Goal: Information Seeking & Learning: Check status

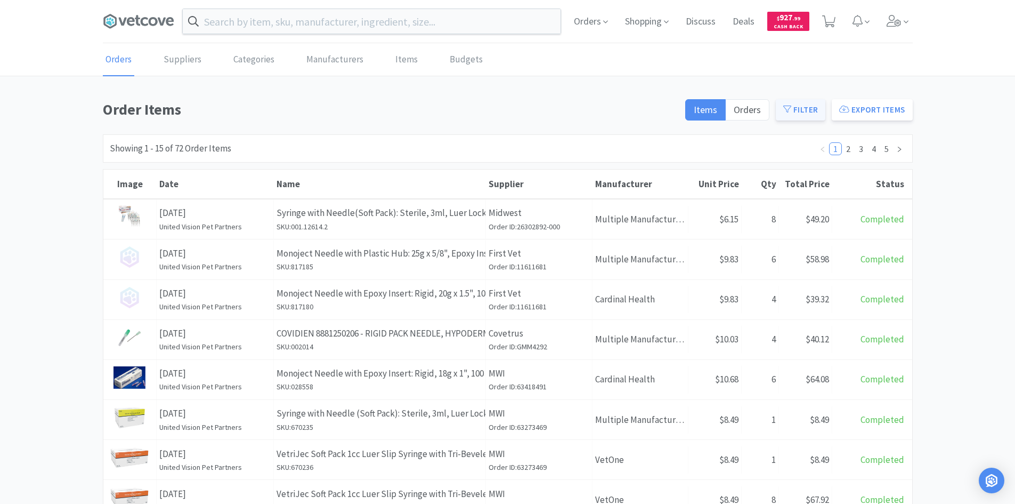
click at [806, 110] on button "Filter" at bounding box center [801, 109] width 50 height 21
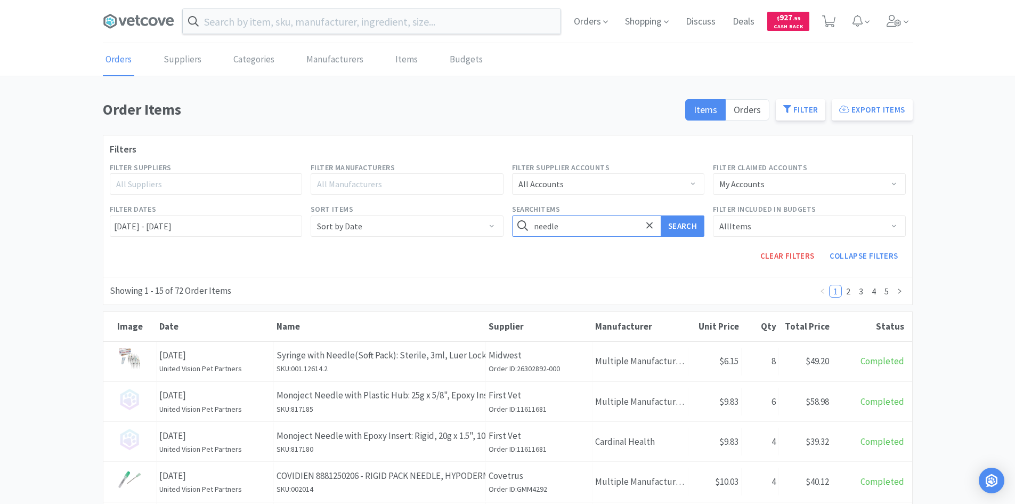
click at [615, 222] on input "needle" at bounding box center [608, 225] width 193 height 21
type input "c"
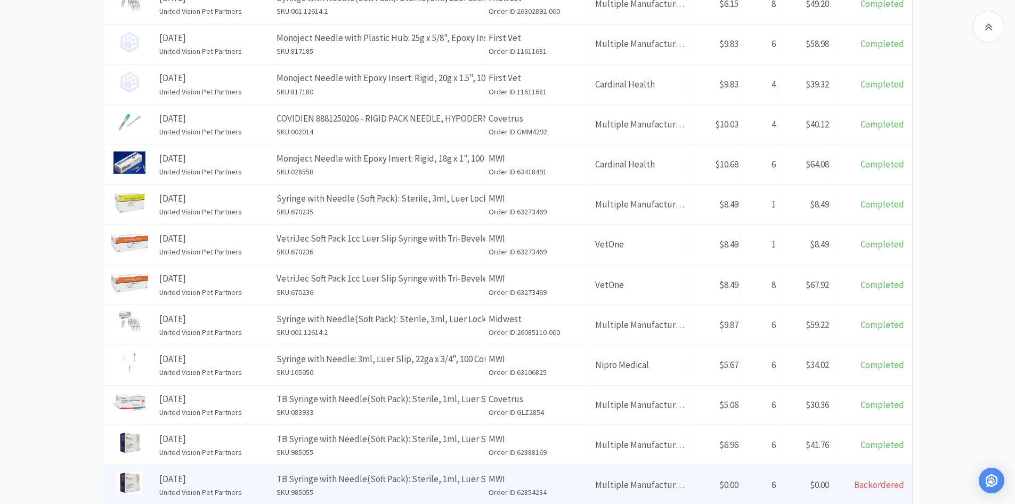
scroll to position [508, 0]
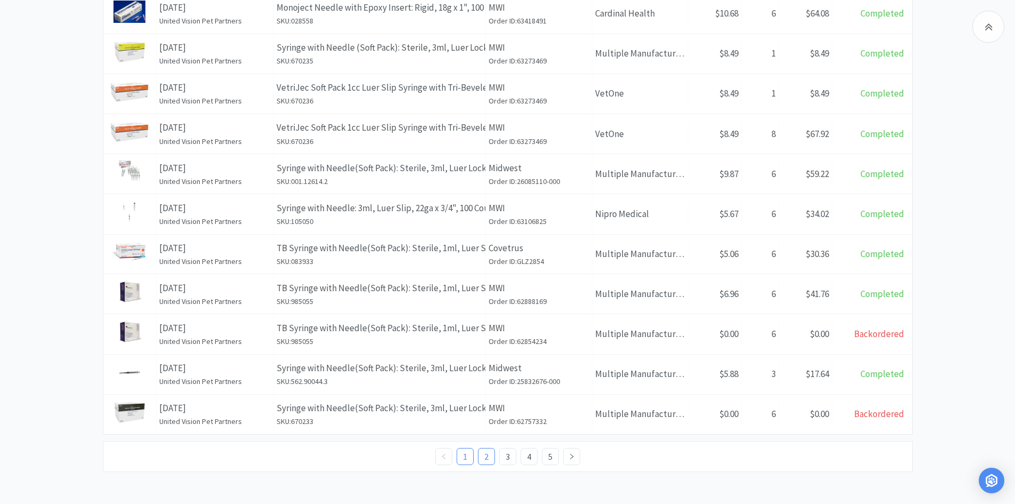
click at [485, 452] on link "2" at bounding box center [487, 456] width 16 height 16
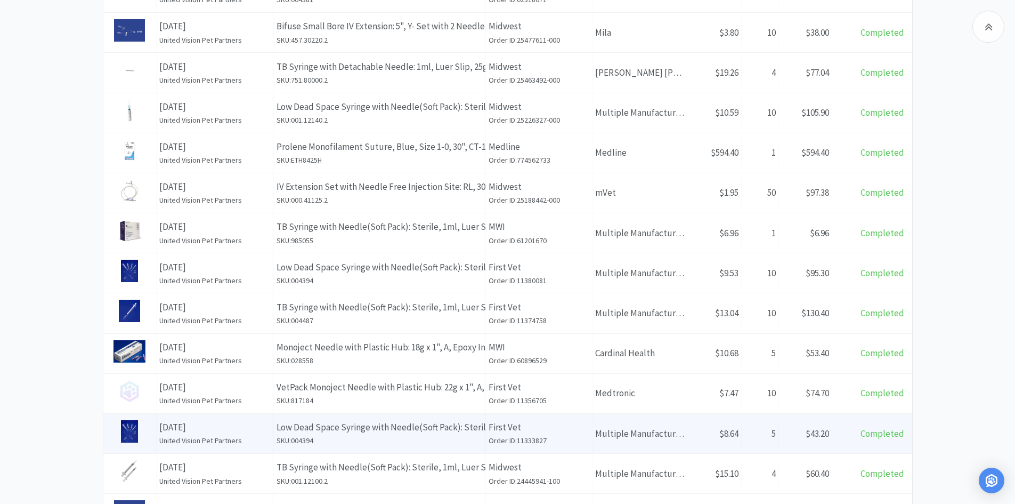
scroll to position [509, 0]
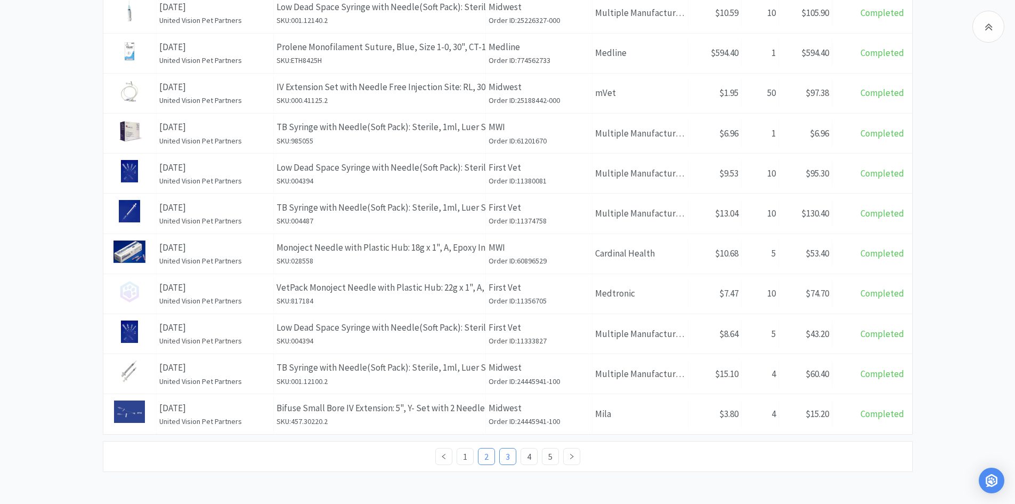
click at [506, 454] on link "3" at bounding box center [508, 456] width 16 height 16
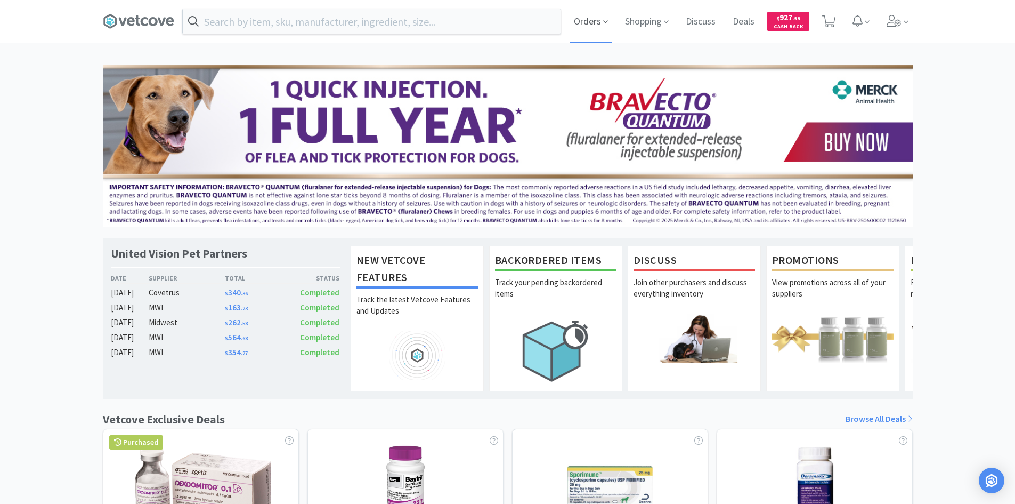
click at [601, 18] on span "Orders" at bounding box center [591, 21] width 43 height 43
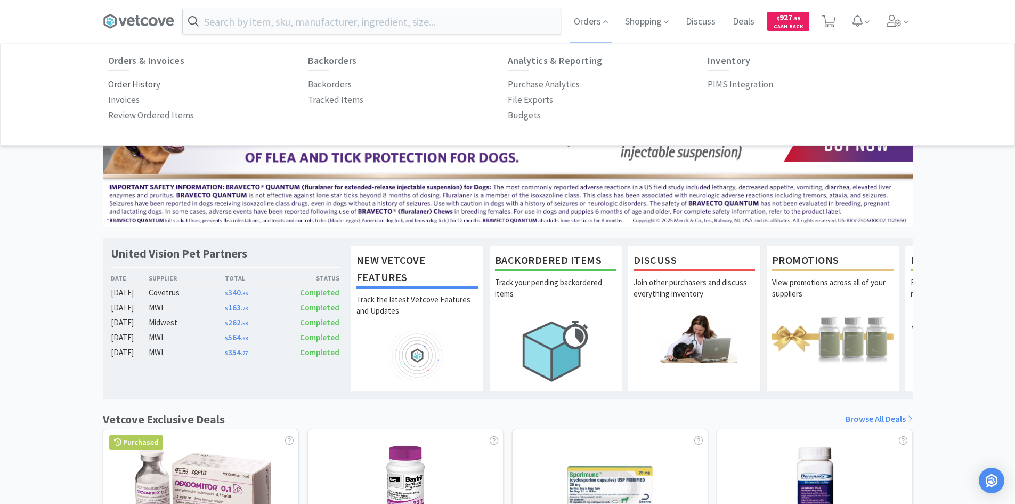
click at [136, 84] on p "Order History" at bounding box center [134, 84] width 52 height 14
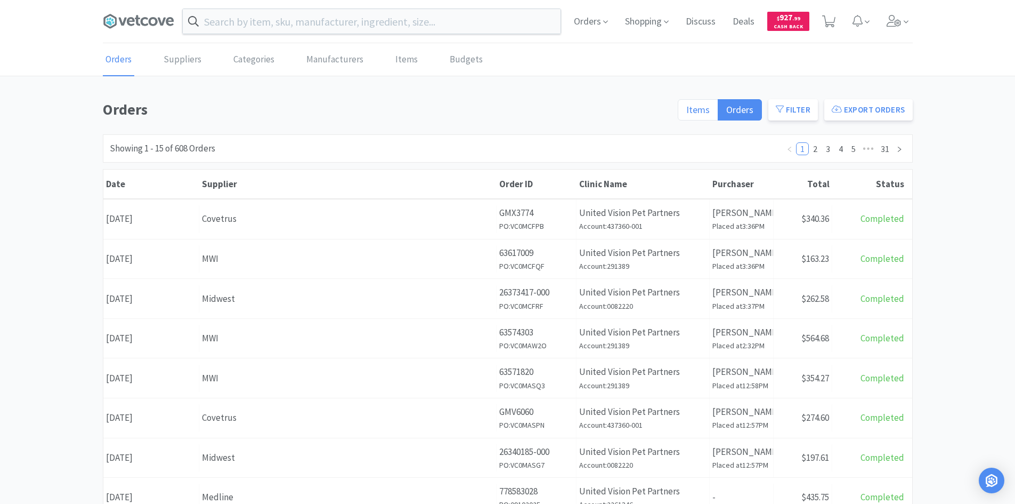
click at [685, 107] on label "Items" at bounding box center [698, 109] width 41 height 21
click at [687, 113] on input "Items" at bounding box center [687, 113] width 0 height 0
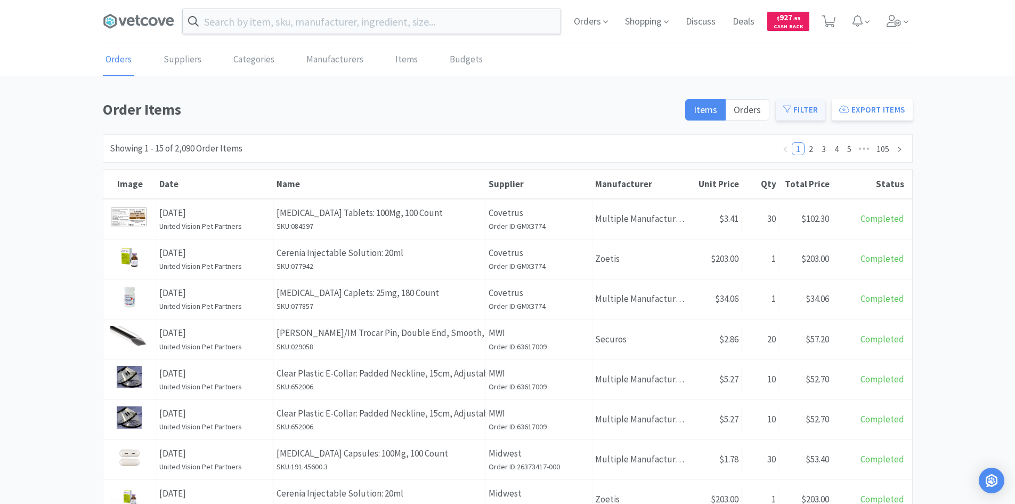
click at [793, 107] on button "Filter" at bounding box center [801, 109] width 50 height 21
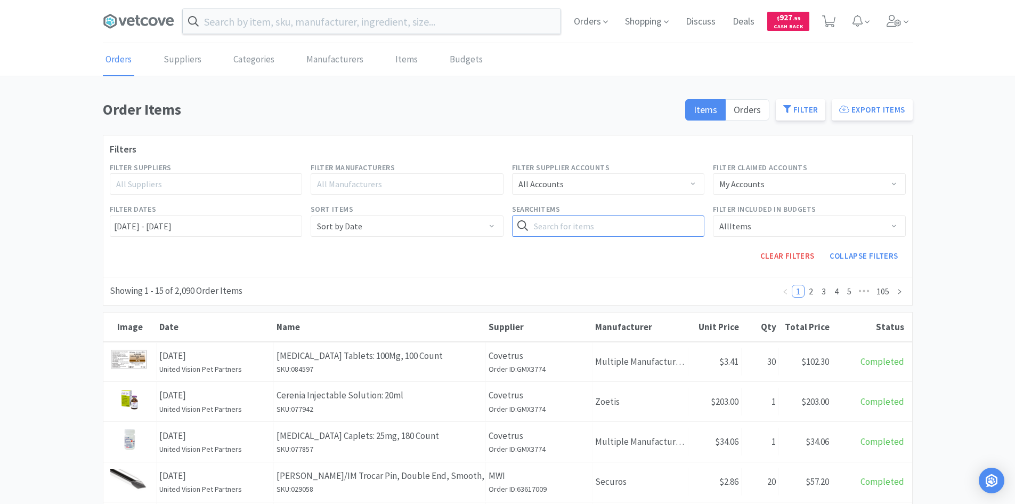
click at [631, 217] on input "text" at bounding box center [608, 225] width 193 height 21
click at [661, 215] on button "Search" at bounding box center [683, 225] width 44 height 21
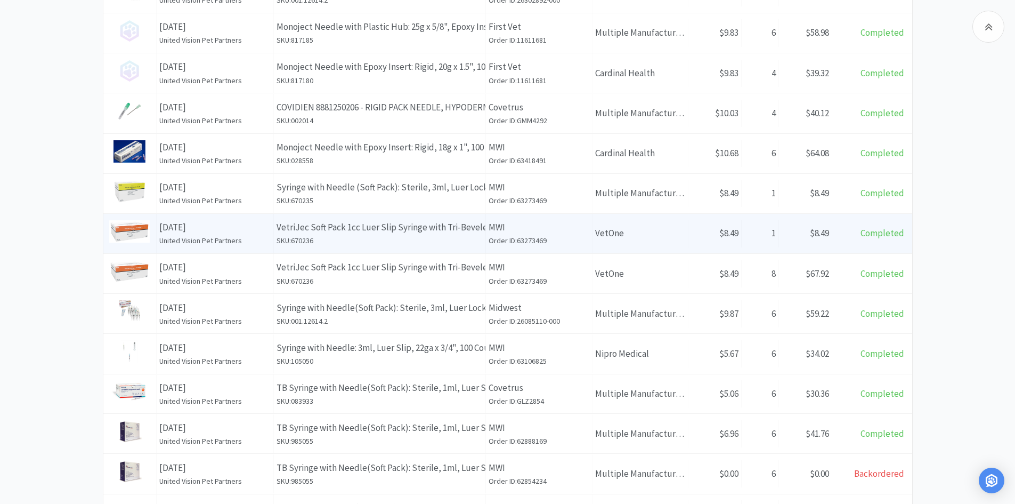
scroll to position [508, 0]
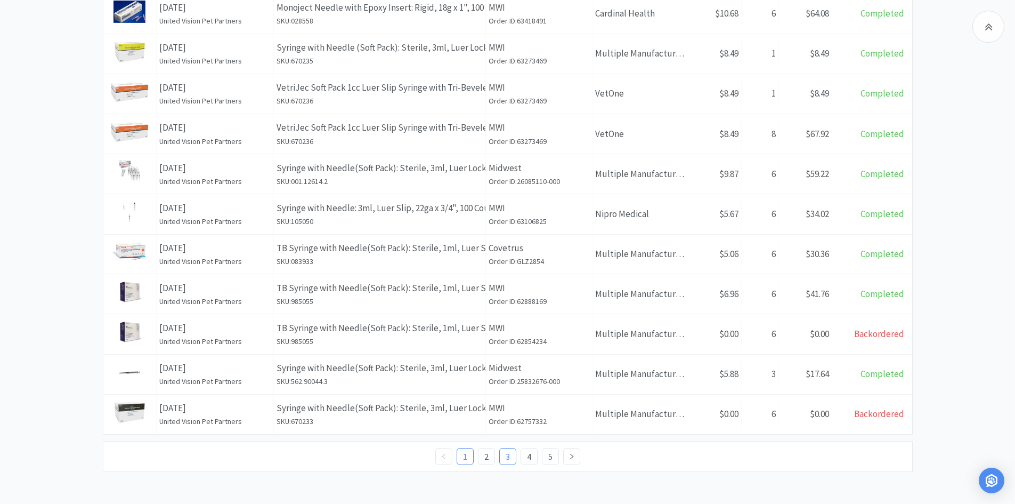
click at [512, 456] on link "3" at bounding box center [508, 456] width 16 height 16
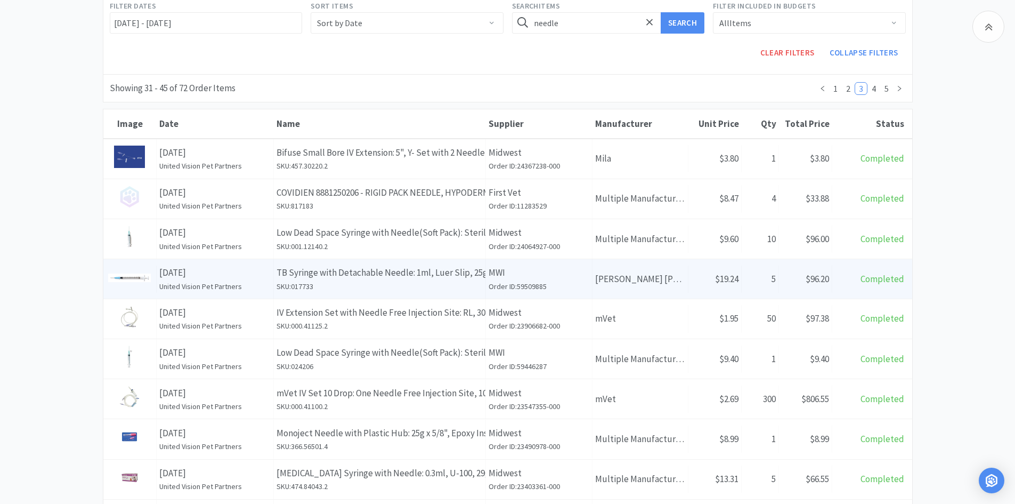
scroll to position [160, 0]
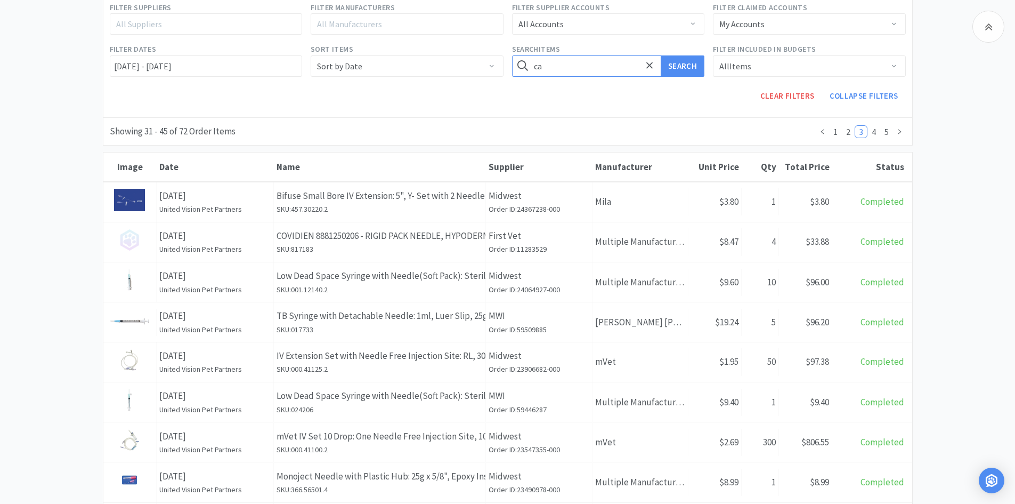
type input "c"
click at [661, 55] on button "Search" at bounding box center [683, 65] width 44 height 21
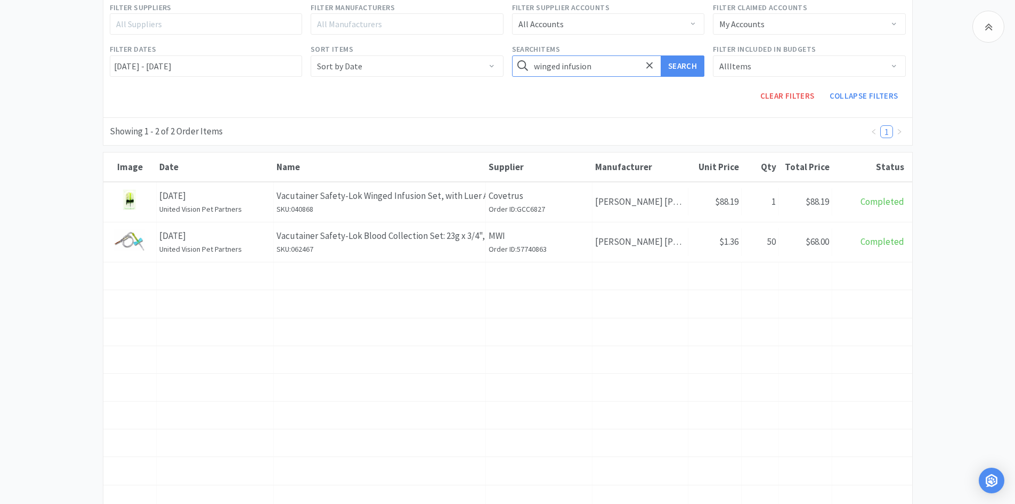
click at [661, 55] on button "Search" at bounding box center [683, 65] width 44 height 21
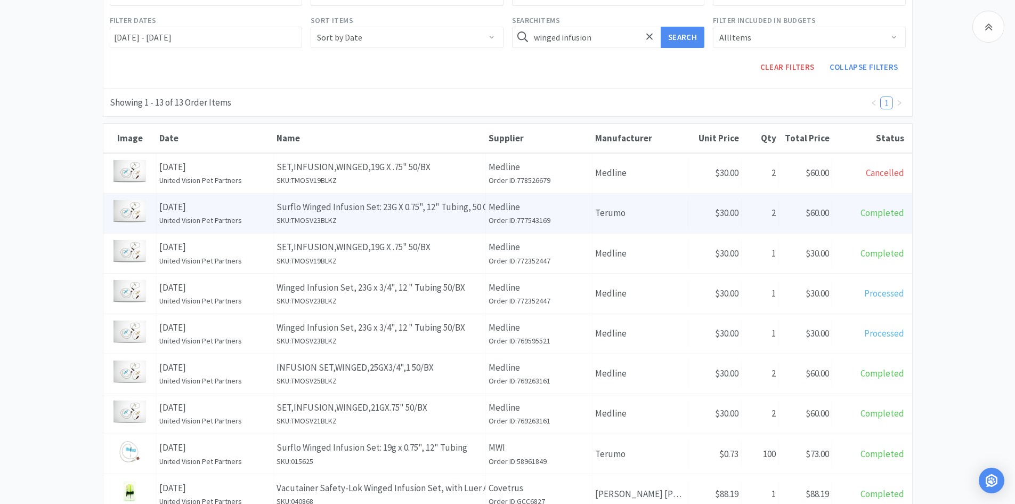
scroll to position [213, 0]
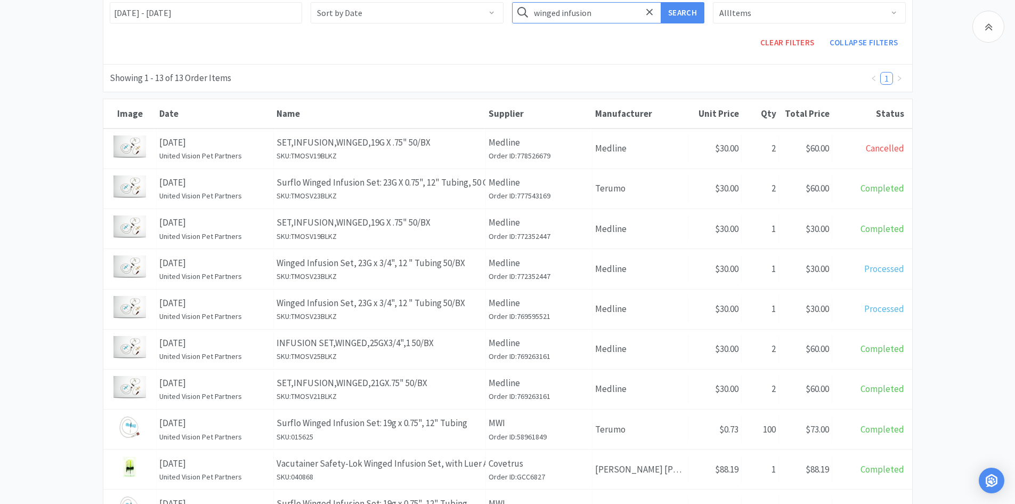
click at [591, 13] on input "winged infusion" at bounding box center [608, 12] width 193 height 21
click at [661, 2] on button "Search" at bounding box center [683, 12] width 44 height 21
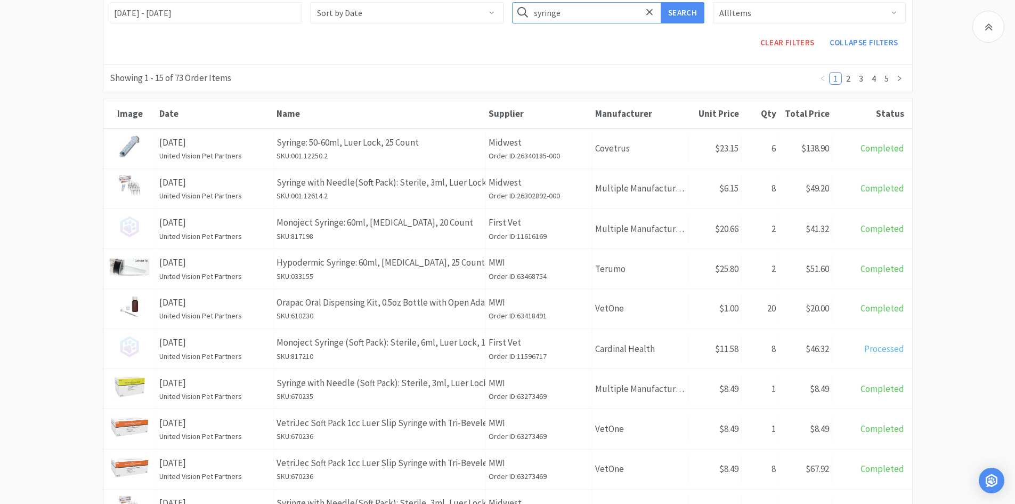
click at [534, 13] on input "syringe" at bounding box center [608, 12] width 193 height 21
click at [661, 2] on button "Search" at bounding box center [683, 12] width 44 height 21
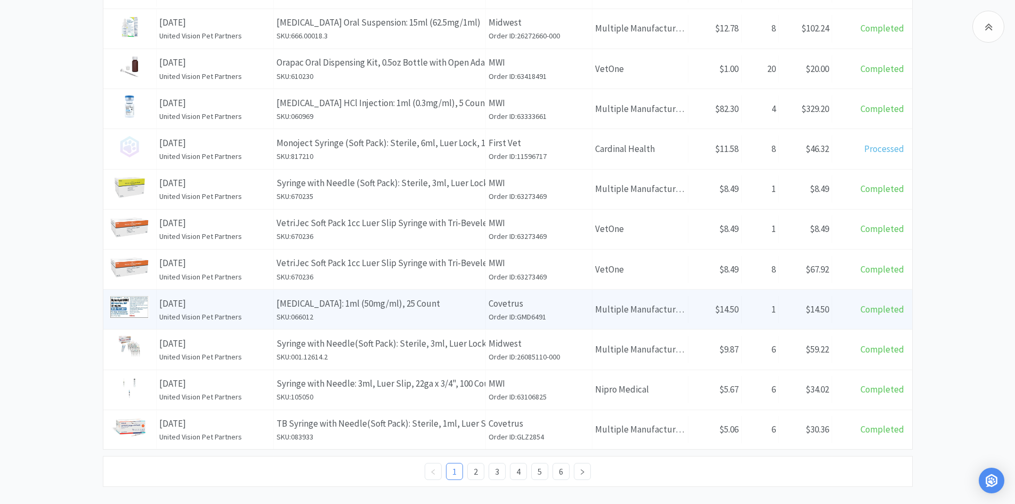
scroll to position [508, 0]
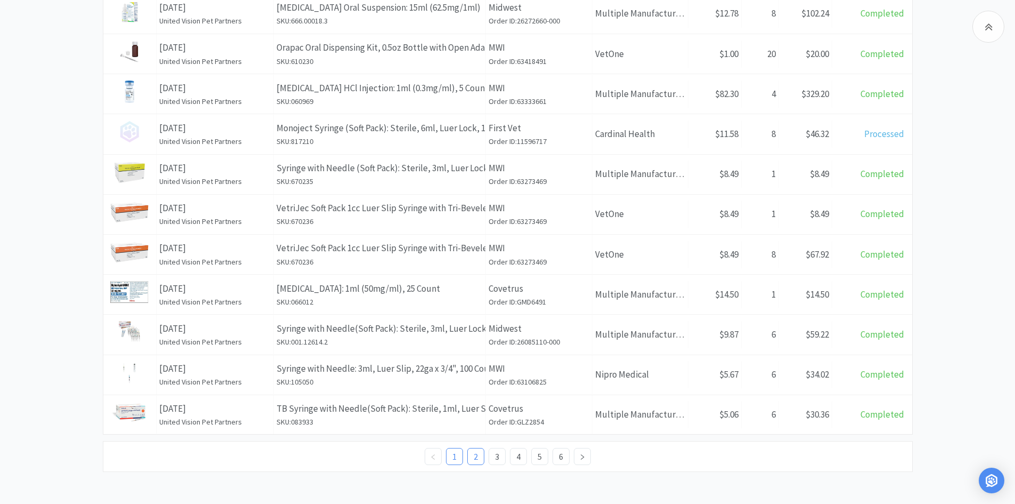
click at [479, 458] on link "2" at bounding box center [476, 456] width 16 height 16
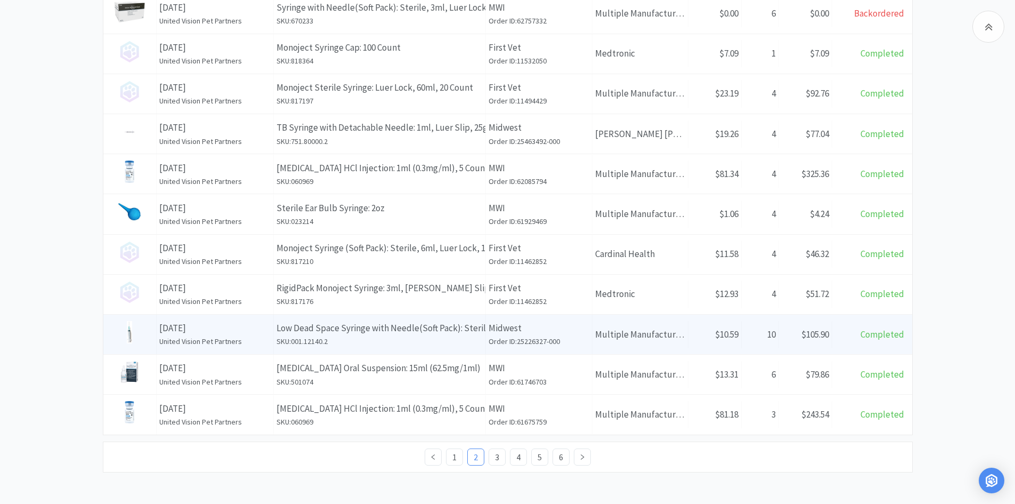
scroll to position [509, 0]
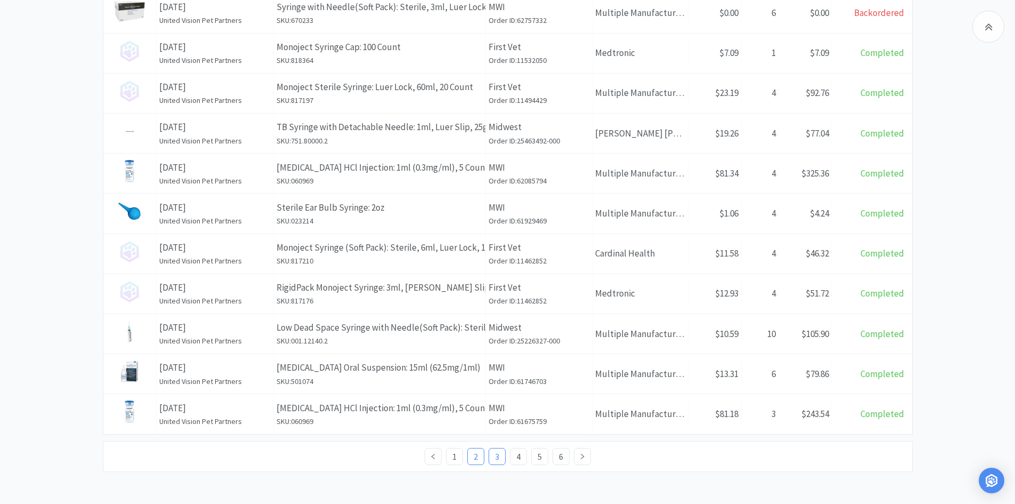
click at [496, 454] on link "3" at bounding box center [497, 456] width 16 height 16
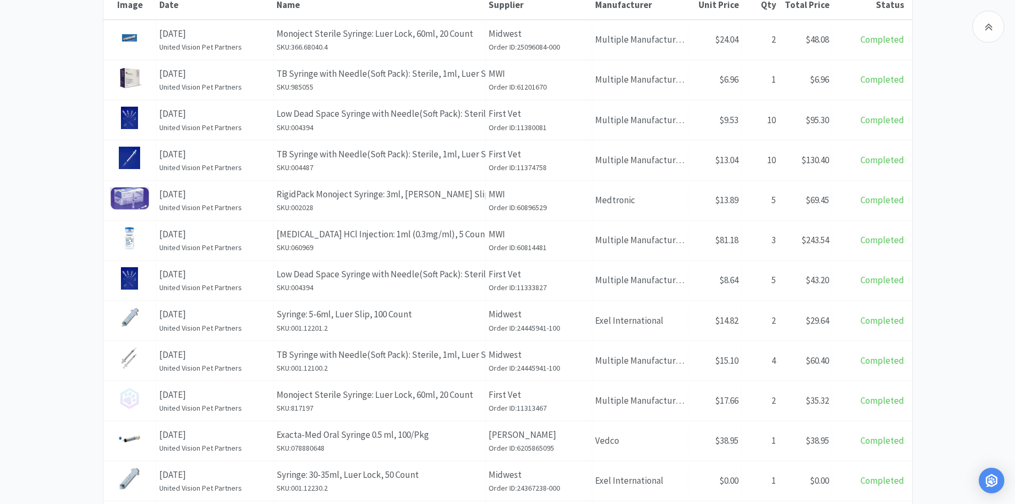
scroll to position [107, 0]
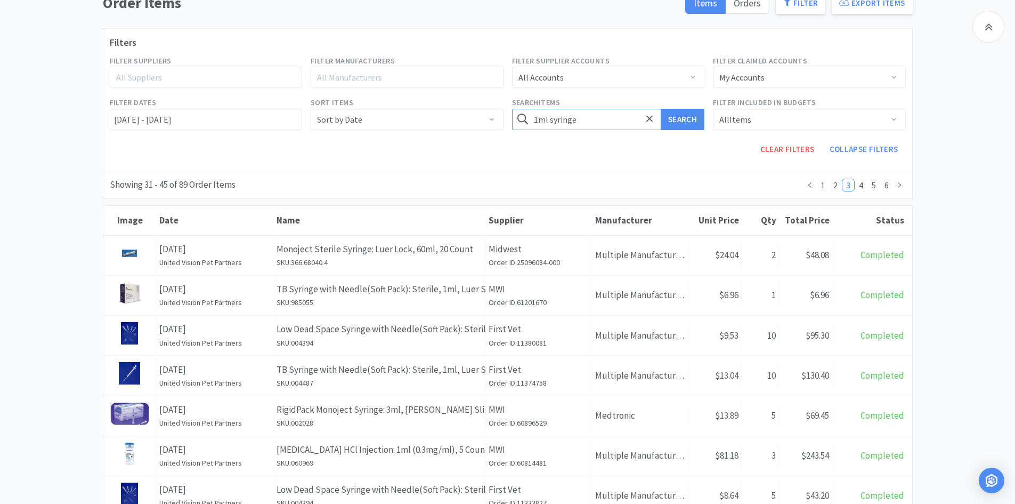
click at [537, 119] on input "1ml syringe" at bounding box center [608, 119] width 193 height 21
click at [661, 109] on button "Search" at bounding box center [683, 119] width 44 height 21
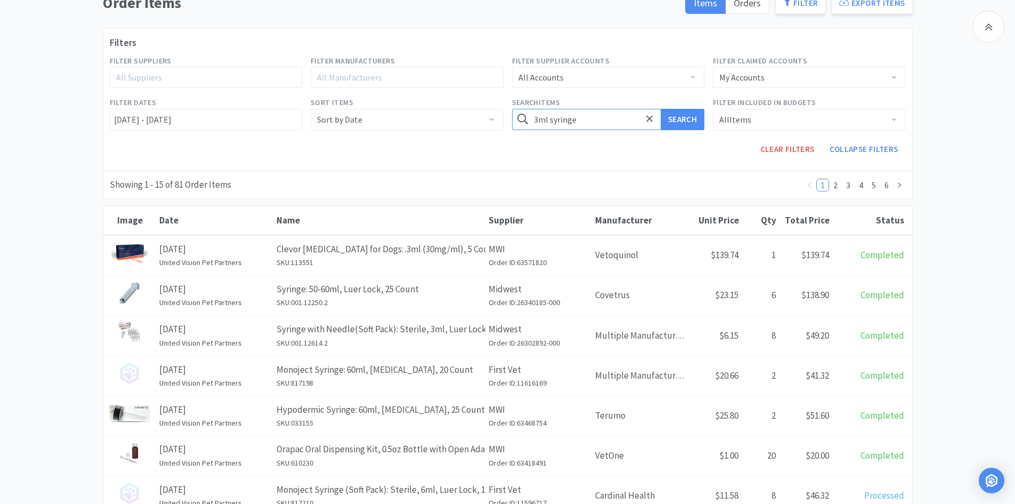
click at [598, 115] on input "3ml syringe" at bounding box center [608, 119] width 193 height 21
click at [661, 109] on button "Search" at bounding box center [683, 119] width 44 height 21
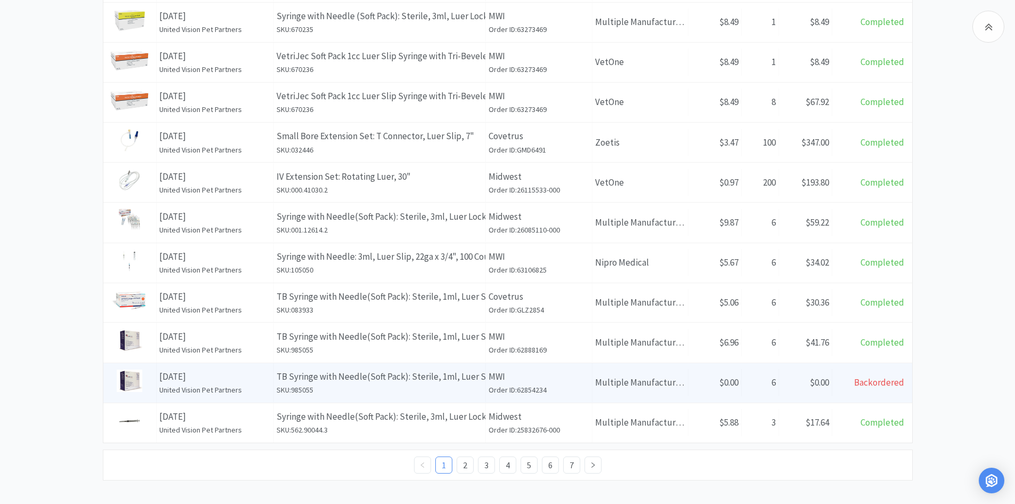
scroll to position [508, 0]
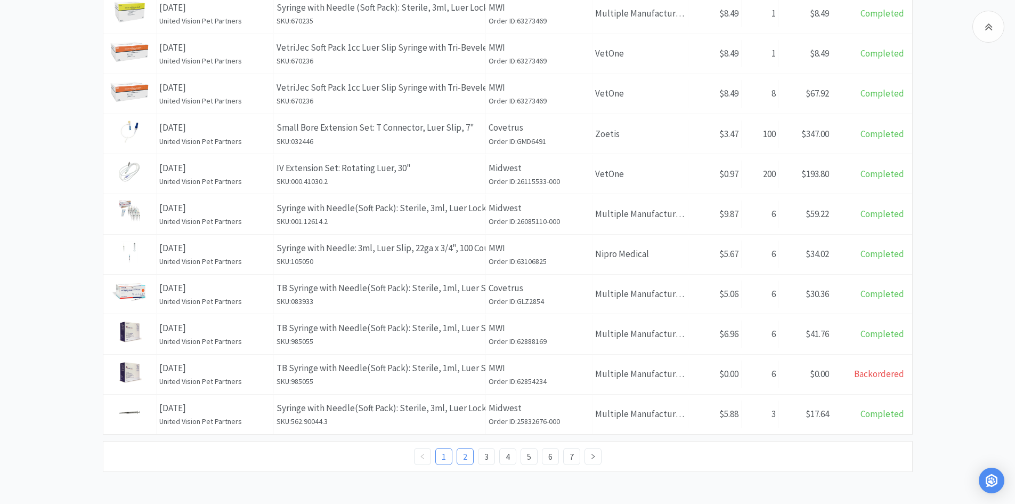
click at [463, 459] on link "2" at bounding box center [465, 456] width 16 height 16
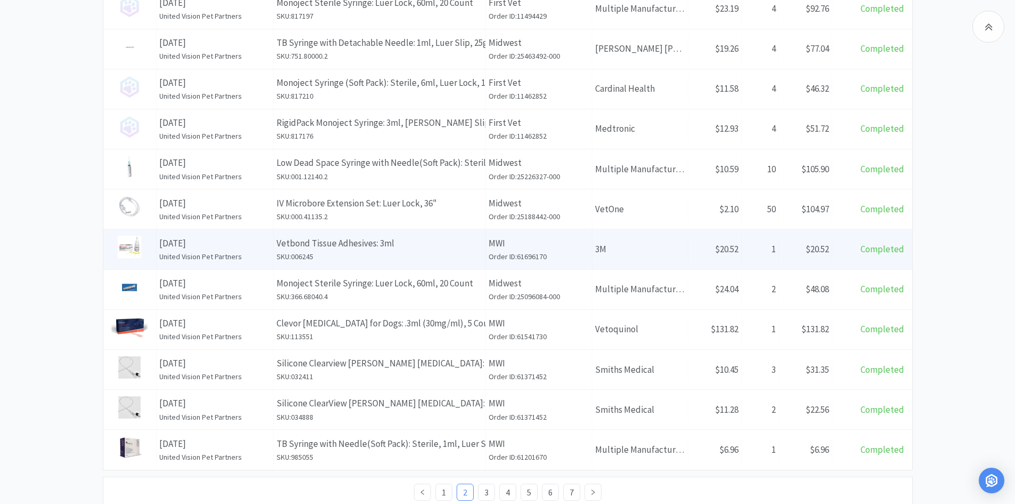
scroll to position [509, 0]
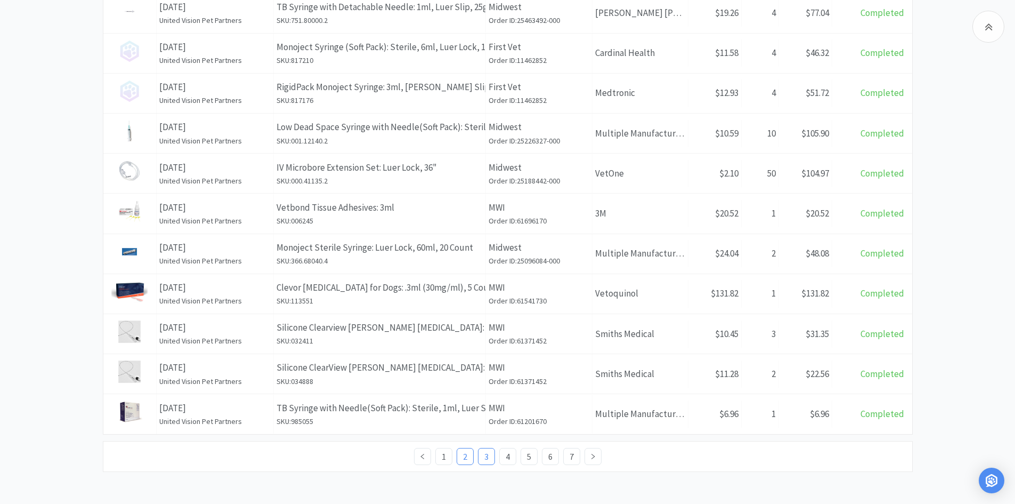
click at [490, 456] on link "3" at bounding box center [487, 456] width 16 height 16
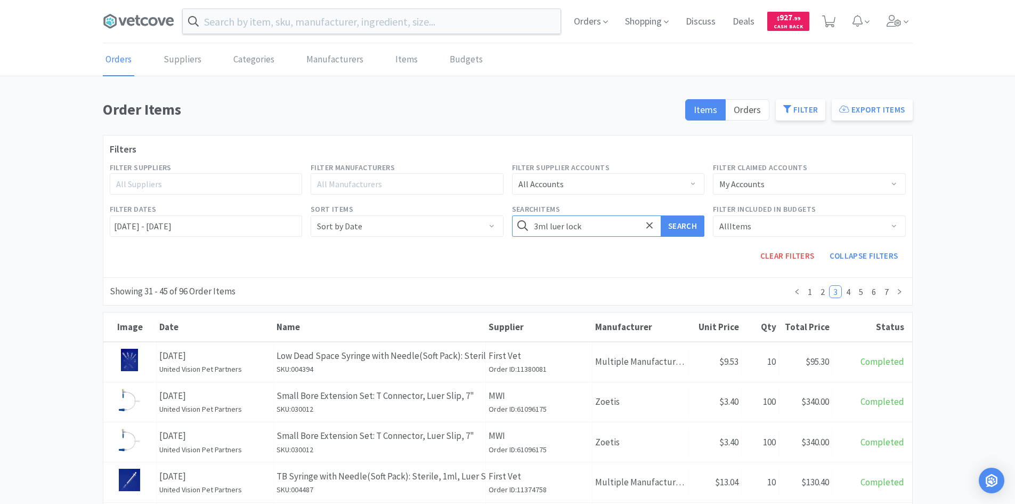
click at [538, 228] on input "3ml luer lock" at bounding box center [608, 225] width 193 height 21
click at [661, 215] on button "Search" at bounding box center [683, 225] width 44 height 21
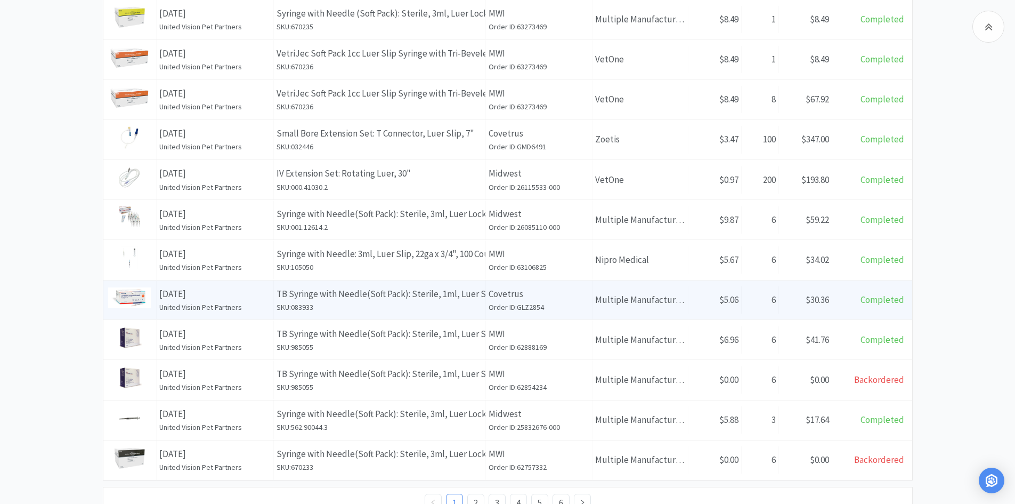
scroll to position [508, 0]
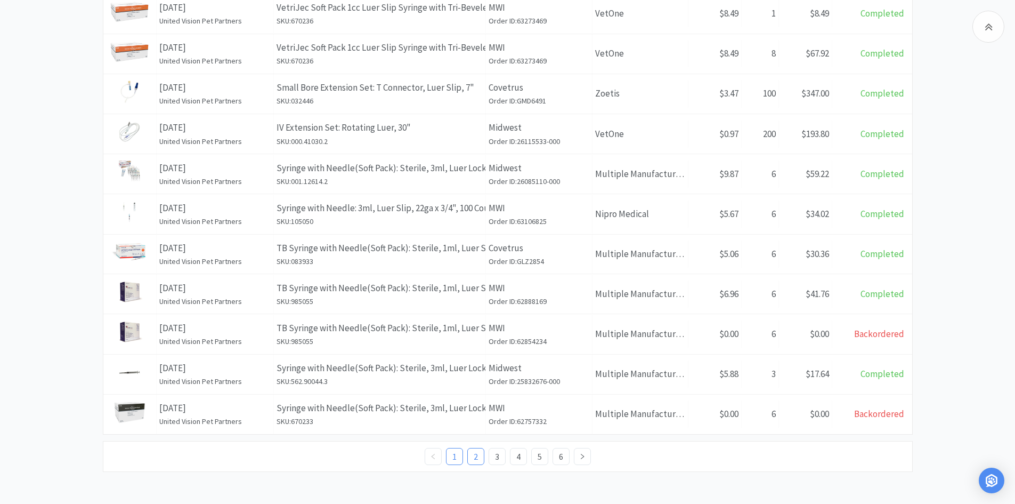
click at [478, 456] on link "2" at bounding box center [476, 456] width 16 height 16
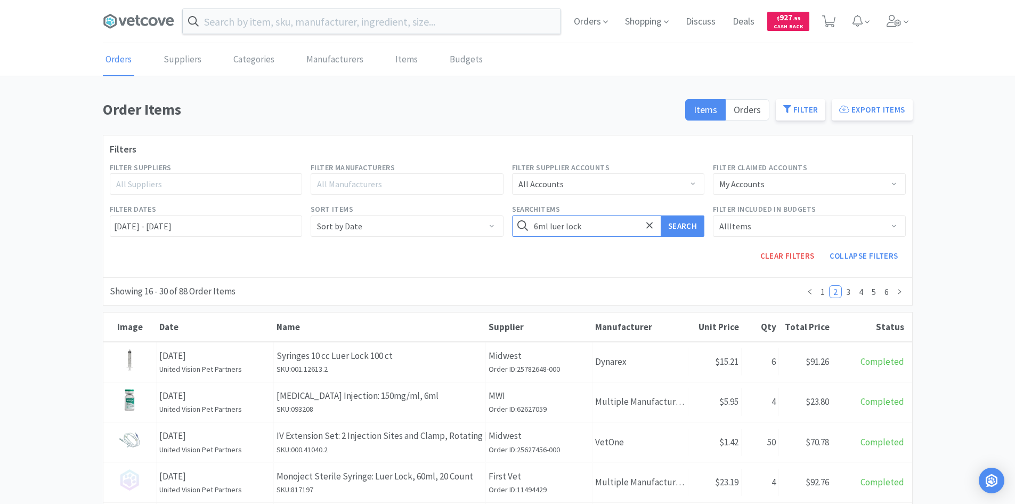
click at [548, 228] on input "6ml luer lock" at bounding box center [608, 225] width 193 height 21
click at [661, 215] on button "Search" at bounding box center [683, 225] width 44 height 21
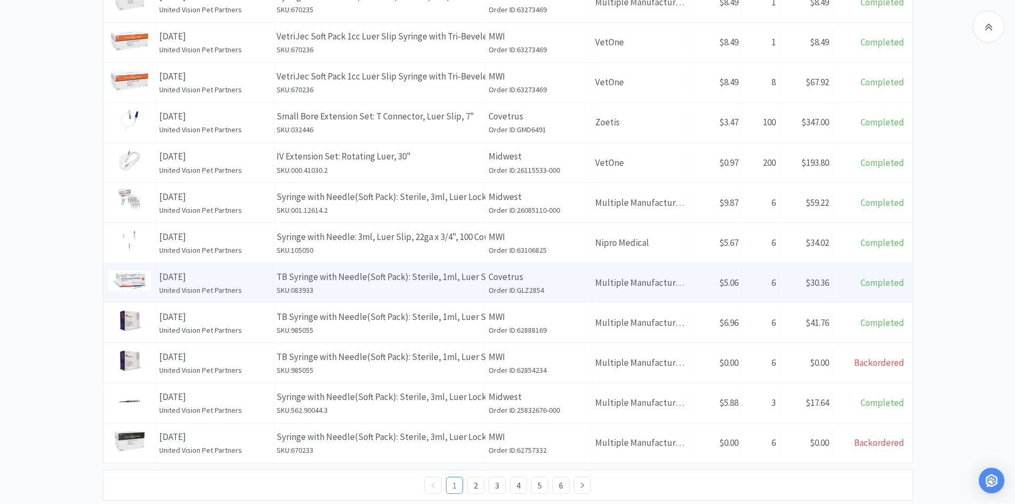
scroll to position [508, 0]
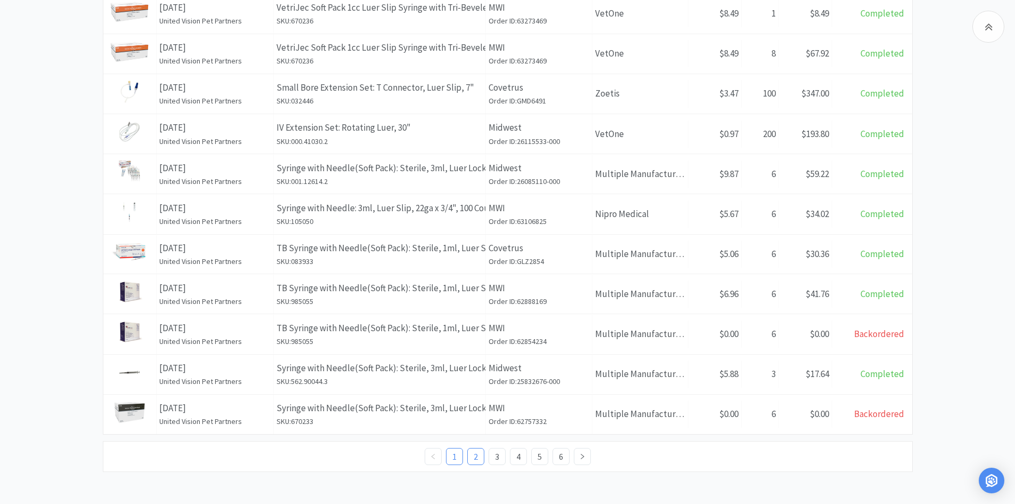
click at [474, 459] on link "2" at bounding box center [476, 456] width 16 height 16
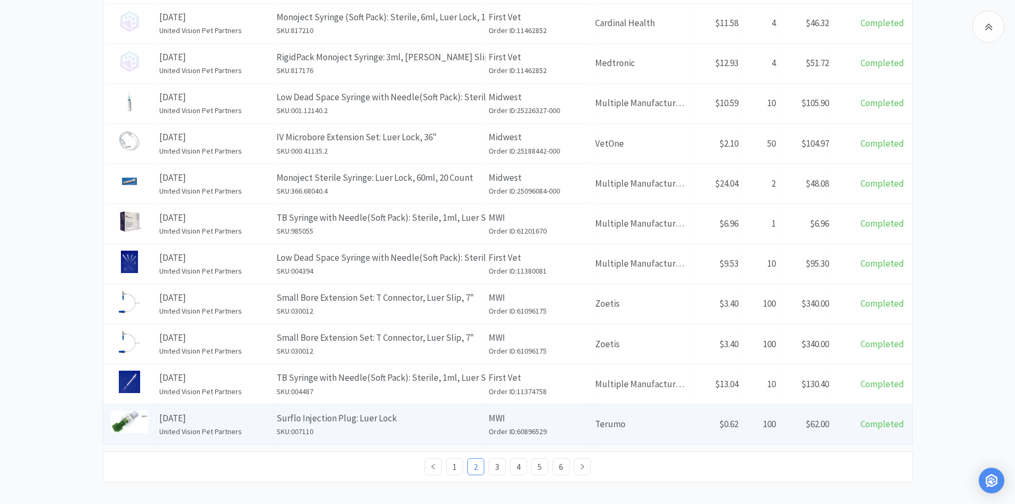
scroll to position [509, 0]
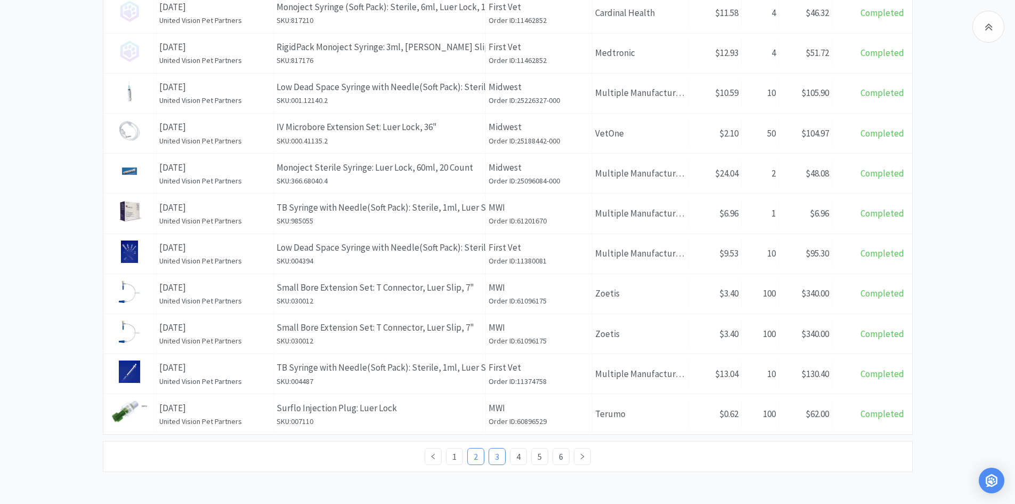
click at [495, 455] on link "3" at bounding box center [497, 456] width 16 height 16
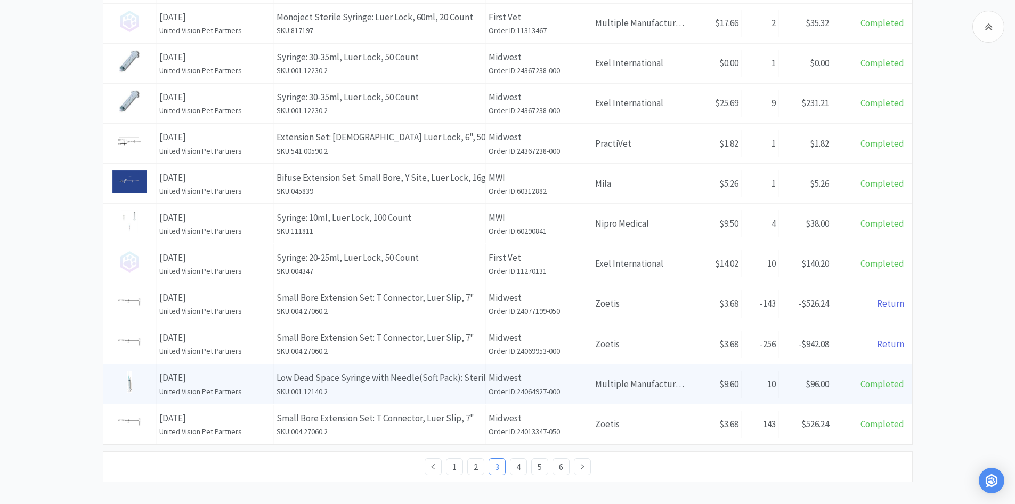
scroll to position [509, 0]
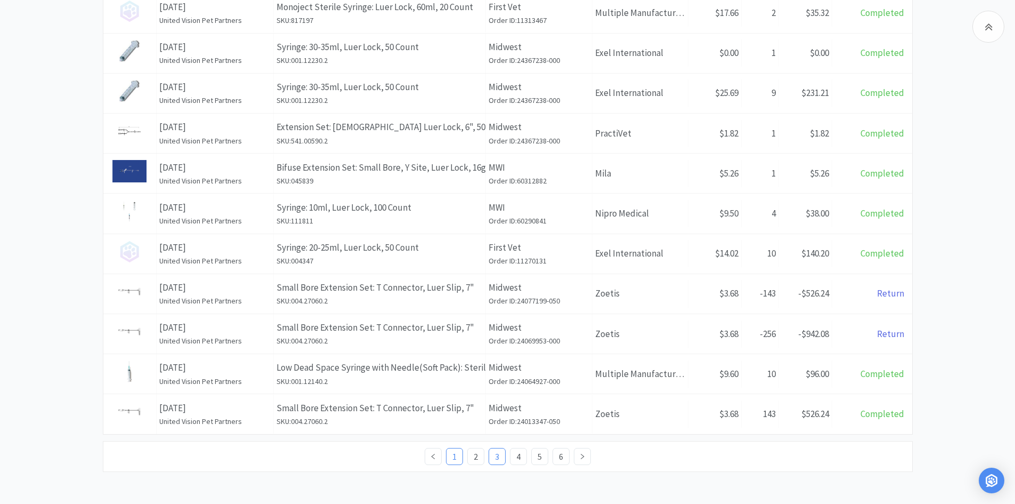
click at [462, 459] on link "1" at bounding box center [455, 456] width 16 height 16
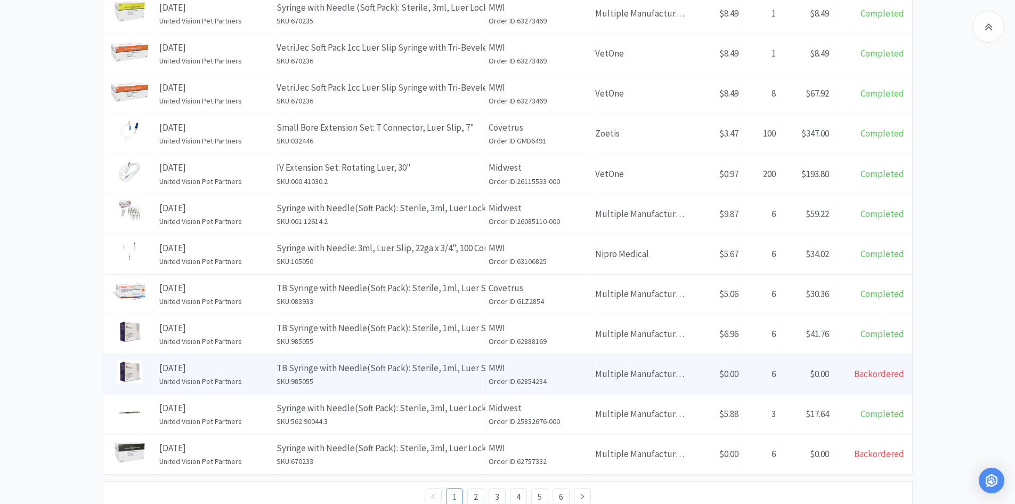
scroll to position [508, 0]
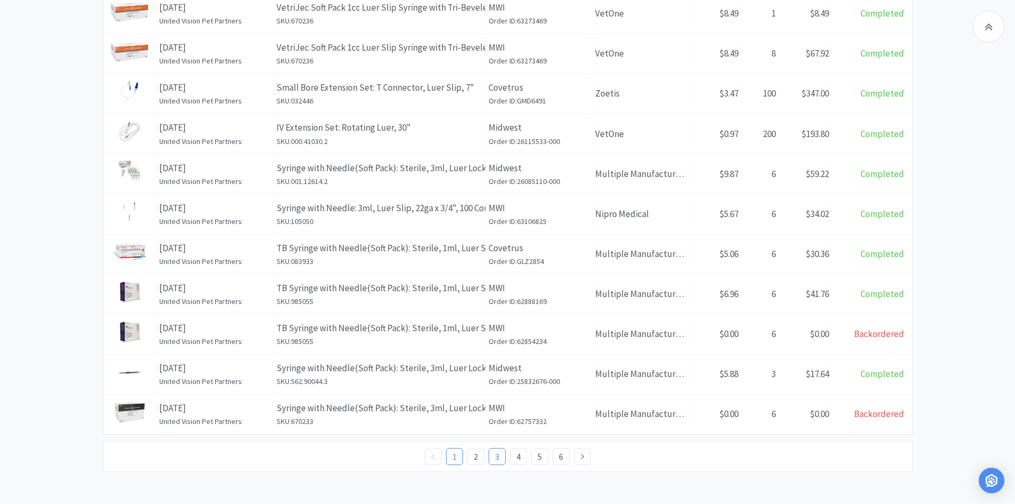
click at [497, 456] on link "3" at bounding box center [497, 456] width 16 height 16
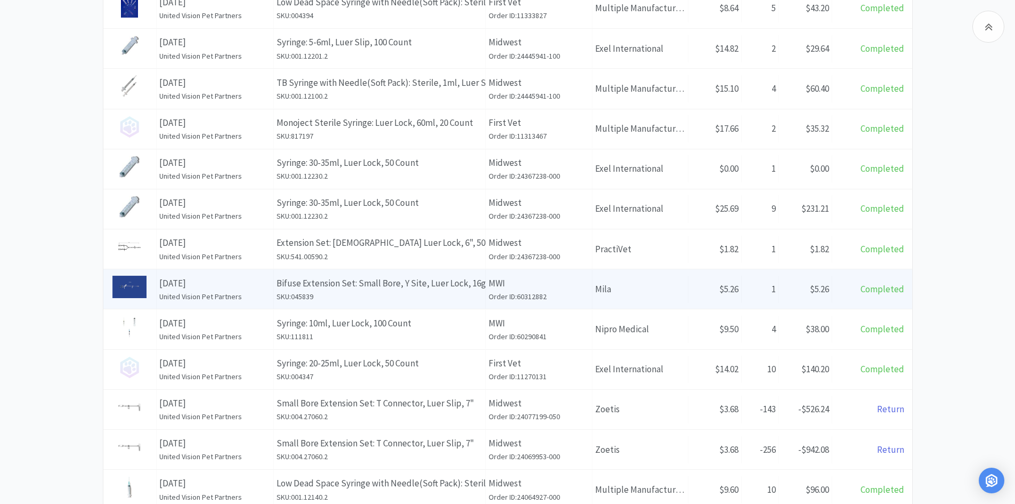
scroll to position [509, 0]
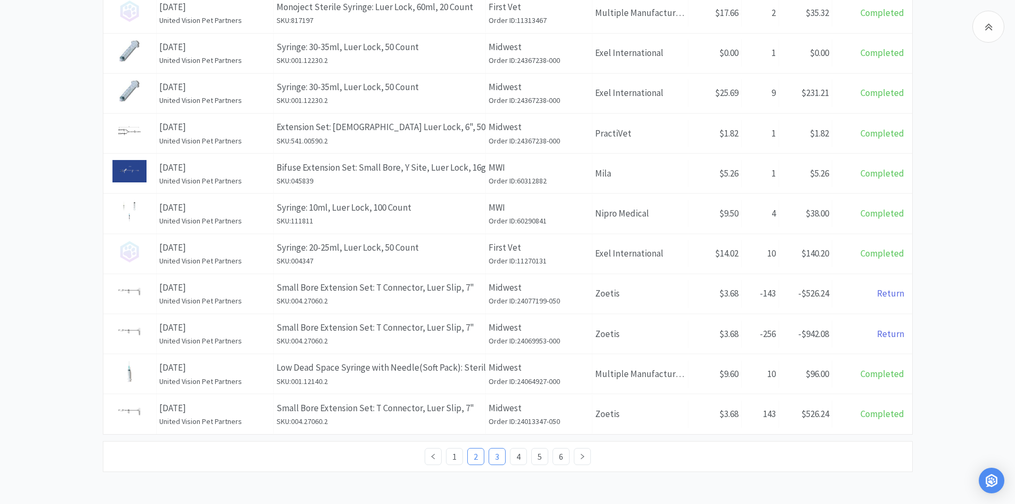
click at [478, 449] on link "2" at bounding box center [476, 456] width 16 height 16
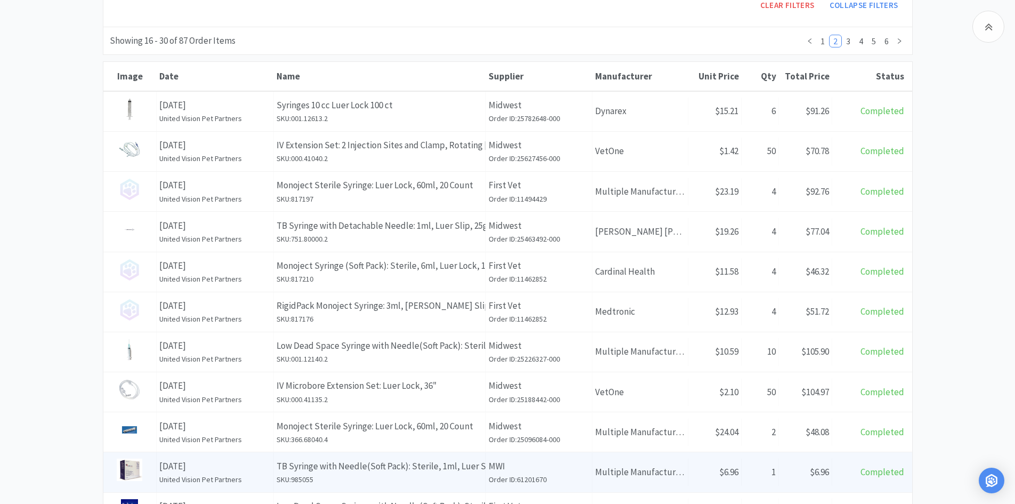
scroll to position [509, 0]
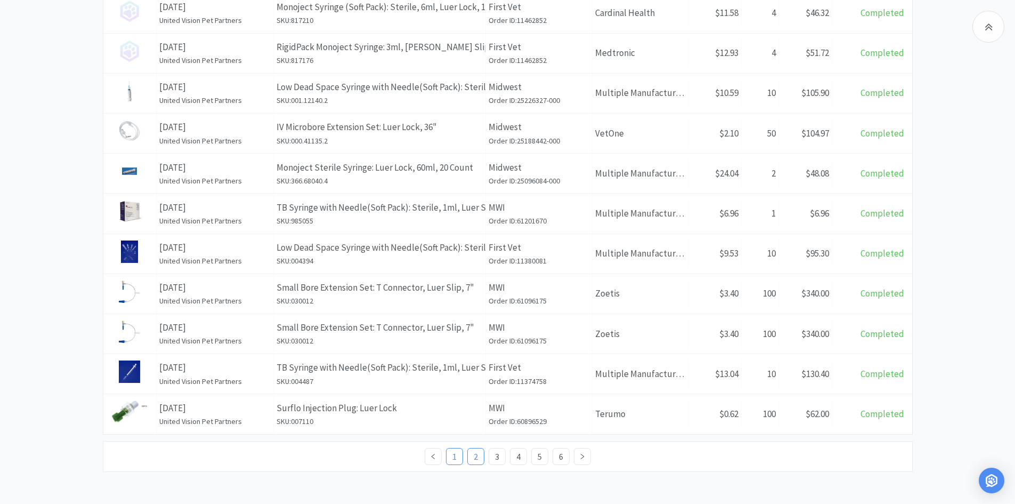
click at [461, 461] on link "1" at bounding box center [455, 456] width 16 height 16
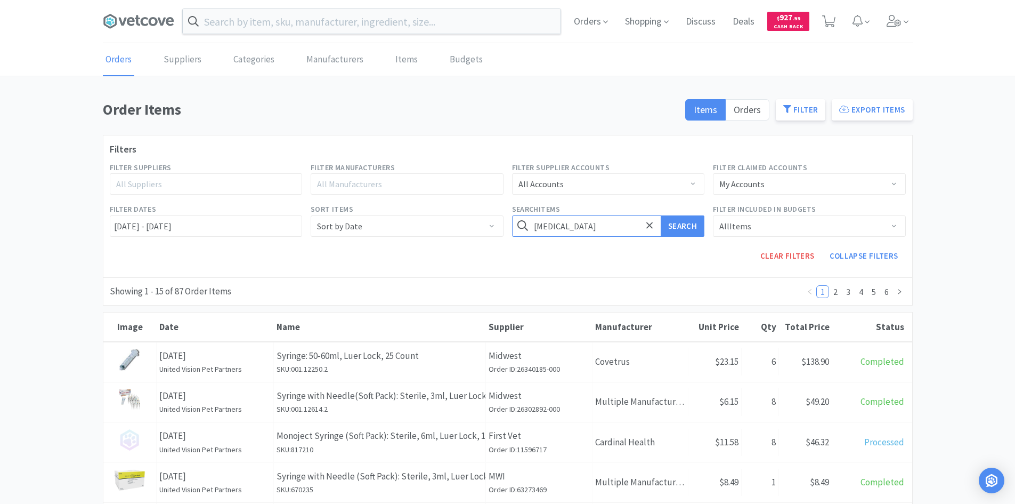
click at [661, 215] on button "Search" at bounding box center [683, 225] width 44 height 21
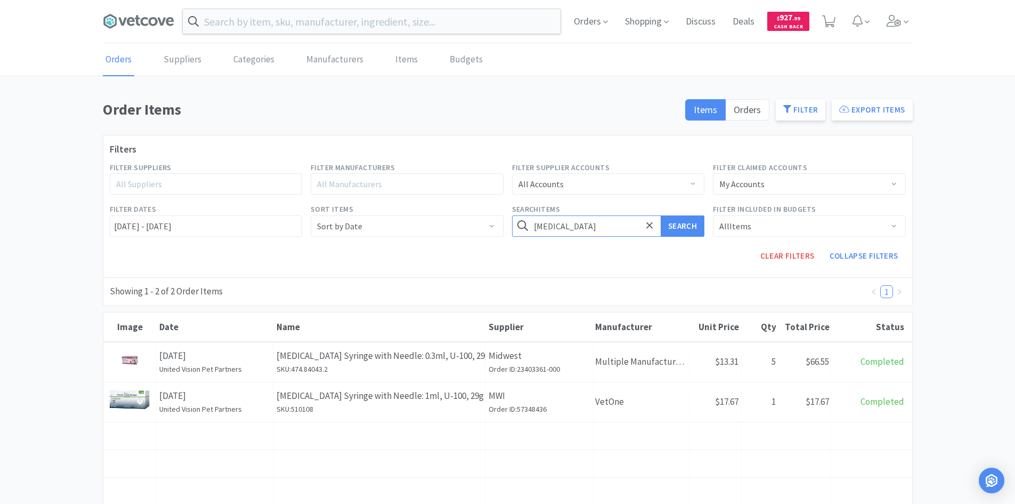
drag, startPoint x: 554, startPoint y: 216, endPoint x: 561, endPoint y: 223, distance: 10.2
click at [554, 217] on input "insulin" at bounding box center [608, 225] width 193 height 21
click at [661, 215] on button "Search" at bounding box center [683, 225] width 44 height 21
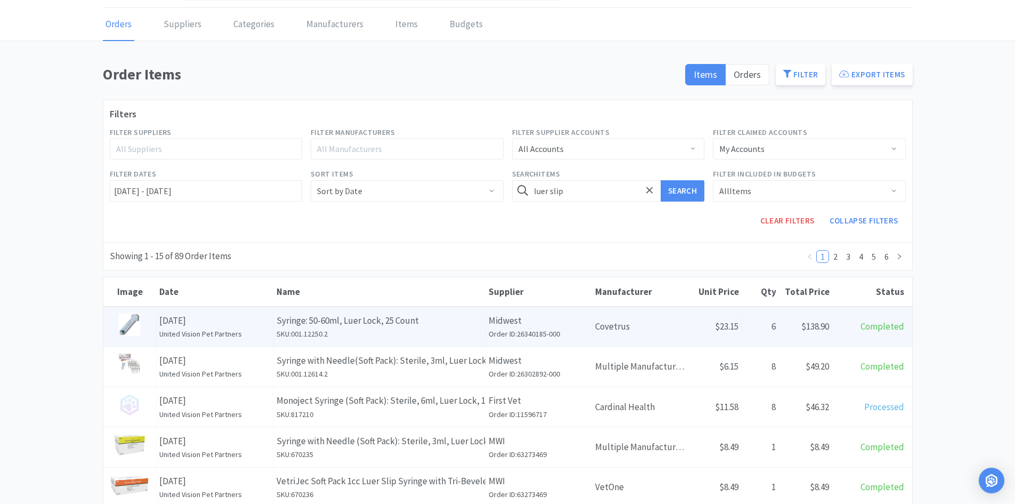
scroll to position [53, 0]
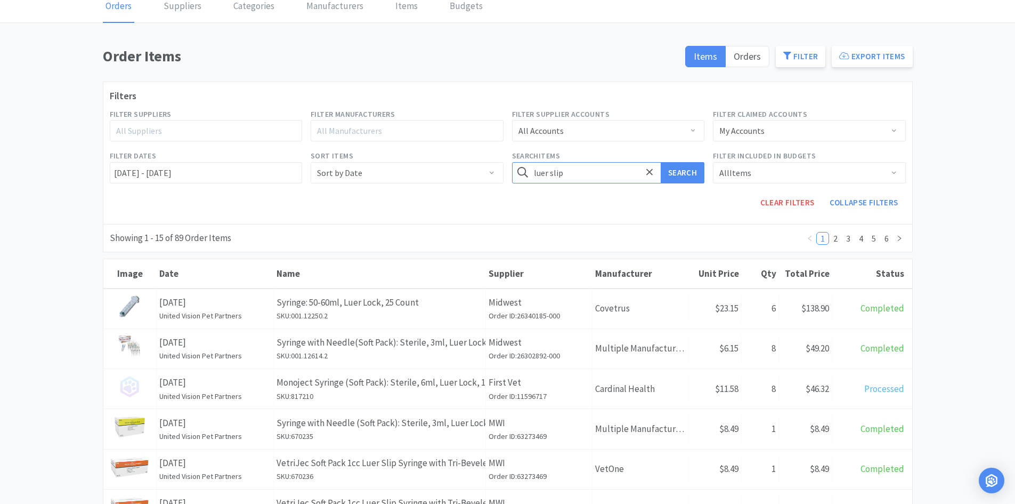
click at [572, 171] on input "luer slip" at bounding box center [608, 172] width 193 height 21
click at [661, 162] on button "Search" at bounding box center [683, 172] width 44 height 21
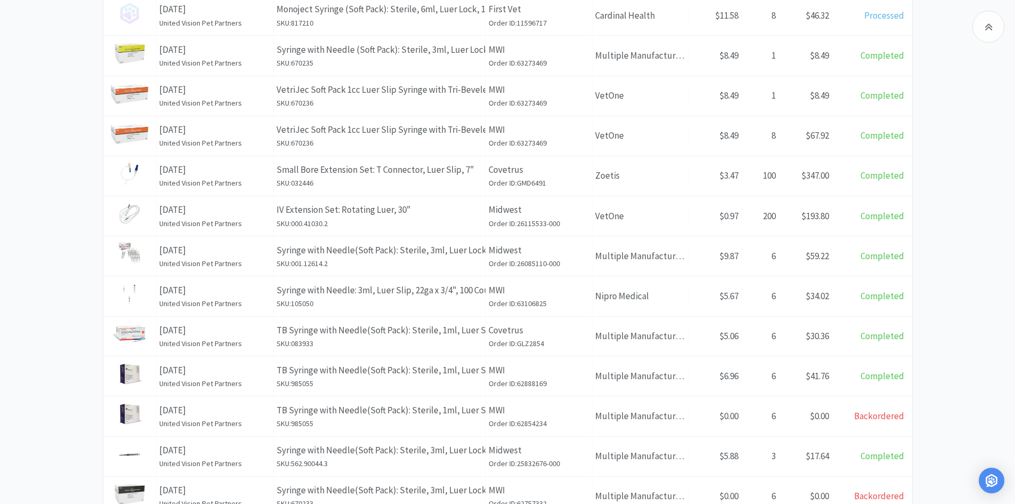
scroll to position [480, 0]
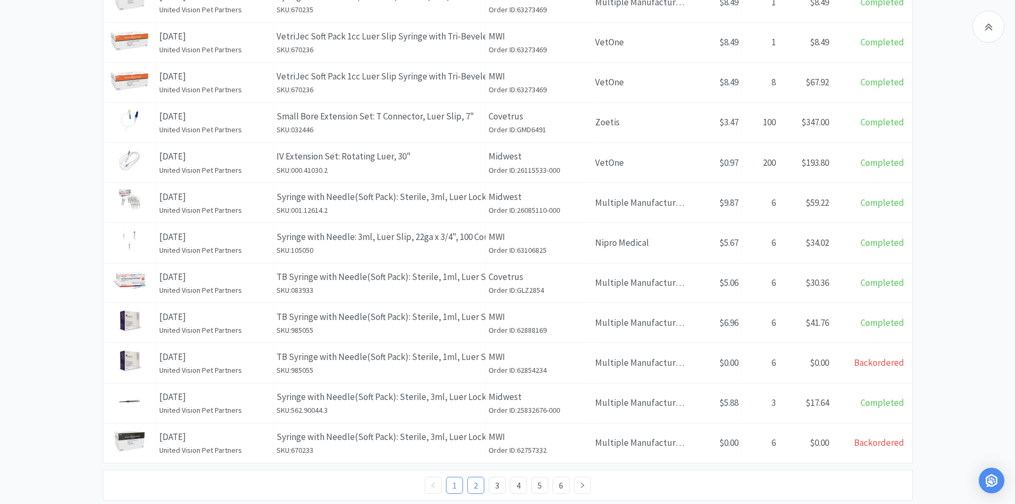
click at [480, 487] on link "2" at bounding box center [476, 485] width 16 height 16
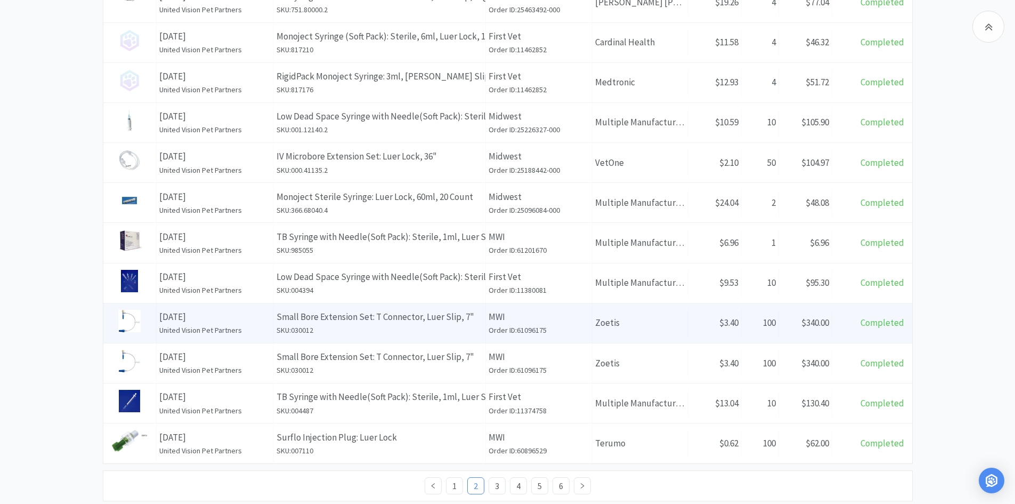
scroll to position [509, 0]
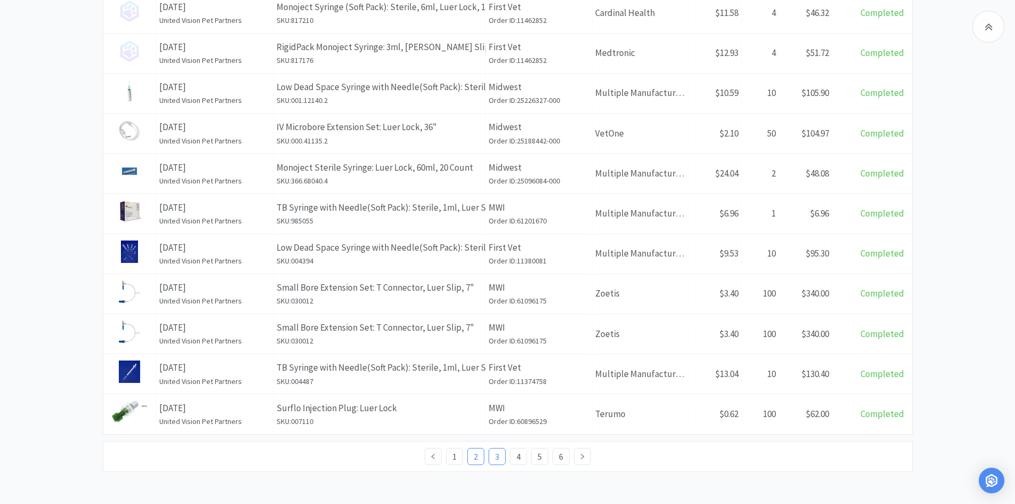
click at [497, 457] on link "3" at bounding box center [497, 456] width 16 height 16
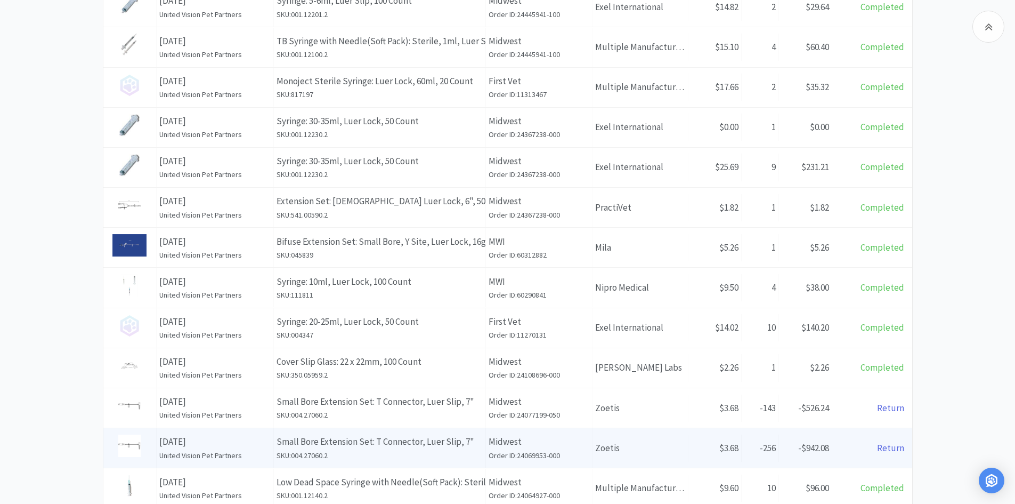
scroll to position [509, 0]
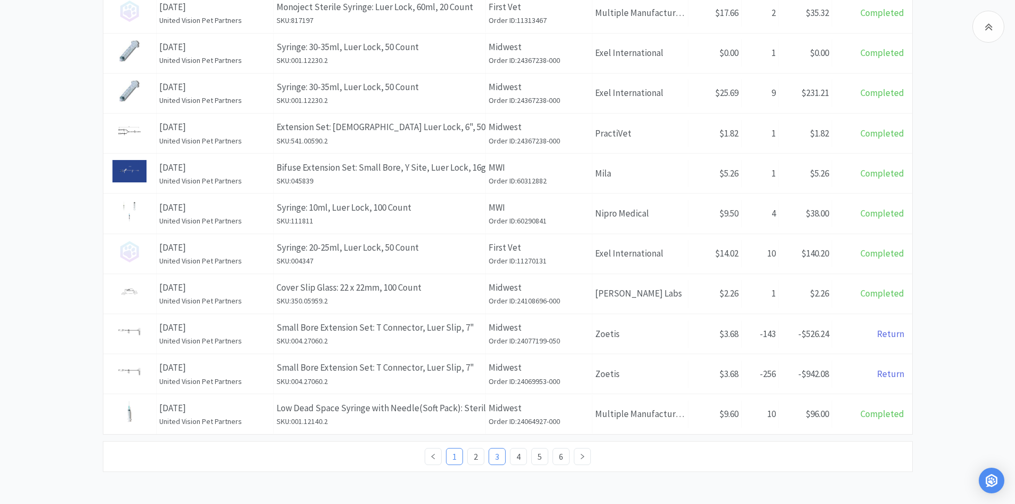
click at [455, 461] on link "1" at bounding box center [455, 456] width 16 height 16
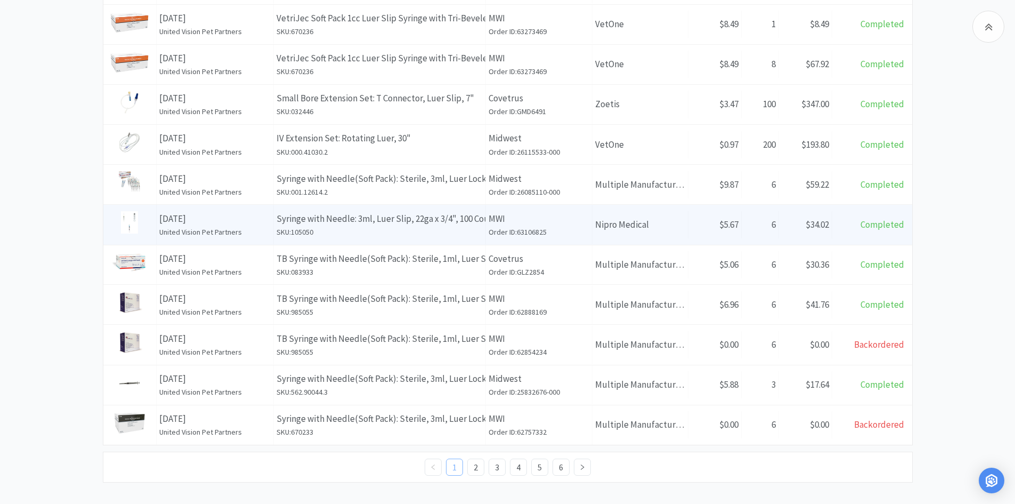
scroll to position [508, 0]
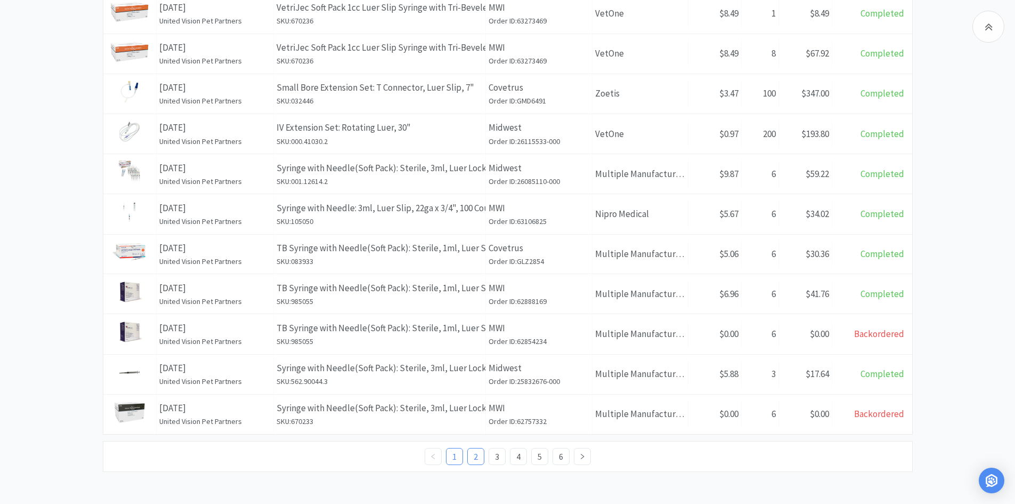
click at [472, 454] on link "2" at bounding box center [476, 456] width 16 height 16
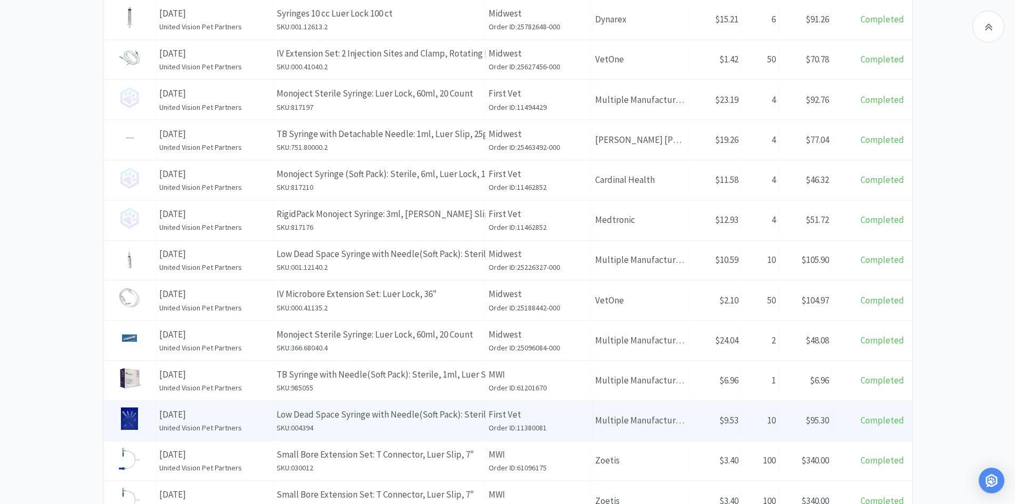
scroll to position [509, 0]
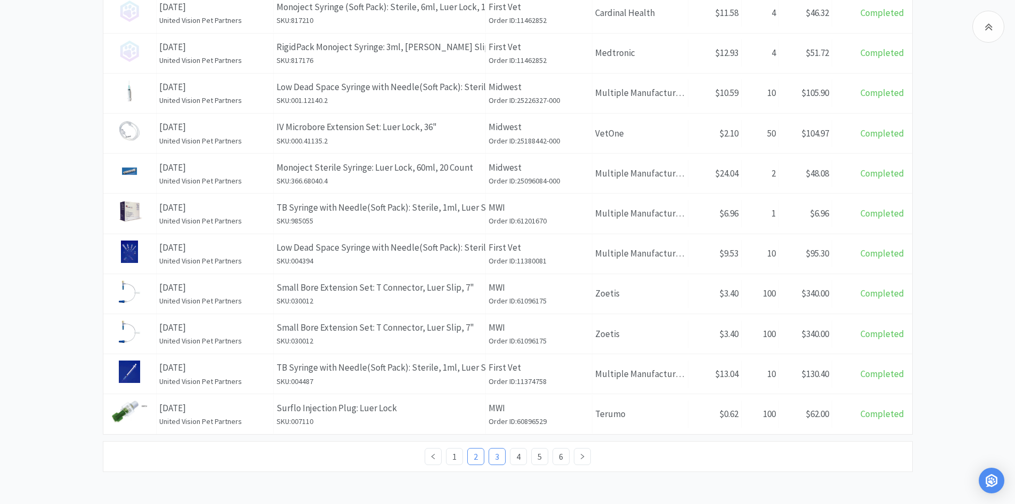
click at [496, 460] on link "3" at bounding box center [497, 456] width 16 height 16
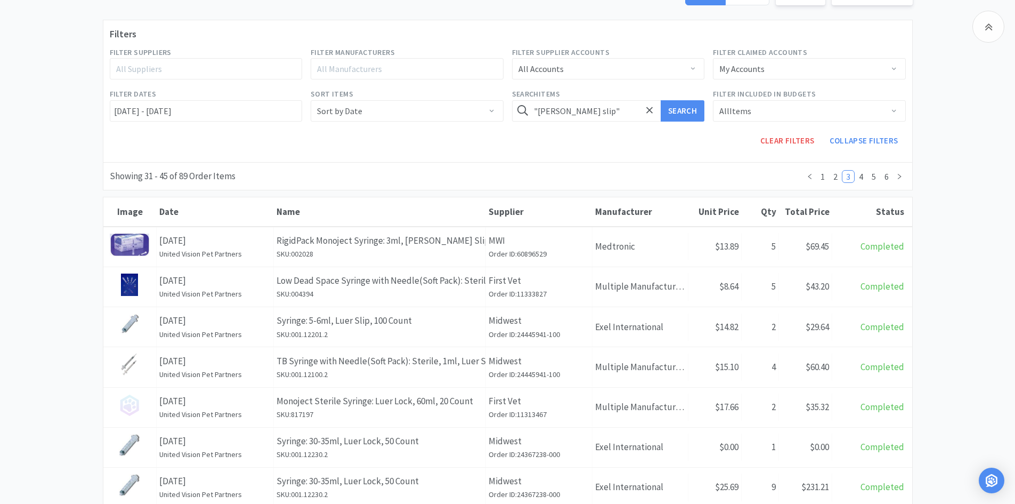
scroll to position [107, 0]
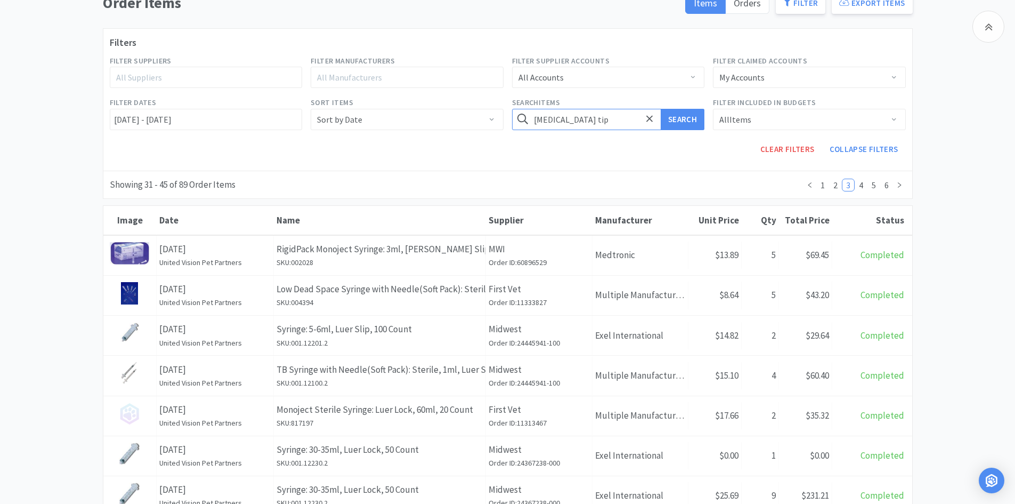
click at [661, 109] on button "Search" at bounding box center [683, 119] width 44 height 21
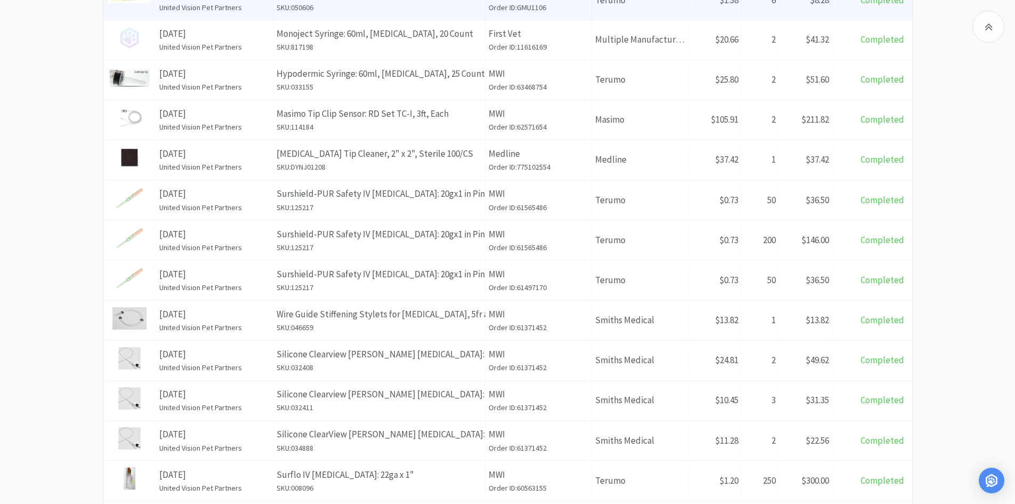
scroll to position [188, 0]
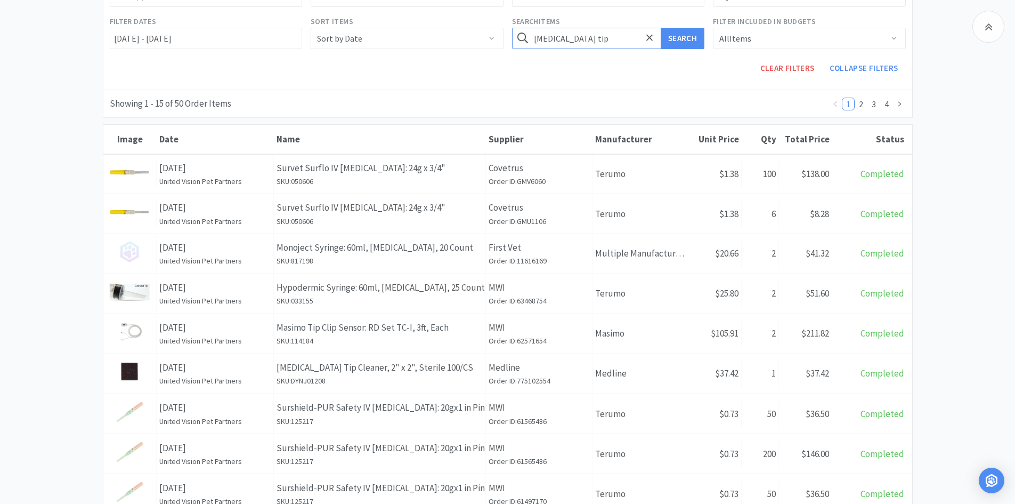
click at [584, 41] on input "catheter tip" at bounding box center [608, 38] width 193 height 21
click at [661, 28] on button "Search" at bounding box center [683, 38] width 44 height 21
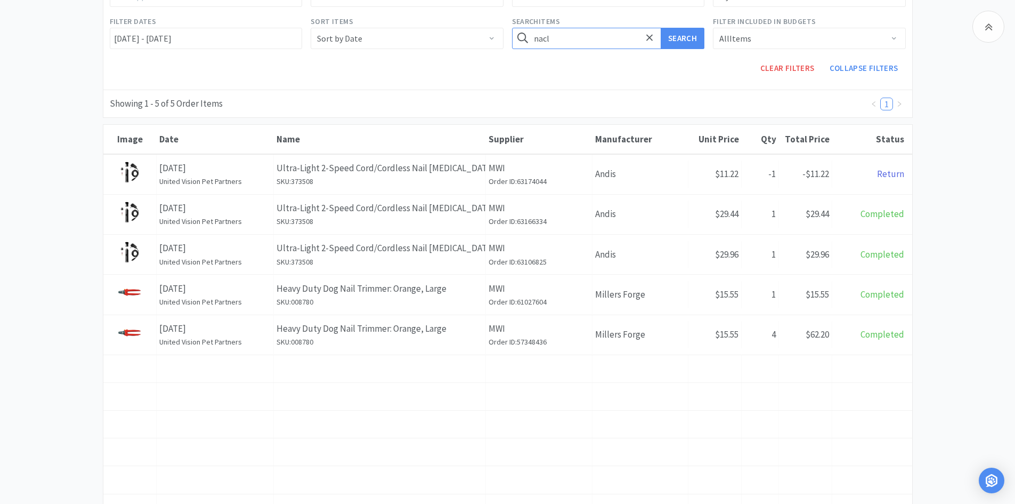
click at [584, 41] on input "nacl" at bounding box center [608, 38] width 193 height 21
click at [661, 28] on button "Search" at bounding box center [683, 38] width 44 height 21
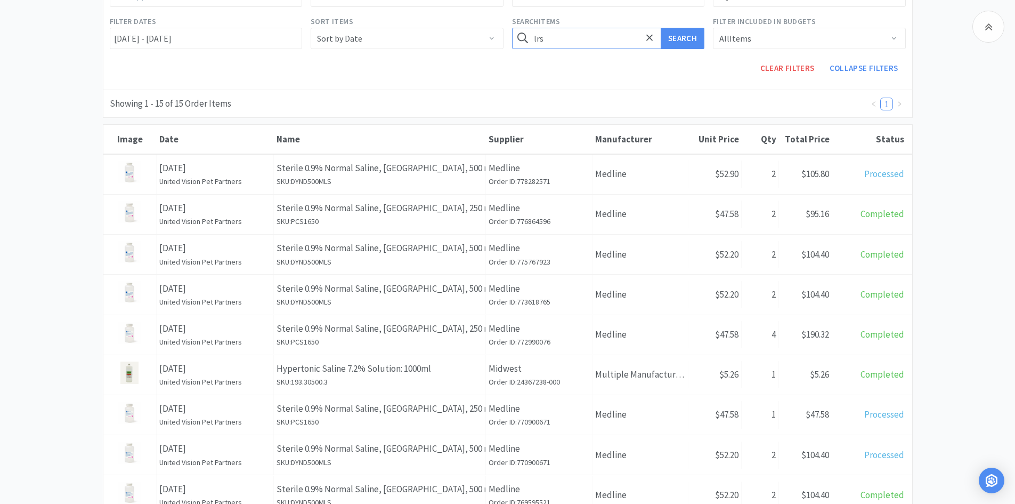
click at [661, 28] on button "Search" at bounding box center [683, 38] width 44 height 21
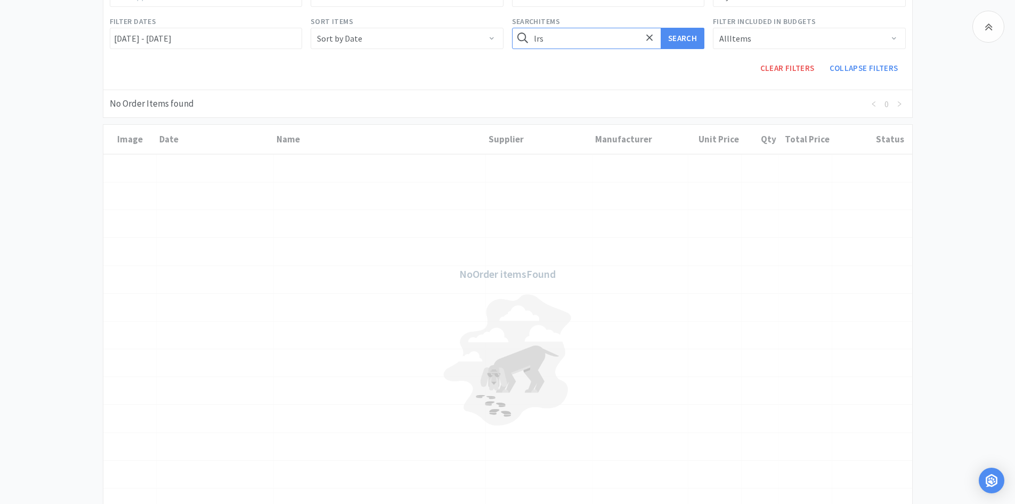
click at [572, 37] on input "lrs" at bounding box center [608, 38] width 193 height 21
click at [661, 28] on button "Search" at bounding box center [683, 38] width 44 height 21
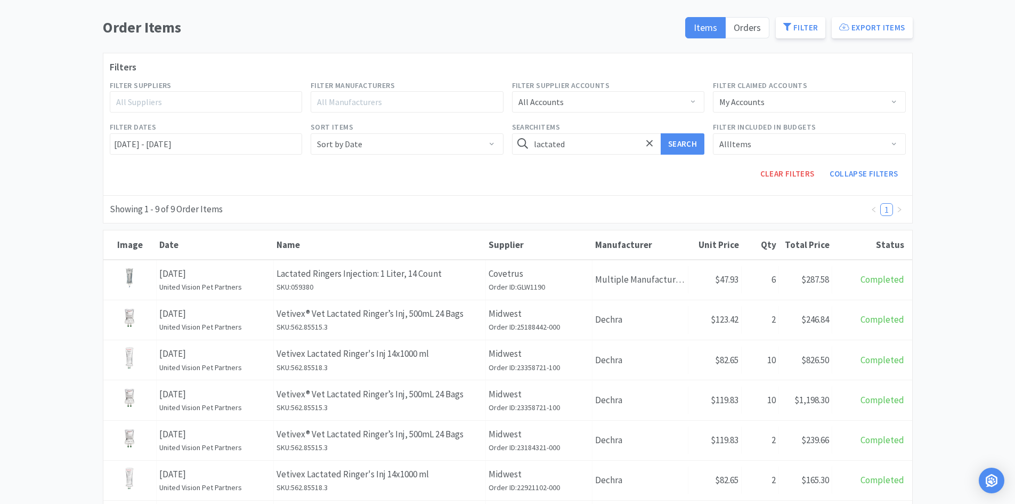
scroll to position [81, 0]
click at [661, 134] on button "Search" at bounding box center [683, 144] width 44 height 21
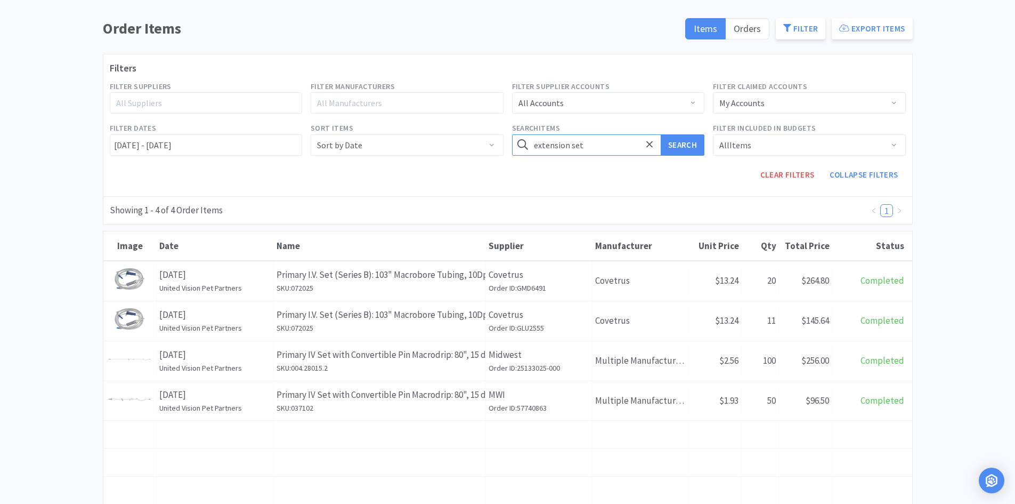
click at [661, 134] on button "Search" at bounding box center [683, 144] width 44 height 21
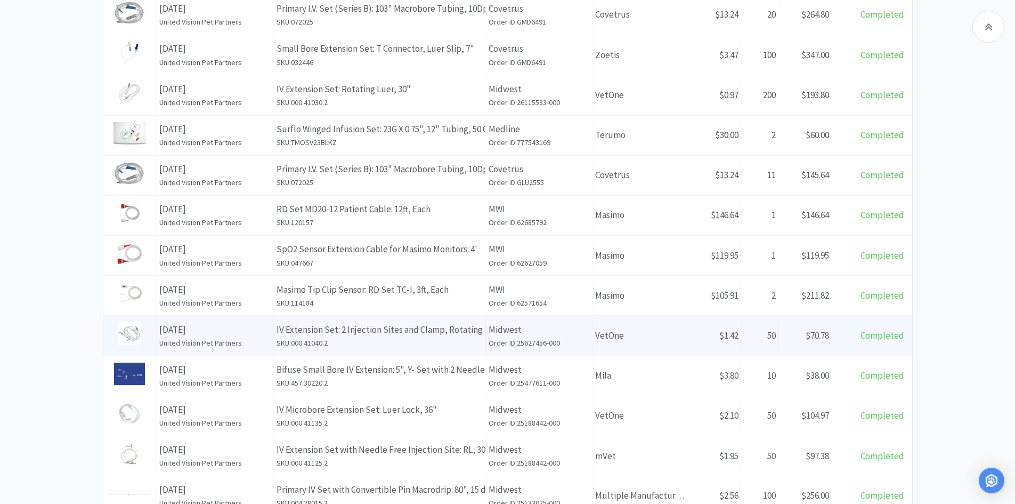
scroll to position [81, 0]
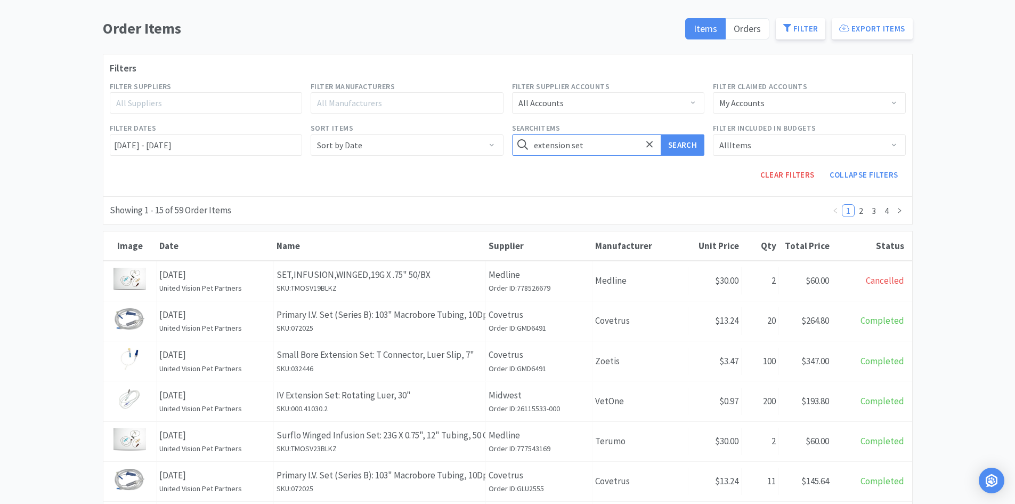
click at [598, 145] on input "extension set" at bounding box center [608, 144] width 193 height 21
click at [661, 134] on button "Search" at bounding box center [683, 144] width 44 height 21
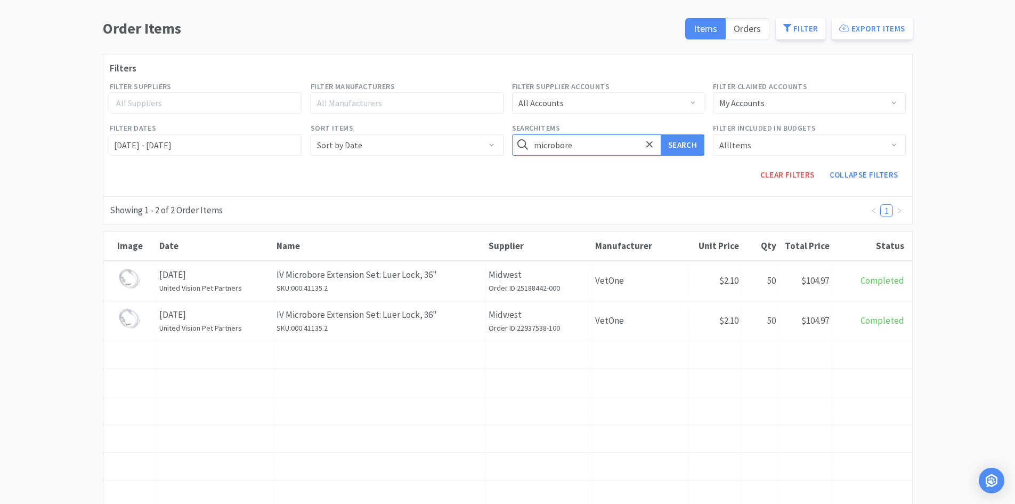
click at [590, 143] on input "microbore" at bounding box center [608, 144] width 193 height 21
type input "t-set"
click at [661, 134] on button "Search" at bounding box center [683, 144] width 44 height 21
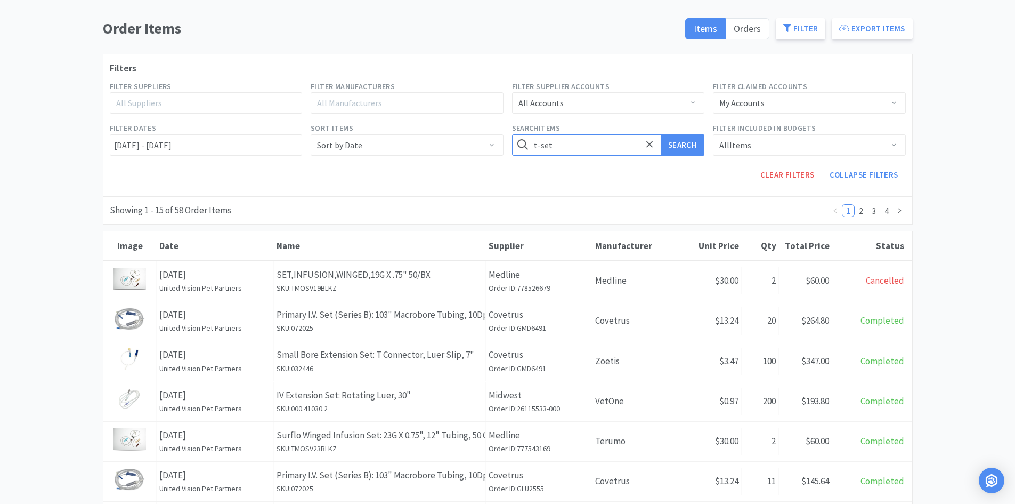
click at [591, 143] on input "t-set" at bounding box center [608, 144] width 193 height 21
type input "t connector"
click at [661, 134] on button "Search" at bounding box center [683, 144] width 44 height 21
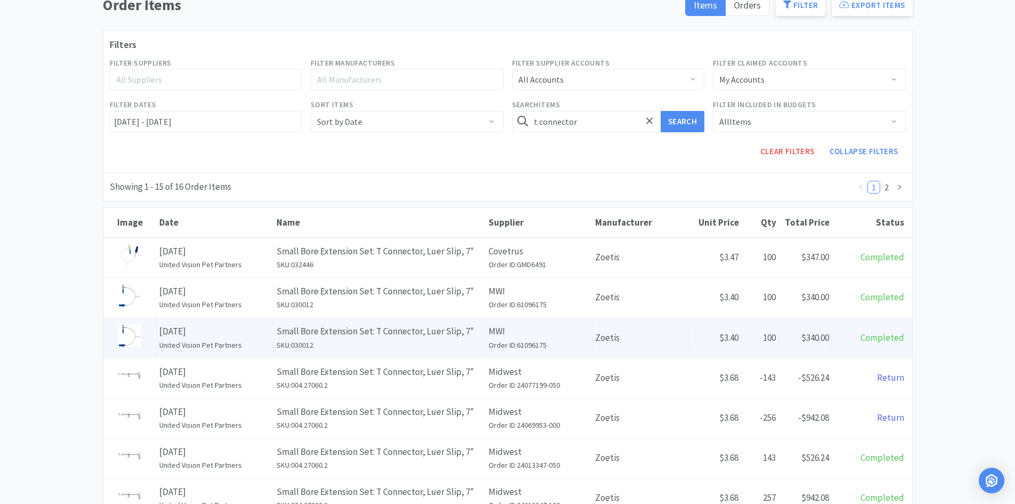
scroll to position [81, 0]
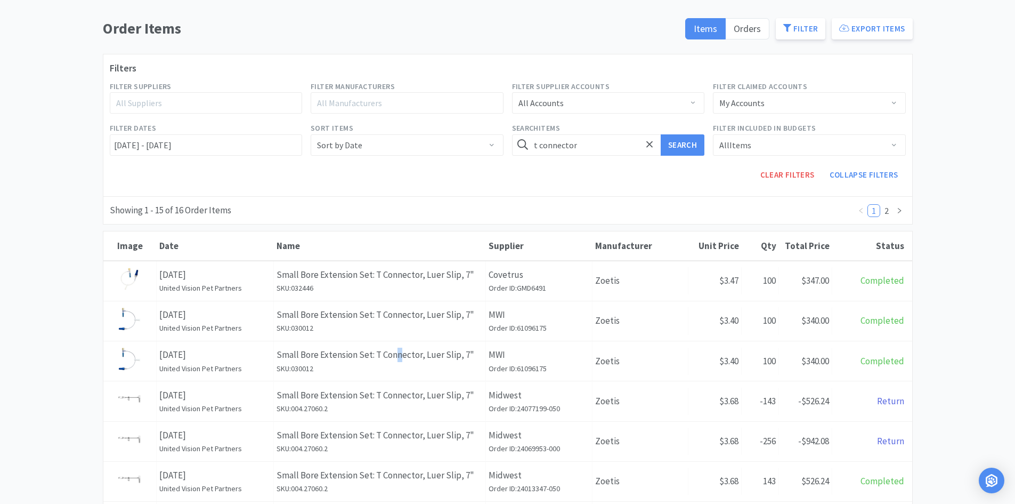
click at [402, 356] on p "Small Bore Extension Set: T Connector, Luer Slip, 7"" at bounding box center [380, 355] width 206 height 14
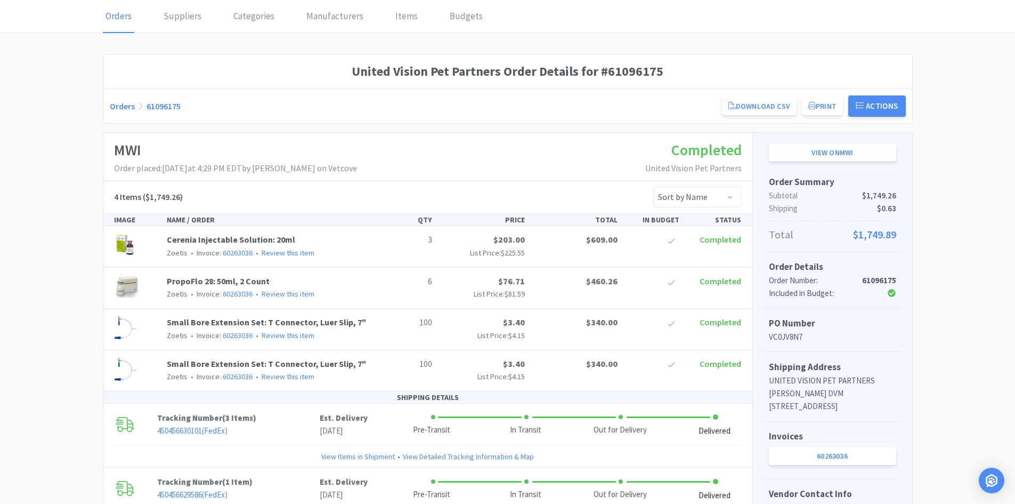
scroll to position [33, 0]
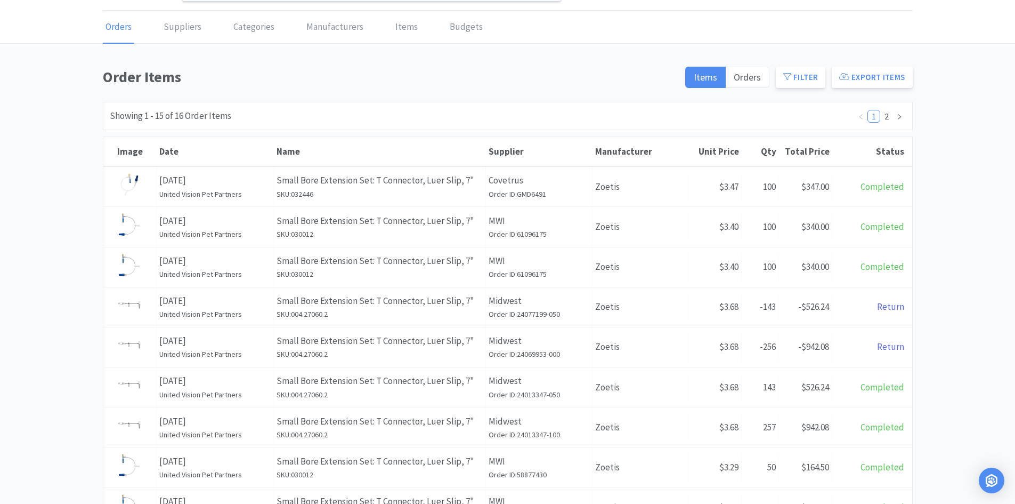
scroll to position [81, 0]
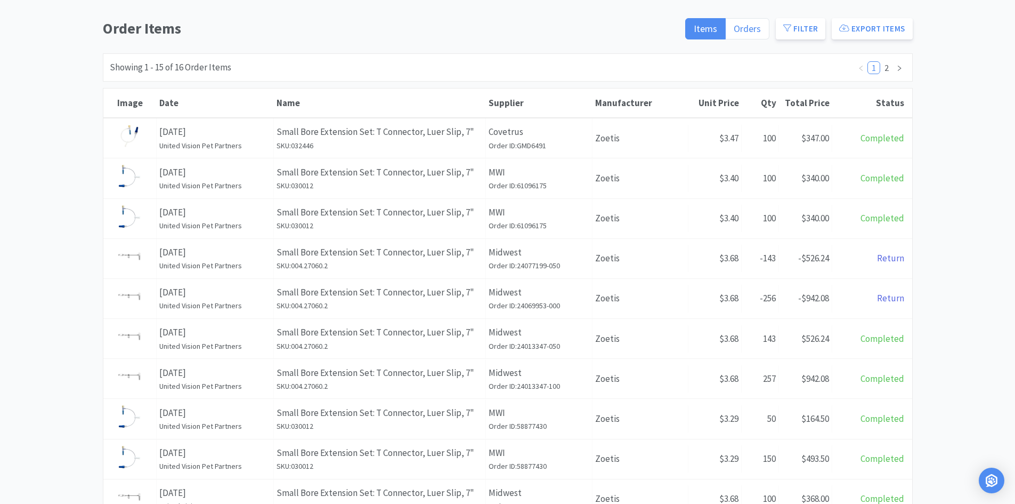
click at [752, 21] on label "Orders" at bounding box center [748, 28] width 44 height 21
click at [734, 32] on input "Orders" at bounding box center [734, 32] width 0 height 0
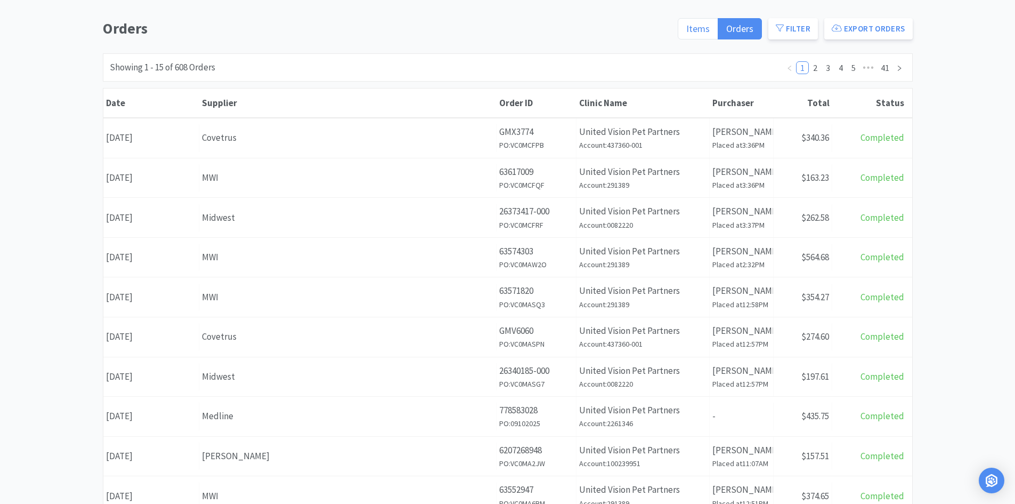
click at [698, 21] on label "Items" at bounding box center [698, 28] width 41 height 21
click at [687, 32] on input "Items" at bounding box center [687, 32] width 0 height 0
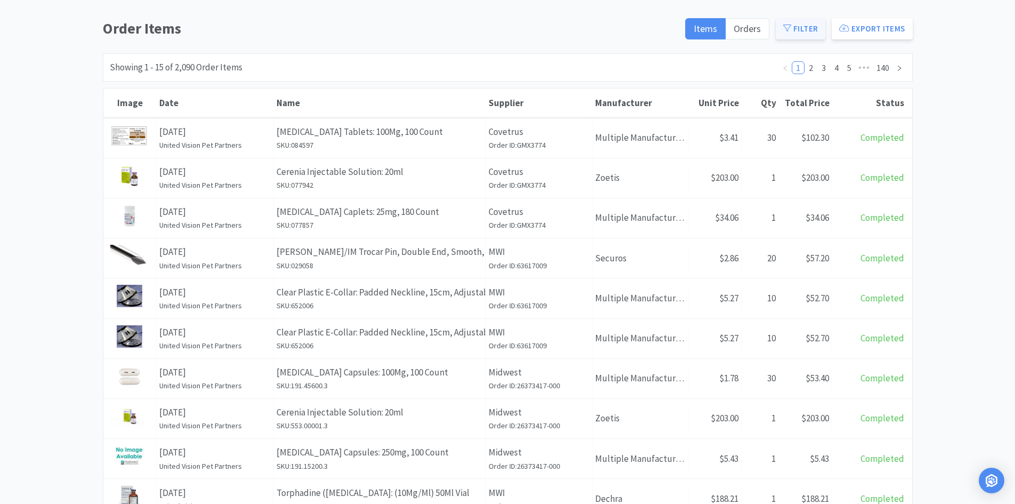
click at [796, 30] on button "Filter" at bounding box center [801, 28] width 50 height 21
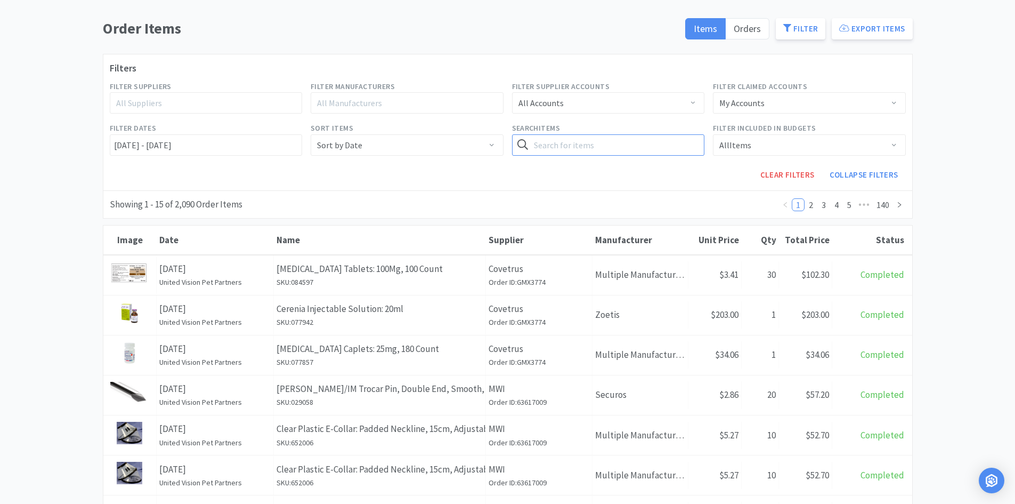
click at [606, 147] on input "text" at bounding box center [608, 144] width 193 height 21
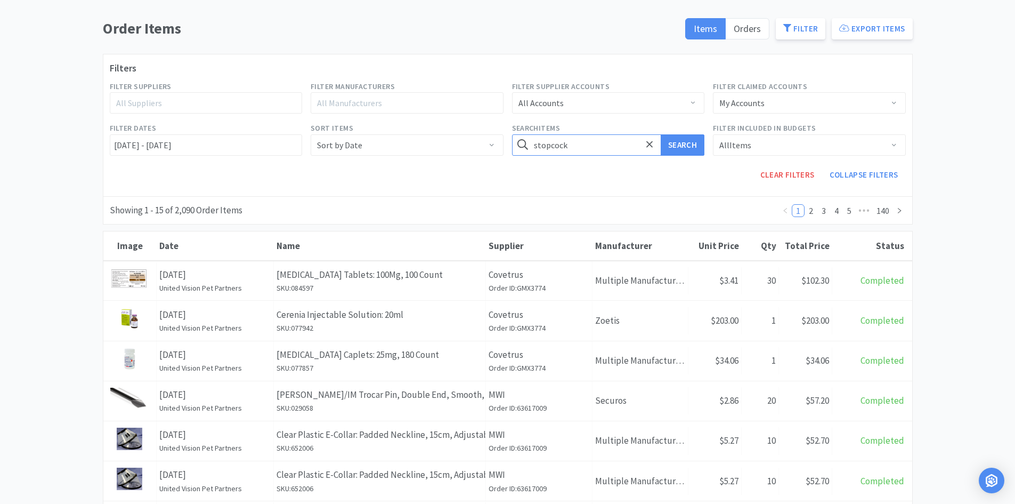
click at [661, 134] on button "Search" at bounding box center [683, 144] width 44 height 21
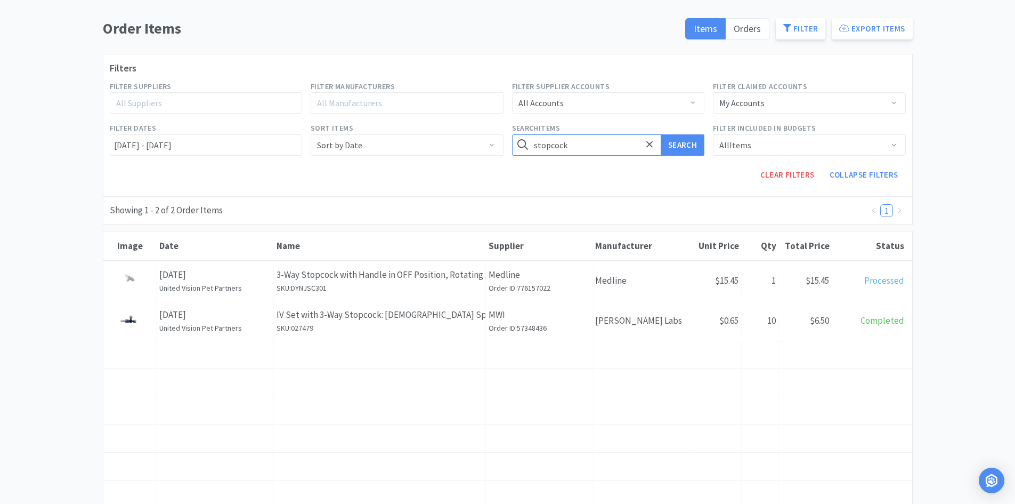
click at [578, 148] on input "stopcock" at bounding box center [608, 144] width 193 height 21
click at [661, 134] on button "Search" at bounding box center [683, 144] width 44 height 21
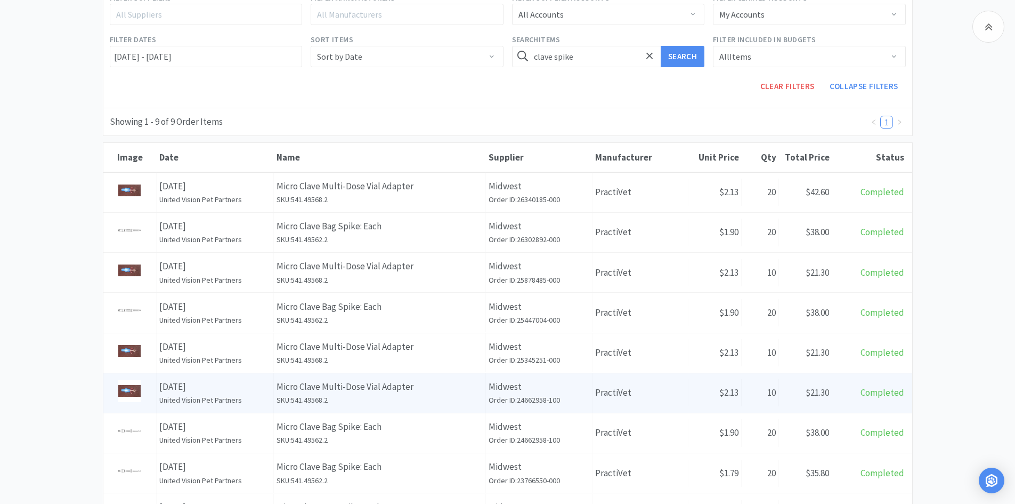
scroll to position [188, 0]
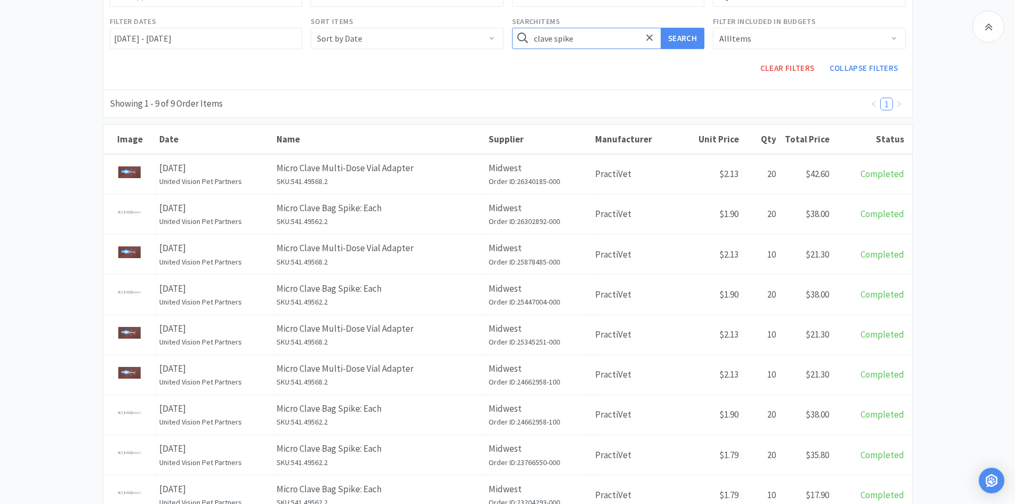
click at [574, 29] on input "clave spike" at bounding box center [608, 38] width 193 height 21
type input "locking blunt"
click at [661, 28] on button "Search" at bounding box center [683, 38] width 44 height 21
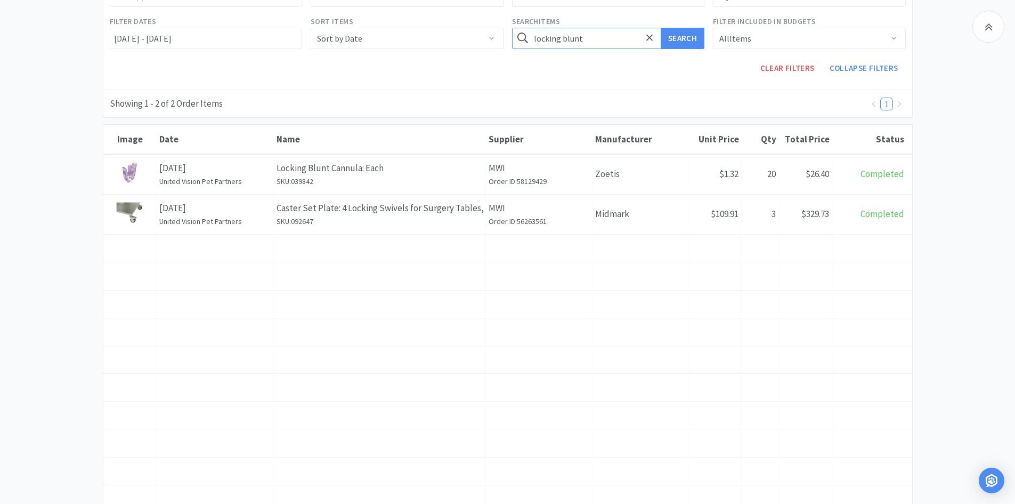
click at [593, 43] on input "locking blunt" at bounding box center [608, 38] width 193 height 21
click at [661, 28] on button "Search" at bounding box center [683, 38] width 44 height 21
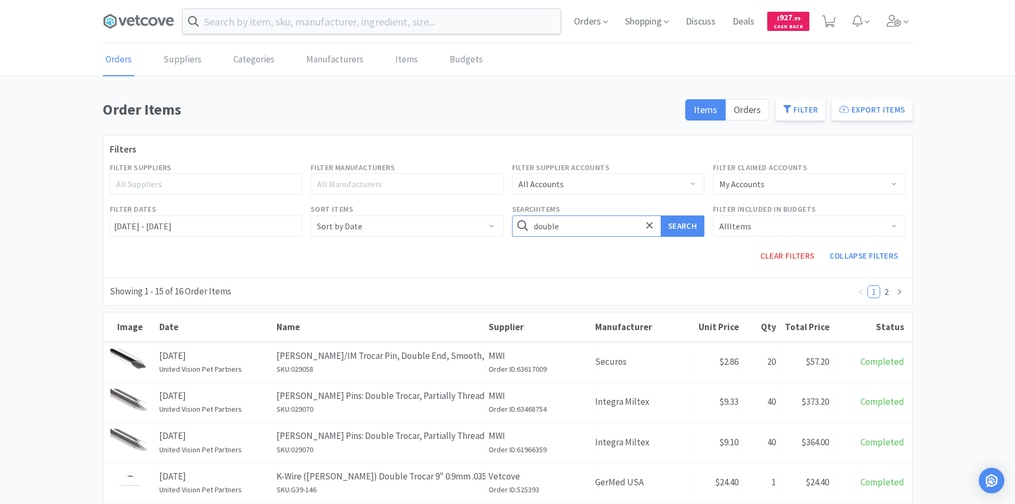
click at [570, 224] on input "double" at bounding box center [608, 225] width 193 height 21
click at [661, 215] on button "Search" at bounding box center [683, 225] width 44 height 21
click at [570, 224] on input "double t set" at bounding box center [608, 225] width 193 height 21
click at [661, 215] on button "Search" at bounding box center [683, 225] width 44 height 21
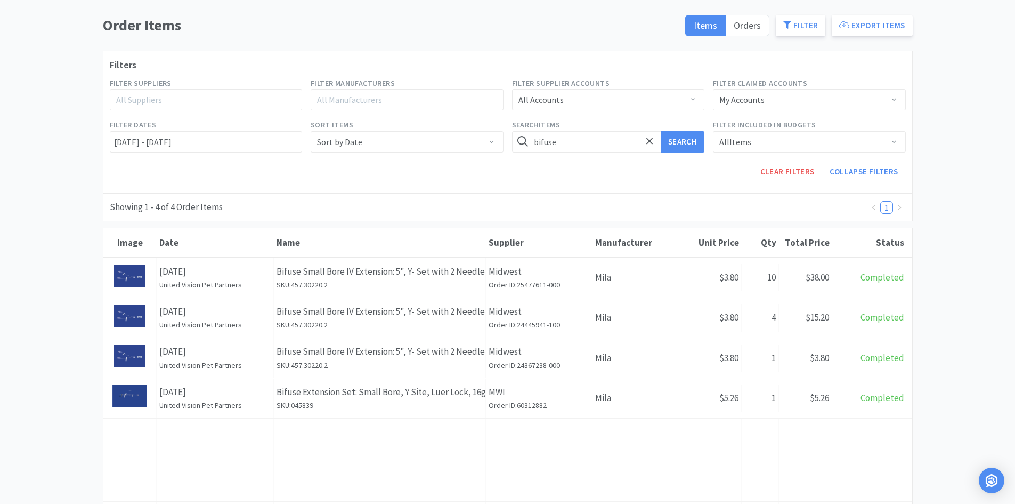
scroll to position [107, 0]
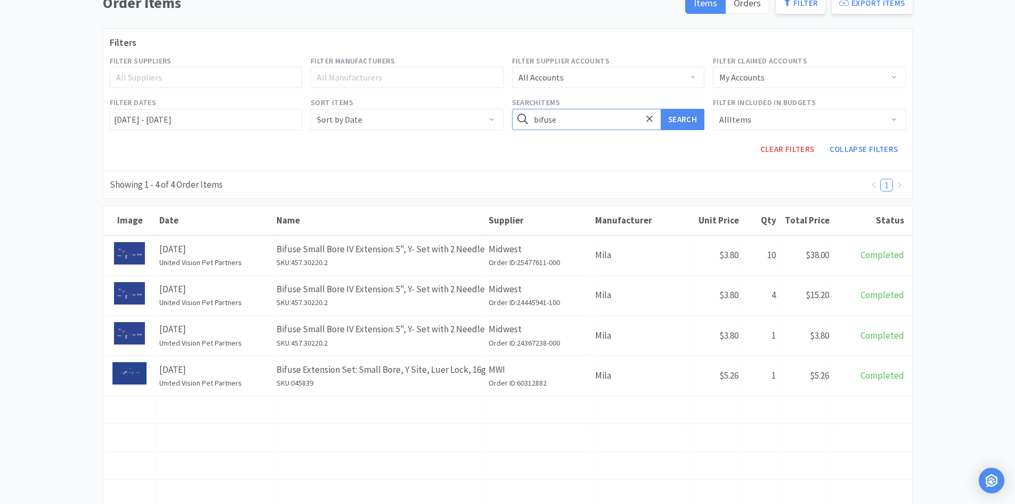
click at [567, 122] on input "bifuse" at bounding box center [608, 119] width 193 height 21
click at [661, 109] on button "Search" at bounding box center [683, 119] width 44 height 21
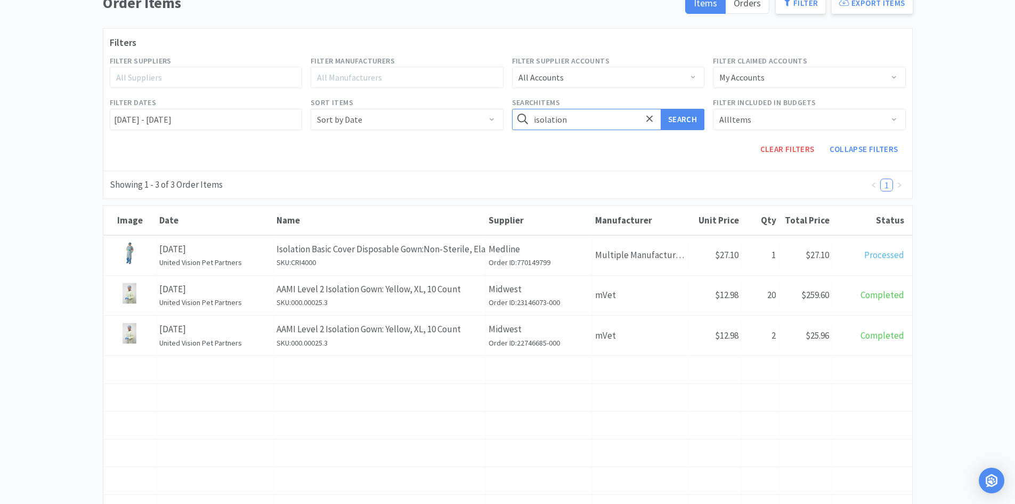
click at [572, 120] on input "isolation" at bounding box center [608, 119] width 193 height 21
click at [661, 109] on button "Search" at bounding box center [683, 119] width 44 height 21
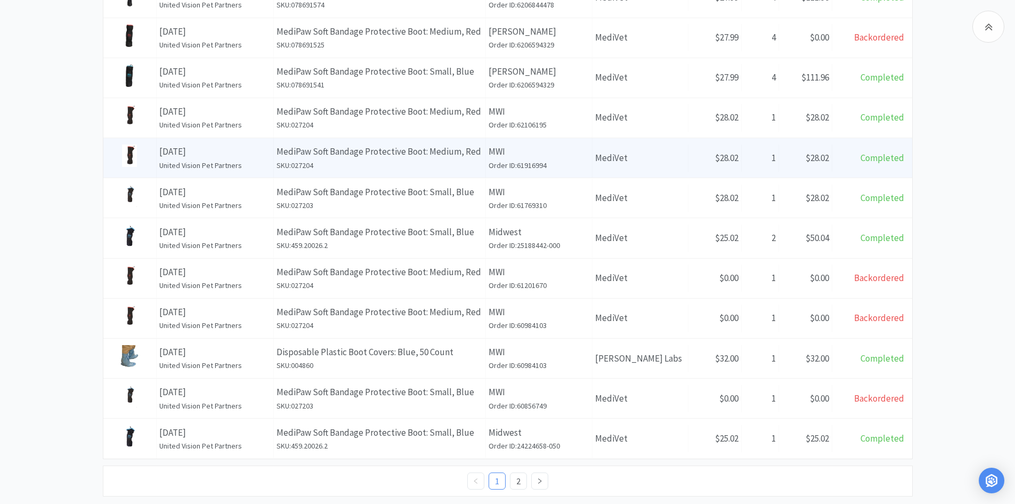
scroll to position [509, 0]
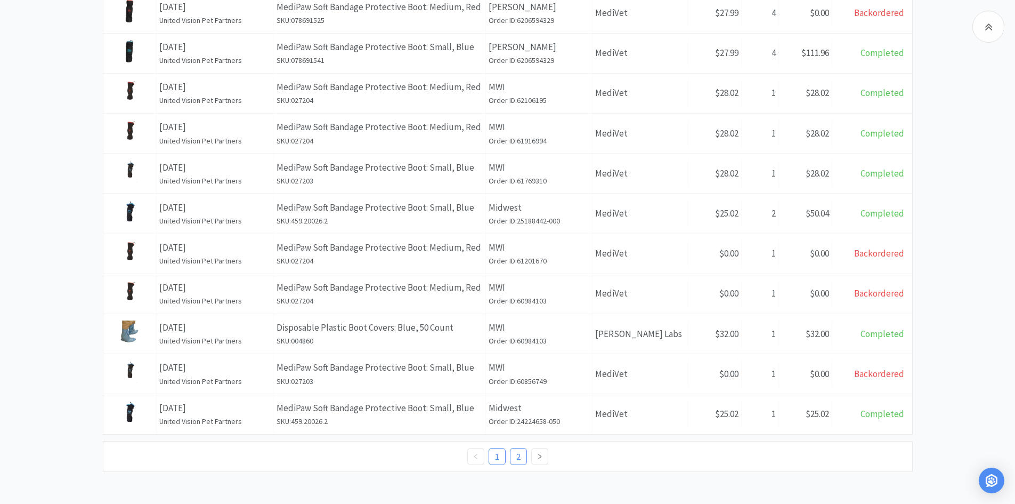
click at [514, 454] on link "2" at bounding box center [519, 456] width 16 height 16
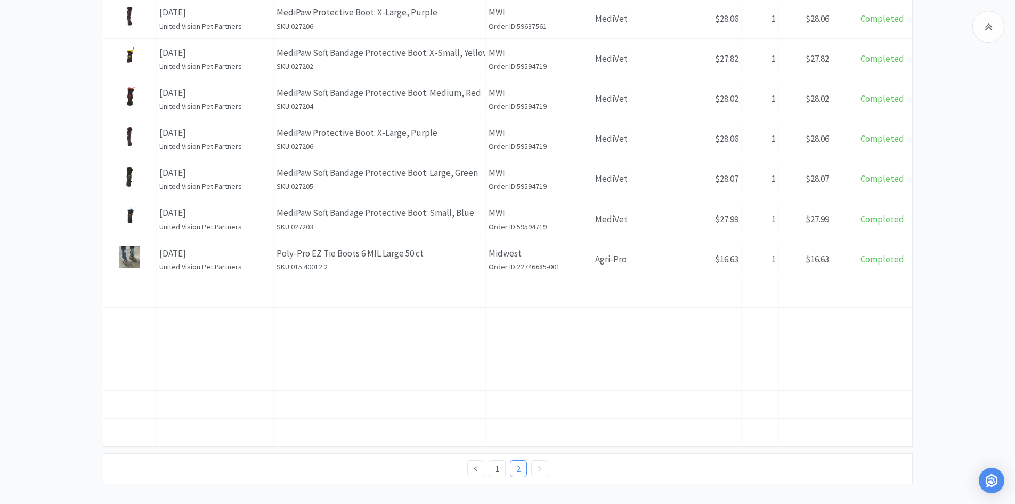
scroll to position [426, 0]
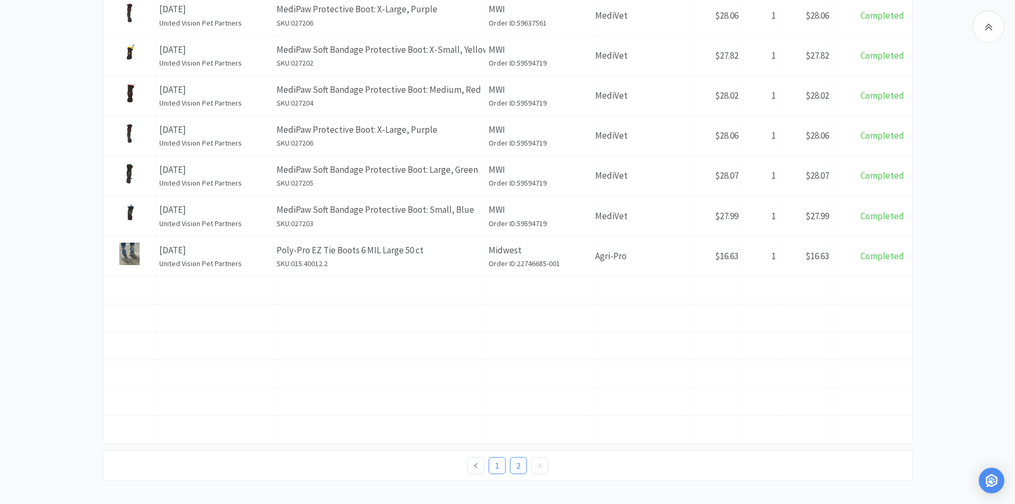
click at [494, 469] on link "1" at bounding box center [497, 465] width 16 height 16
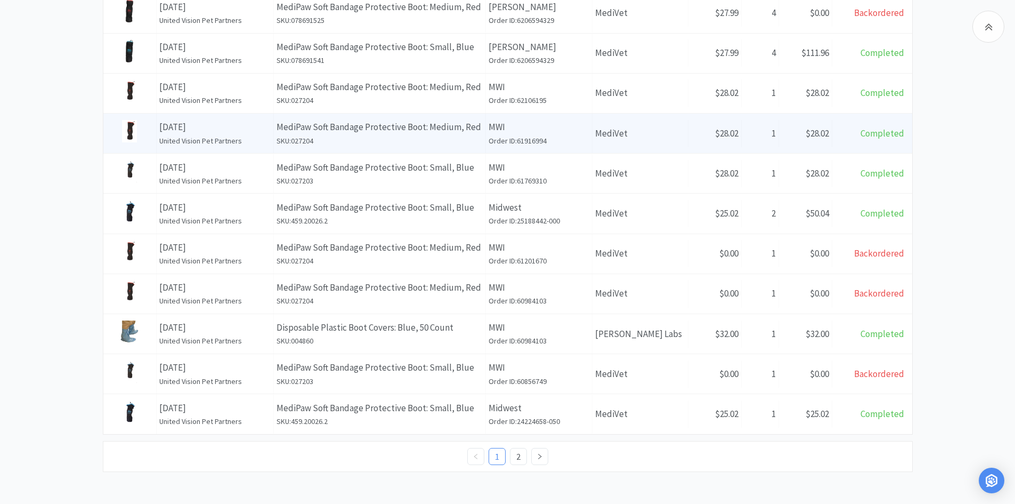
scroll to position [189, 0]
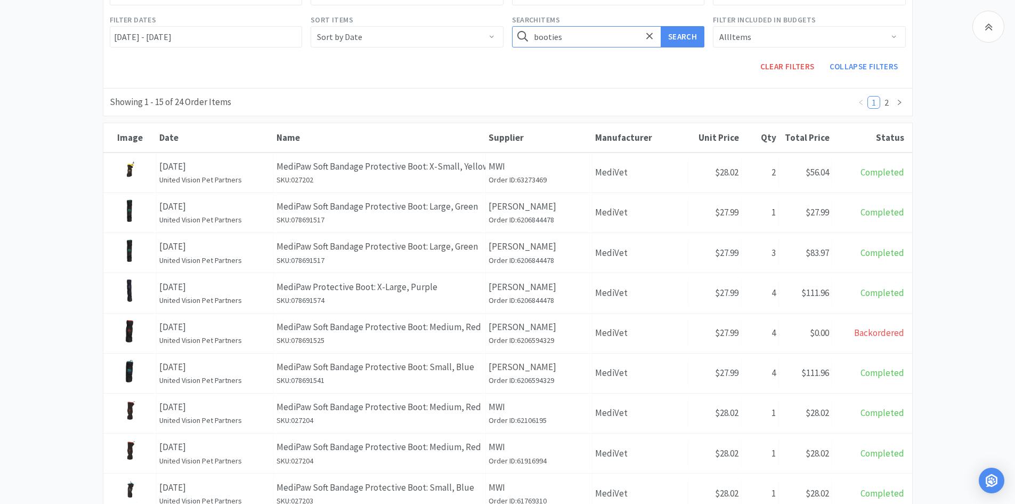
click at [584, 37] on input "booties" at bounding box center [608, 36] width 193 height 21
type input "gloves"
click at [661, 26] on button "Search" at bounding box center [683, 36] width 44 height 21
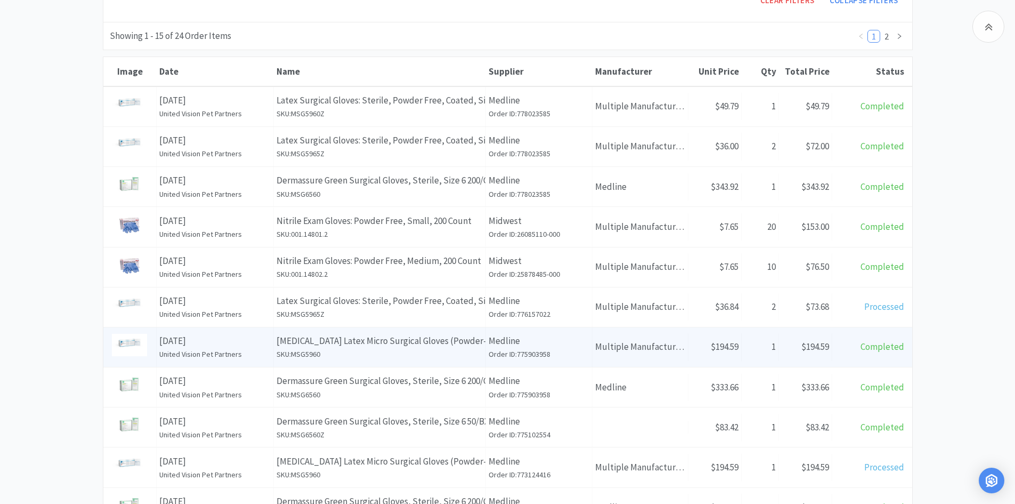
scroll to position [189, 0]
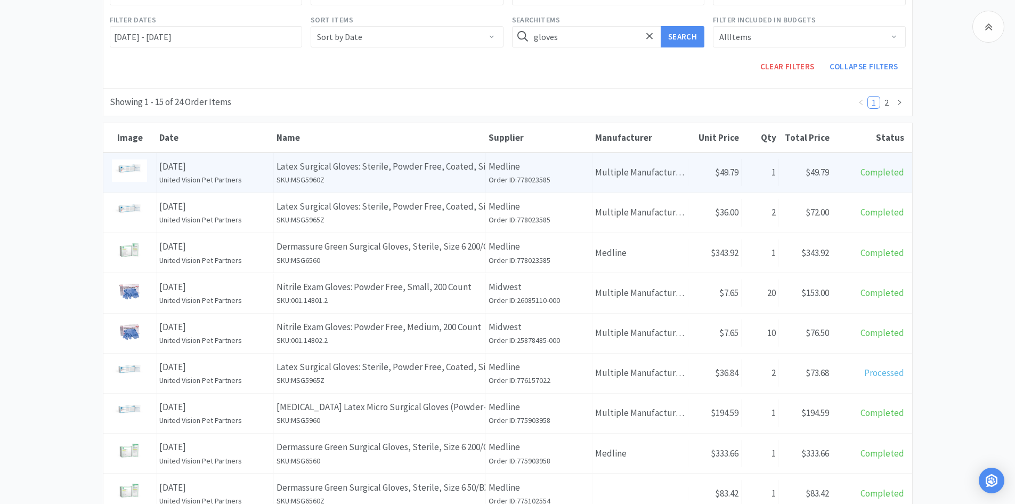
click at [423, 169] on p "Latex Surgical Gloves: Sterile, Powder Free, Coated, Size 6.0, 50 Pairs" at bounding box center [380, 166] width 206 height 14
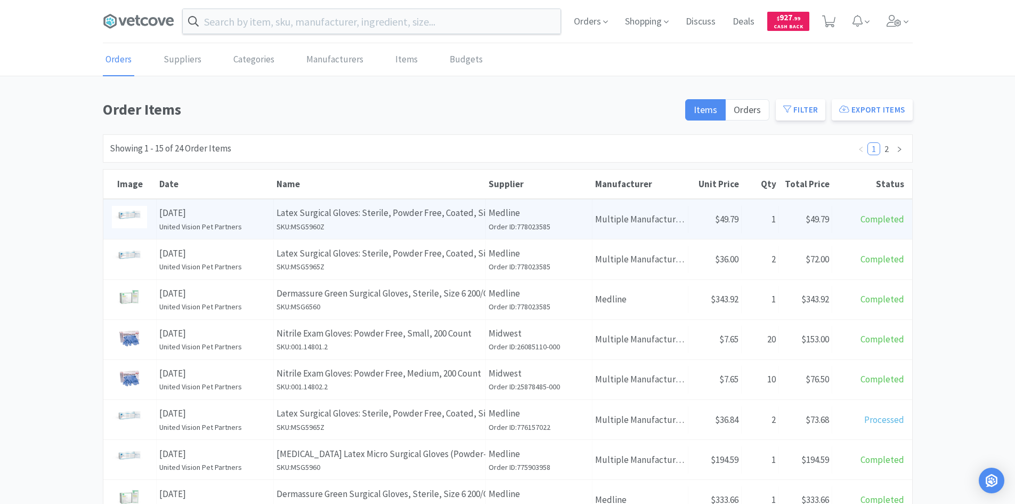
click at [424, 233] on div "Name Latex Surgical Gloves: Sterile, Powder Free, Coated, Size 6.0, 50 Pairs SK…" at bounding box center [380, 218] width 212 height 39
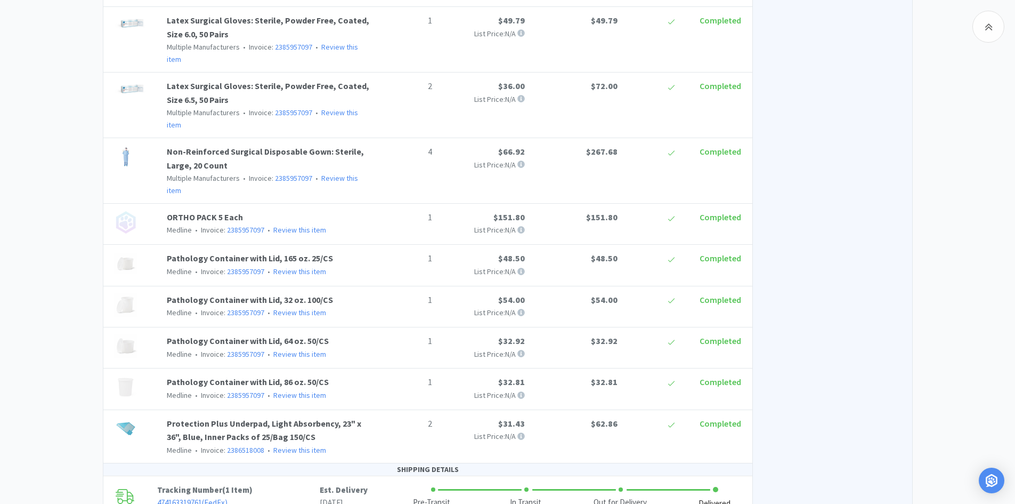
scroll to position [1173, 0]
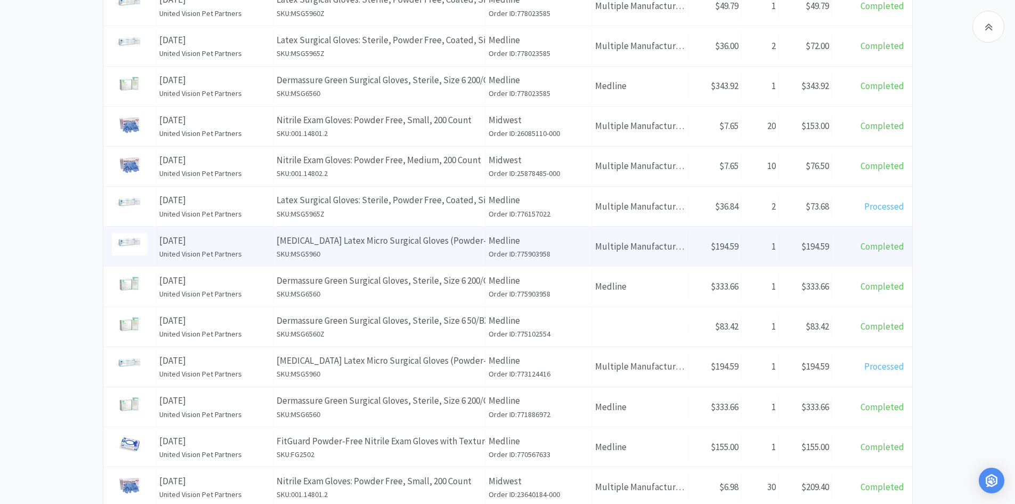
scroll to position [267, 0]
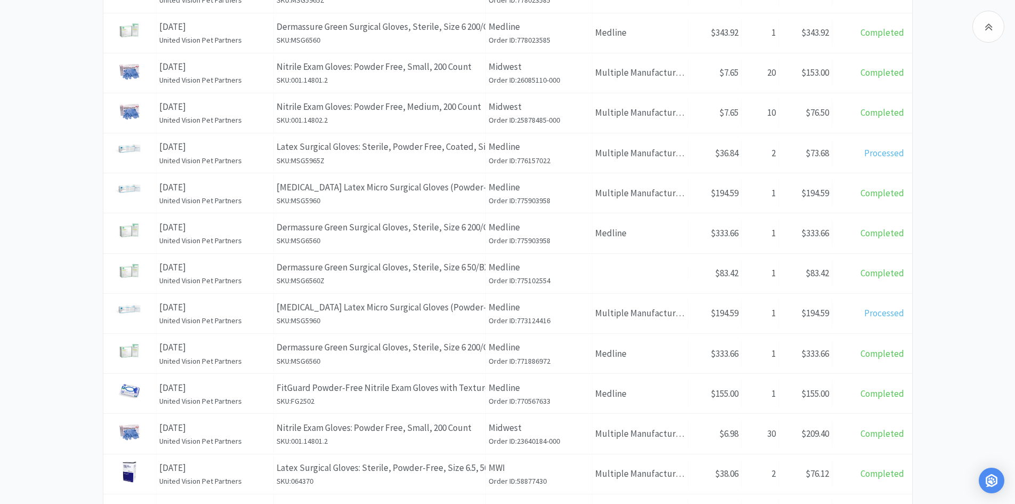
click at [441, 308] on p "Encore Latex Micro Surgical Gloves (Powder-Free): Sterile Size 6, 50 Pairs, 4 B…" at bounding box center [380, 307] width 206 height 14
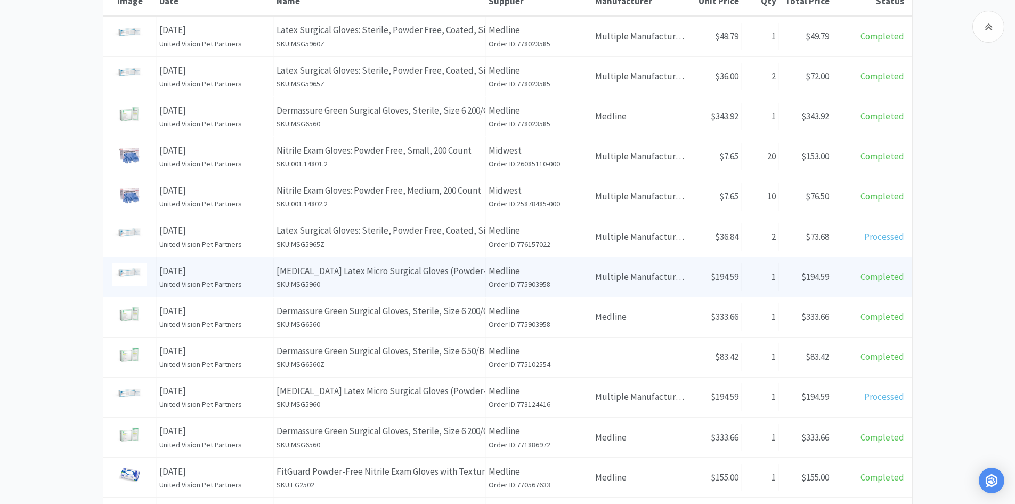
scroll to position [213, 0]
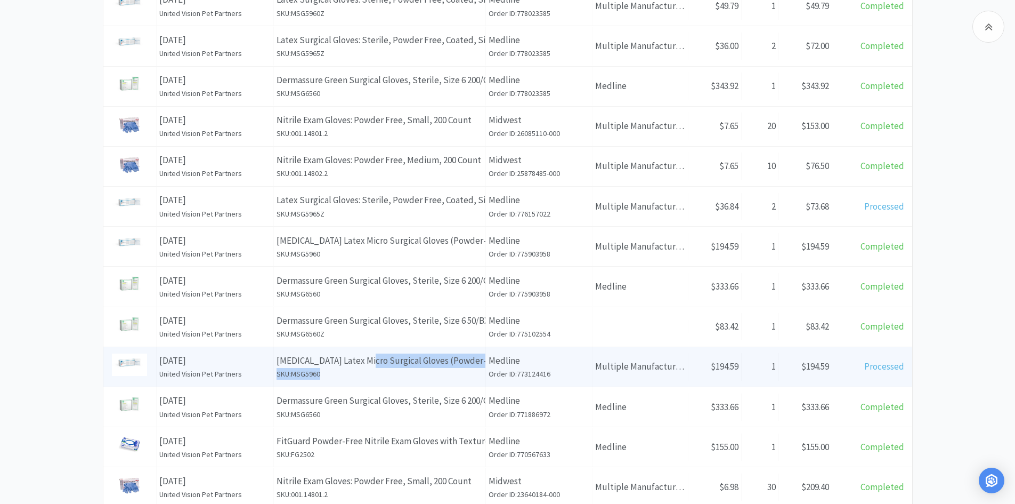
click at [366, 368] on div "Name Encore Latex Micro Surgical Gloves (Powder-Free): Sterile Size 6, 50 Pairs…" at bounding box center [380, 366] width 212 height 39
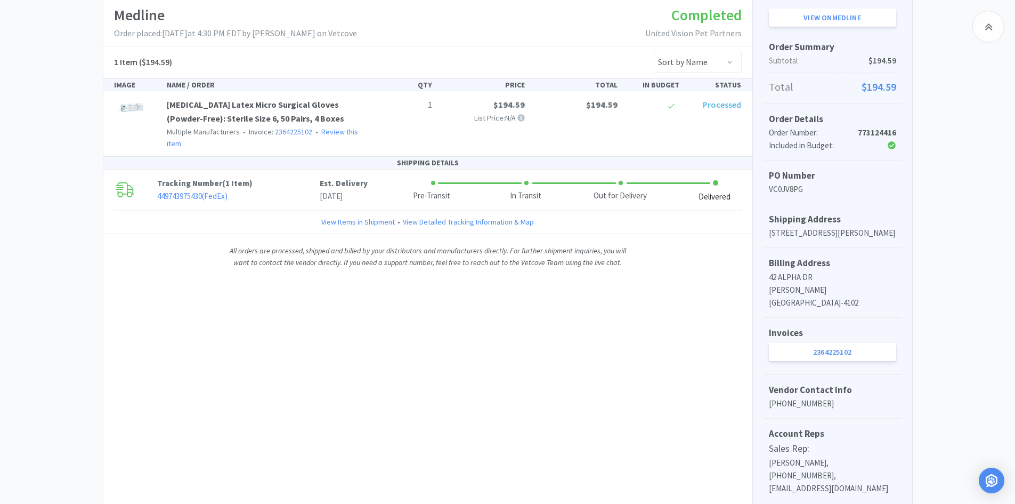
scroll to position [160, 0]
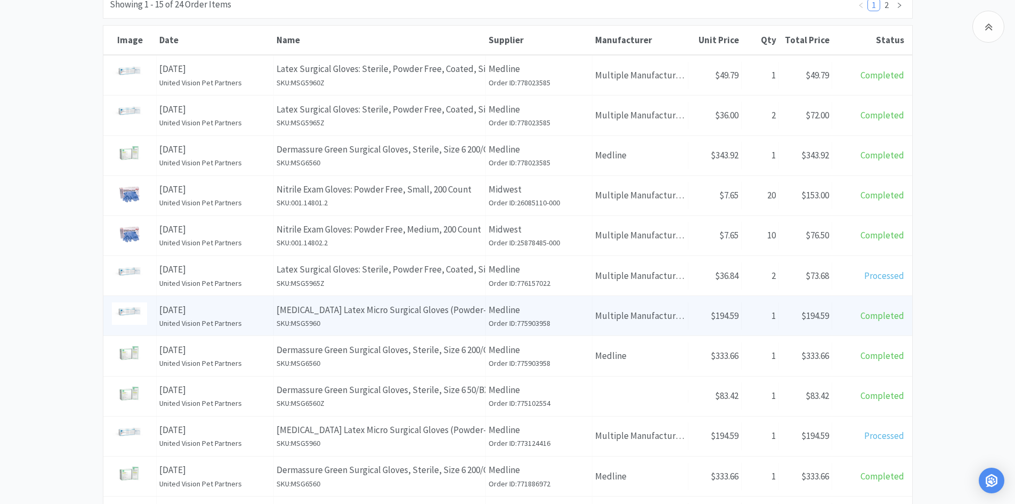
scroll to position [160, 0]
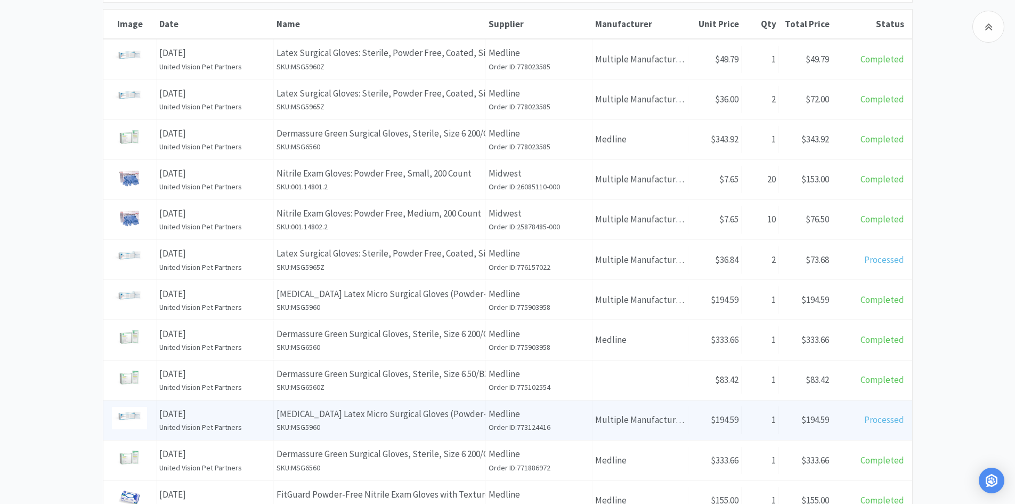
click at [458, 423] on h6 "SKU: MSG5960" at bounding box center [380, 427] width 206 height 12
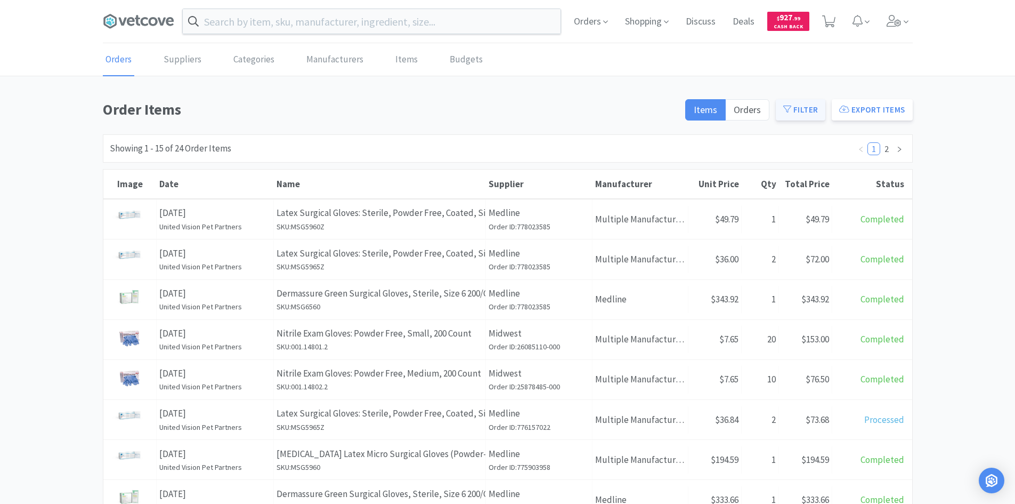
drag, startPoint x: 794, startPoint y: 112, endPoint x: 784, endPoint y: 119, distance: 12.6
click at [794, 112] on button "Filter" at bounding box center [801, 109] width 50 height 21
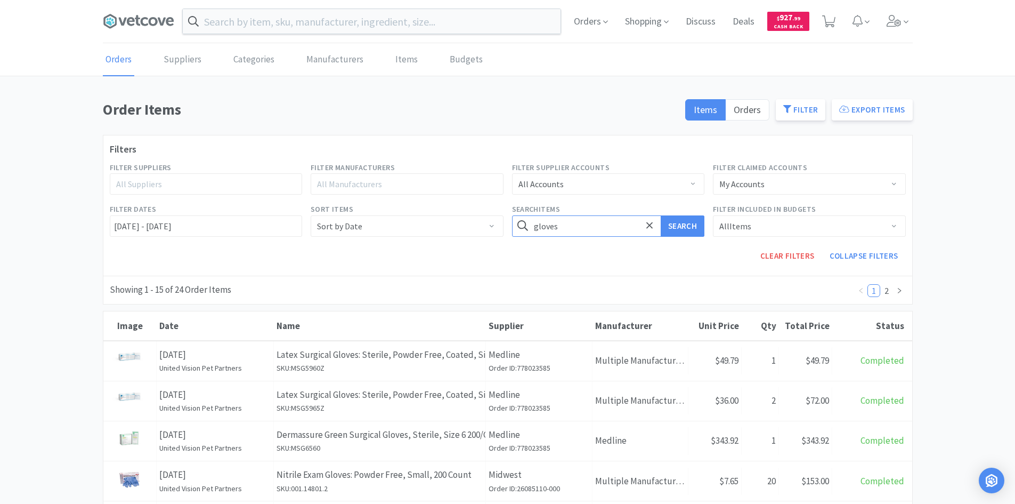
click at [585, 221] on input "gloves" at bounding box center [608, 225] width 193 height 21
click at [661, 215] on button "Search" at bounding box center [683, 225] width 44 height 21
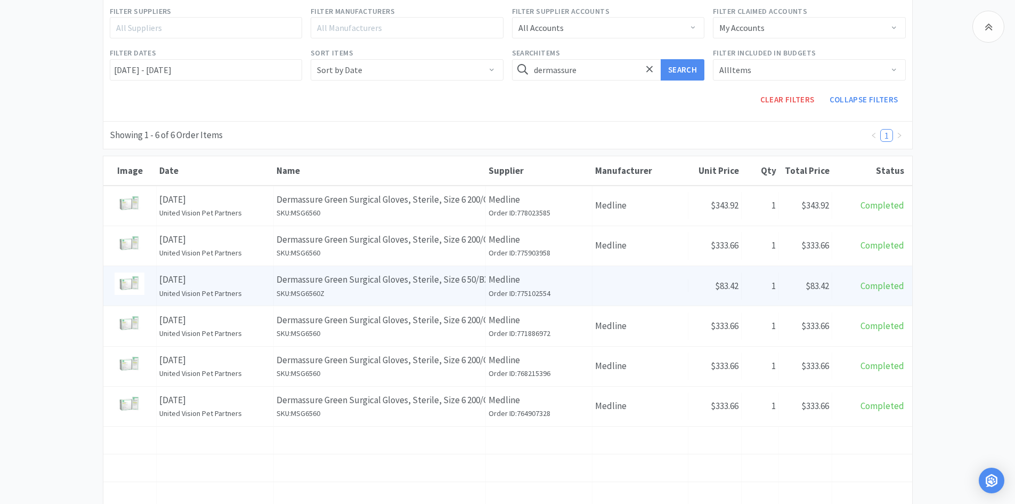
scroll to position [160, 0]
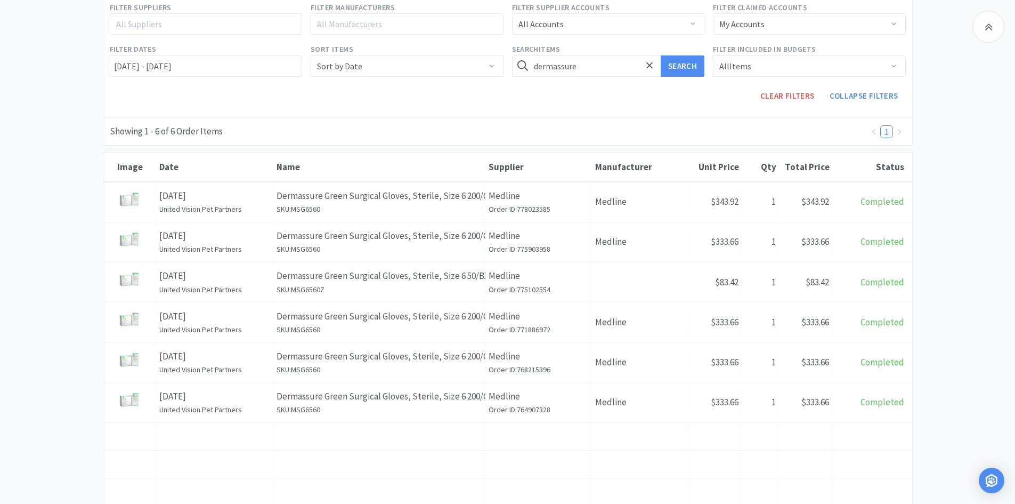
click at [606, 77] on div "Search Items dermassure Search" at bounding box center [608, 60] width 201 height 42
click at [601, 72] on input "dermassure" at bounding box center [608, 65] width 193 height 21
click at [661, 55] on button "Search" at bounding box center [683, 65] width 44 height 21
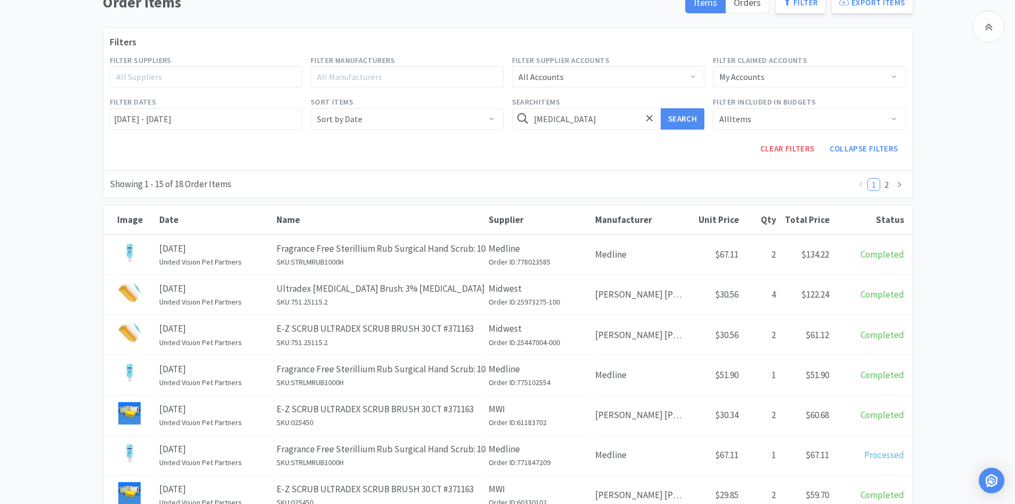
scroll to position [107, 0]
click at [578, 120] on input "ez scrub" at bounding box center [608, 119] width 193 height 21
click at [661, 109] on button "Search" at bounding box center [683, 119] width 44 height 21
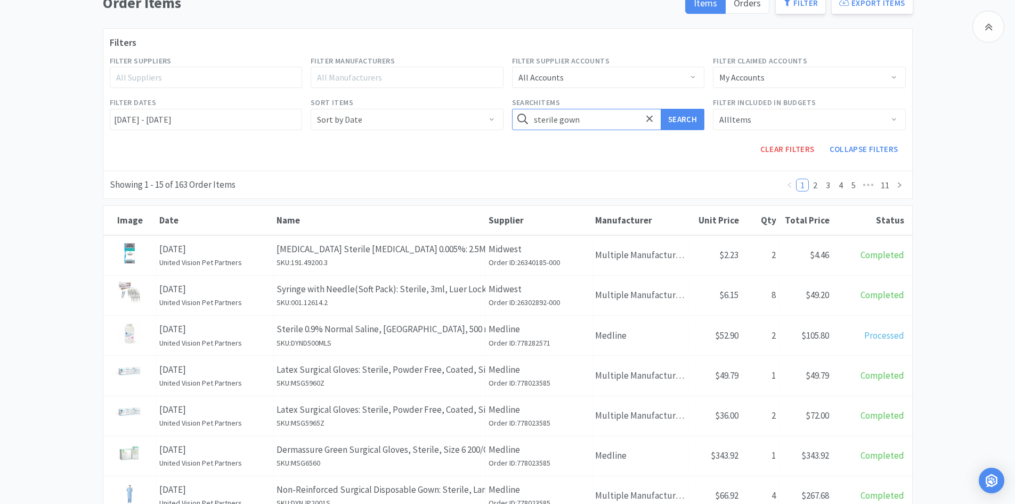
click at [560, 113] on input "sterile gown" at bounding box center [608, 119] width 193 height 21
click at [558, 120] on input "sterile gown" at bounding box center [608, 119] width 193 height 21
click at [557, 121] on input "sterile gown" at bounding box center [608, 119] width 193 height 21
click at [661, 109] on button "Search" at bounding box center [683, 119] width 44 height 21
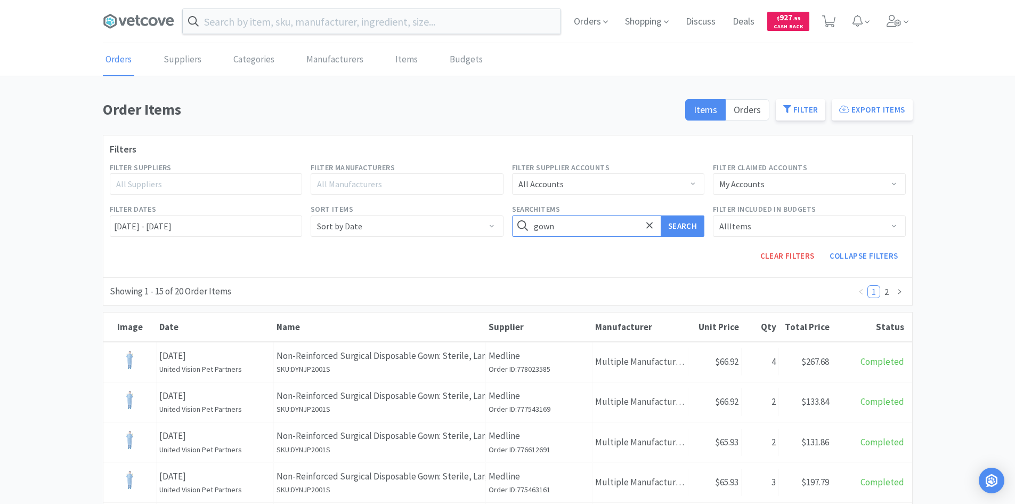
click at [600, 233] on input "gown" at bounding box center [608, 225] width 193 height 21
click at [661, 215] on button "Search" at bounding box center [683, 225] width 44 height 21
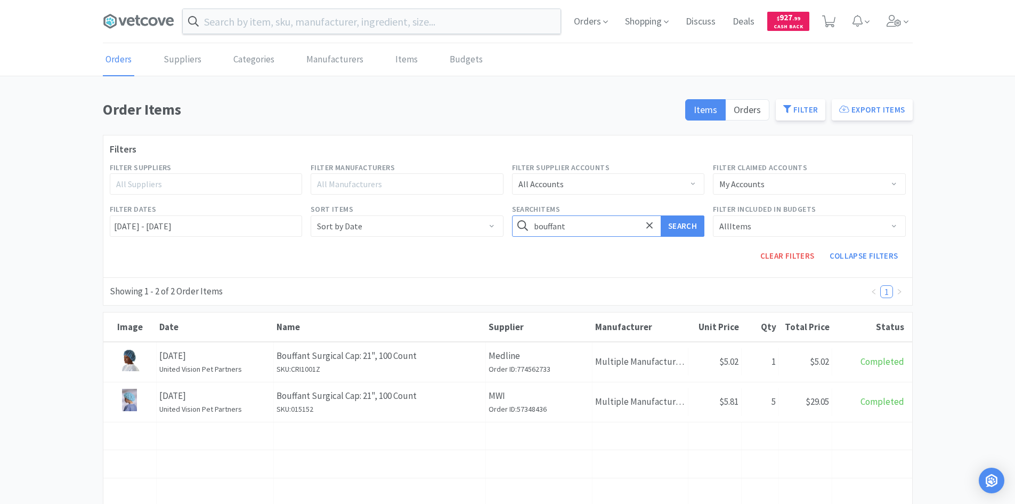
click at [571, 229] on input "bouffant" at bounding box center [608, 225] width 193 height 21
type input "mask"
click at [661, 215] on button "Search" at bounding box center [683, 225] width 44 height 21
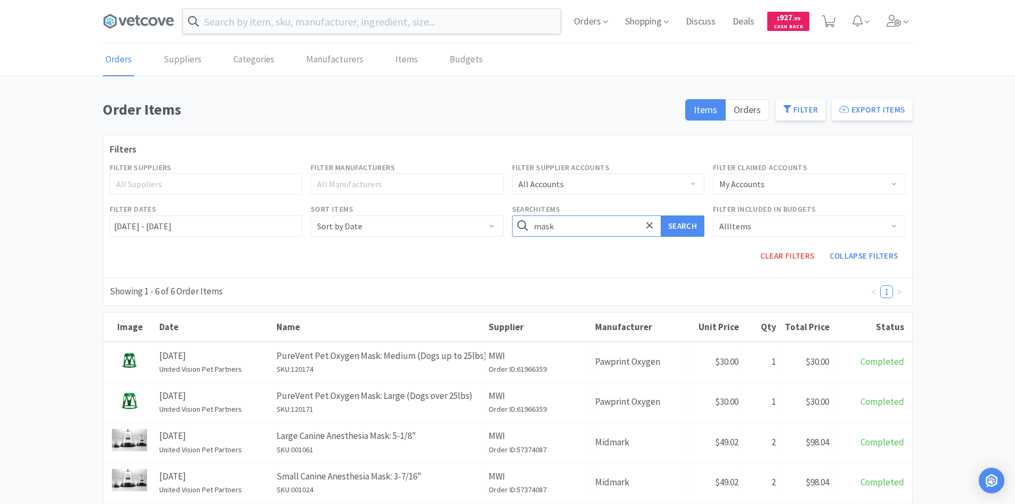
click at [588, 227] on input "mask" at bounding box center [608, 225] width 193 height 21
click at [661, 215] on button "Search" at bounding box center [683, 225] width 44 height 21
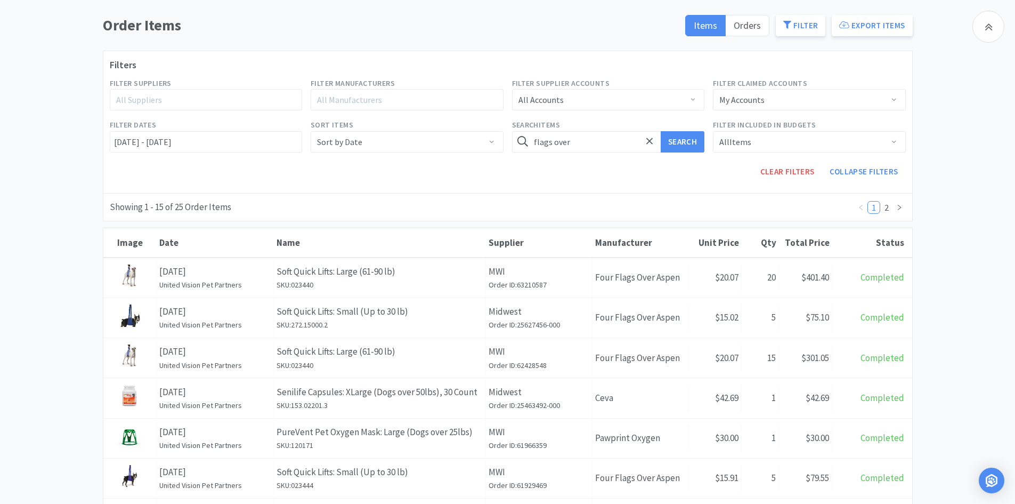
scroll to position [53, 0]
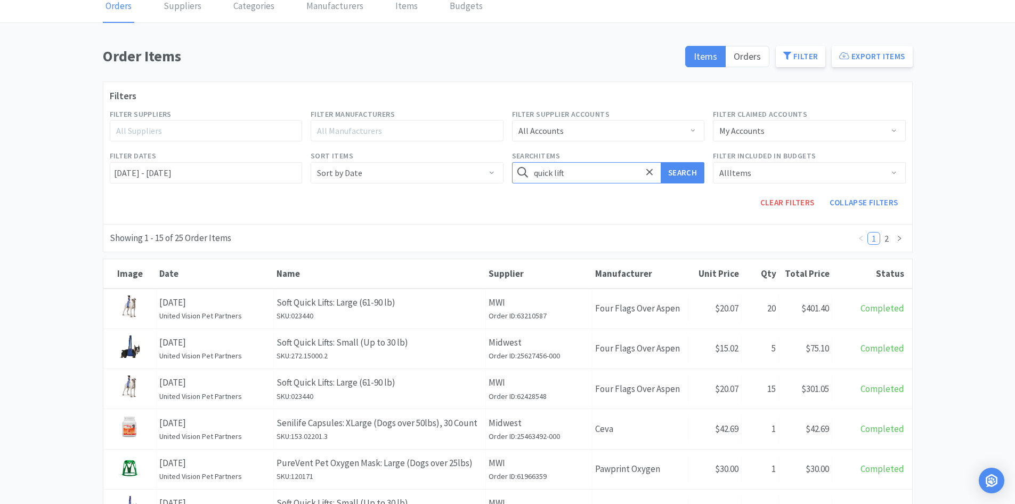
click at [661, 162] on button "Search" at bounding box center [683, 172] width 44 height 21
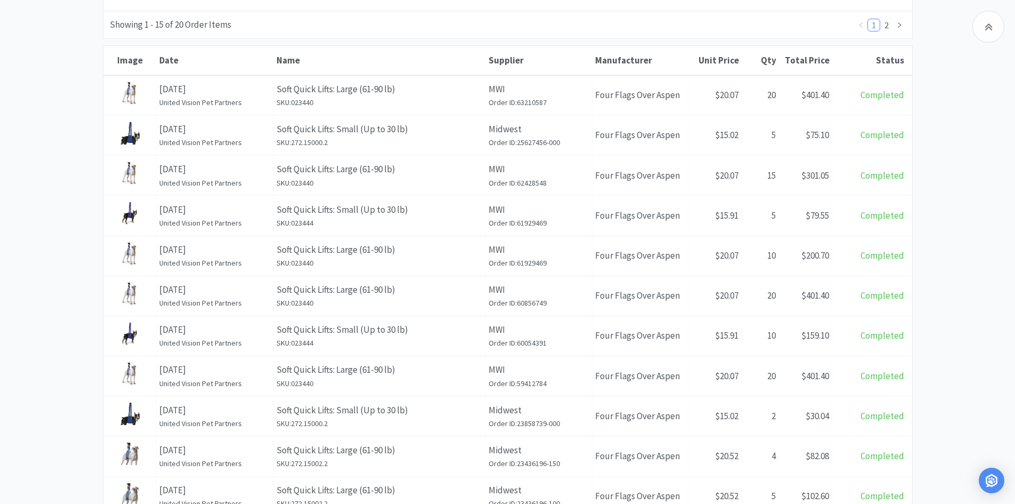
scroll to position [160, 0]
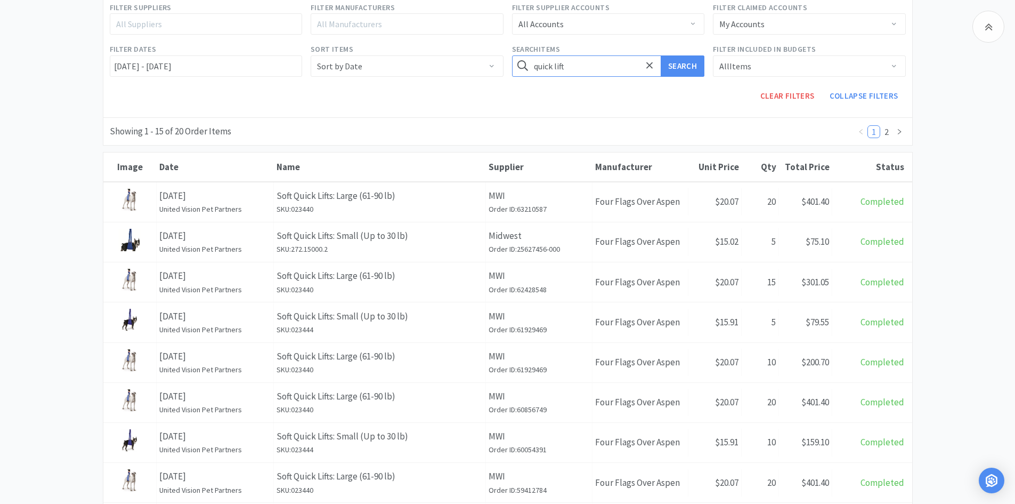
click at [581, 69] on input "quick lift" at bounding box center [608, 65] width 193 height 21
click at [661, 55] on button "Search" at bounding box center [683, 65] width 44 height 21
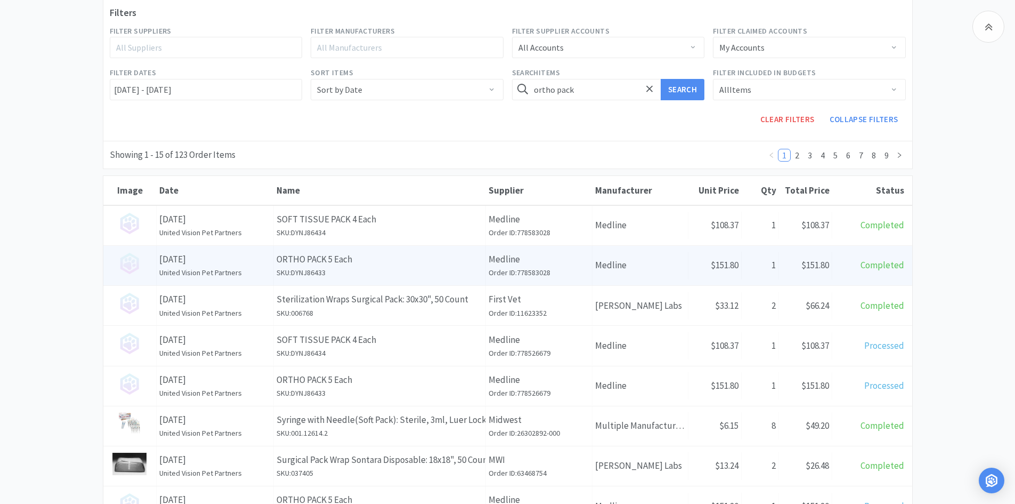
scroll to position [160, 0]
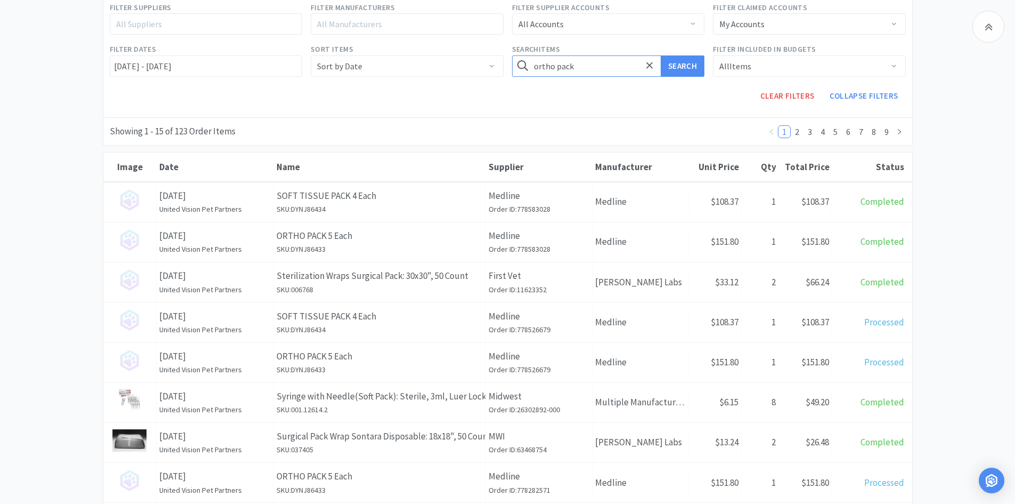
click at [600, 63] on input "ortho pack" at bounding box center [608, 65] width 193 height 21
click at [661, 55] on button "Search" at bounding box center [683, 65] width 44 height 21
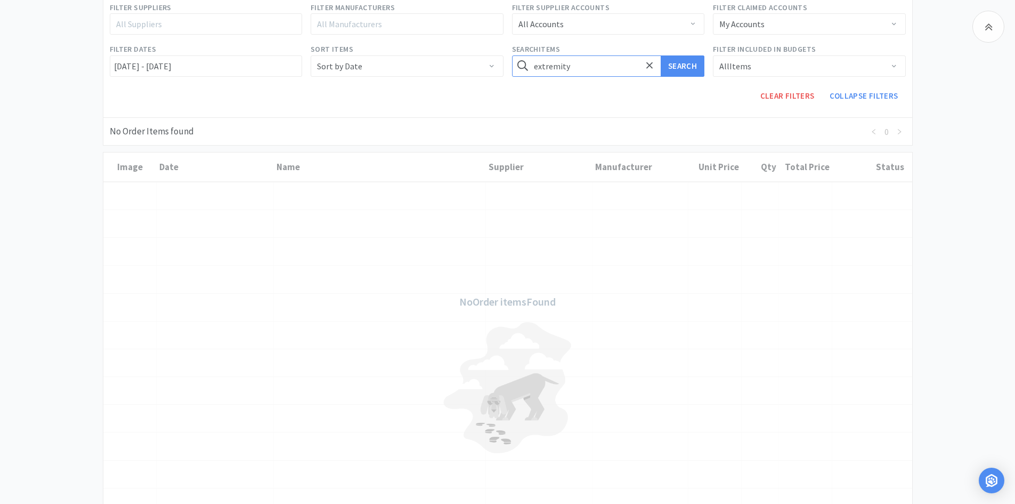
click at [598, 62] on input "extremity" at bounding box center [608, 65] width 193 height 21
type input "drape"
click at [661, 55] on button "Search" at bounding box center [683, 65] width 44 height 21
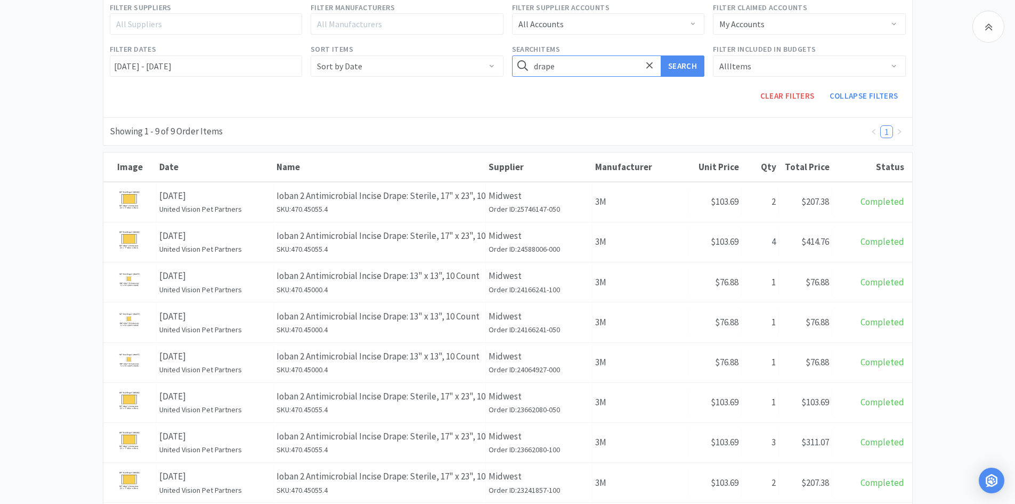
click at [598, 62] on input "drape" at bounding box center [608, 65] width 193 height 21
click at [661, 55] on button "Search" at bounding box center [683, 65] width 44 height 21
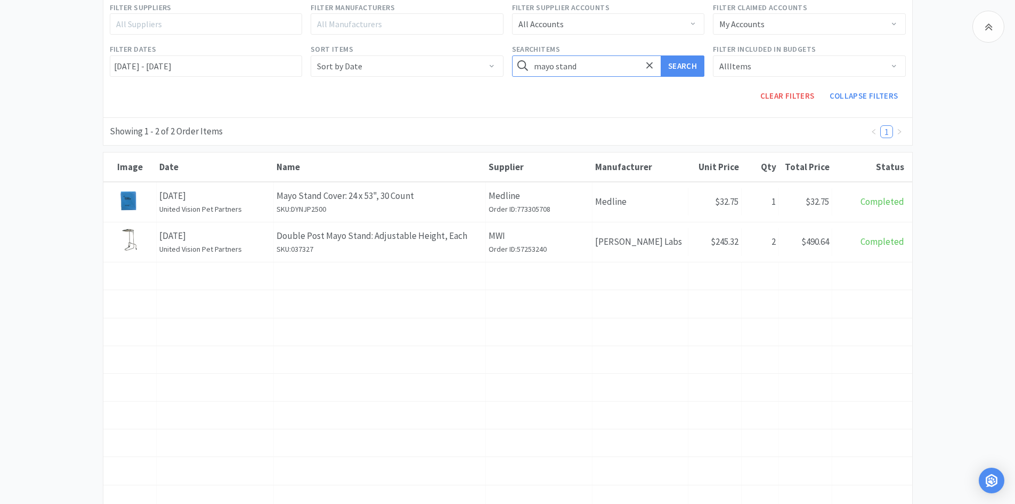
click at [565, 61] on input "mayo stand" at bounding box center [608, 65] width 193 height 21
click at [661, 55] on button "Search" at bounding box center [683, 65] width 44 height 21
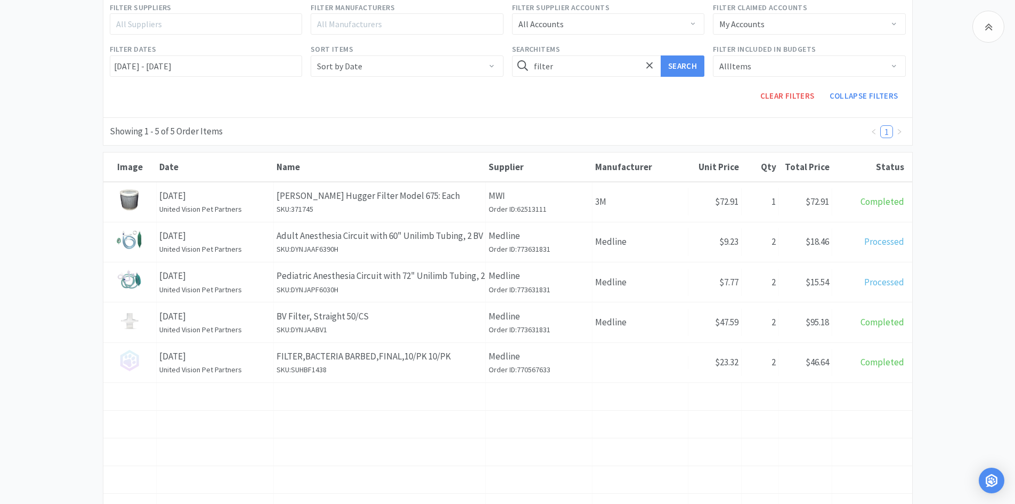
click at [559, 79] on div "Search Items filter Search" at bounding box center [608, 60] width 201 height 42
click at [566, 67] on input "filter" at bounding box center [608, 65] width 193 height 21
click at [661, 55] on button "Search" at bounding box center [683, 65] width 44 height 21
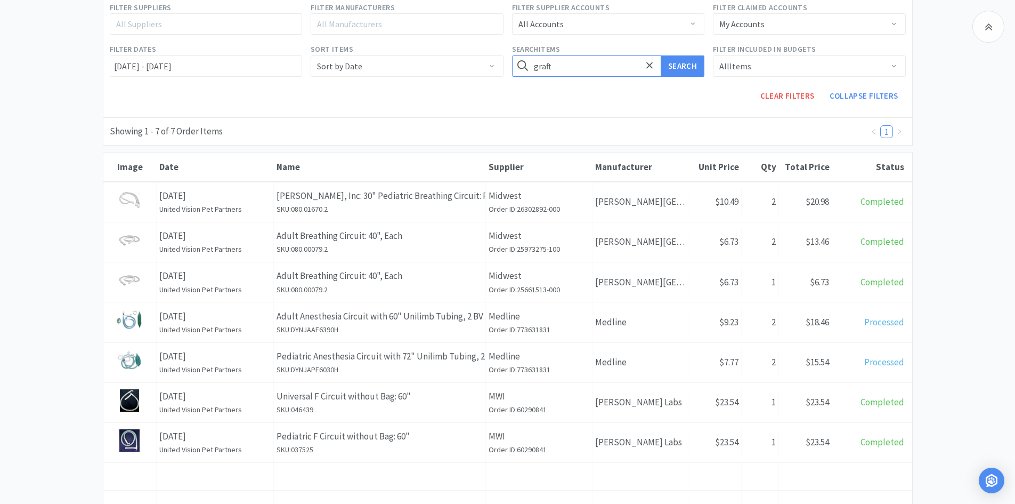
click at [661, 55] on button "Search" at bounding box center [683, 65] width 44 height 21
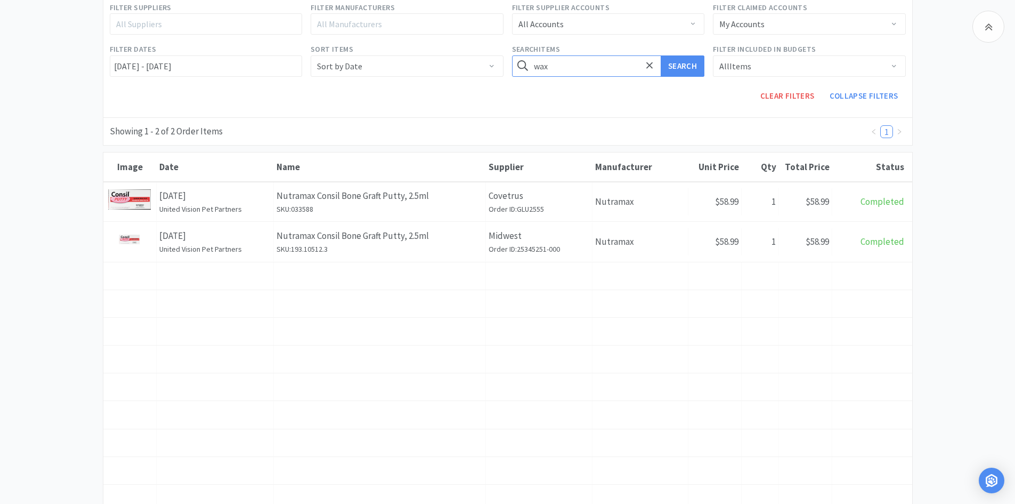
click at [661, 55] on button "Search" at bounding box center [683, 65] width 44 height 21
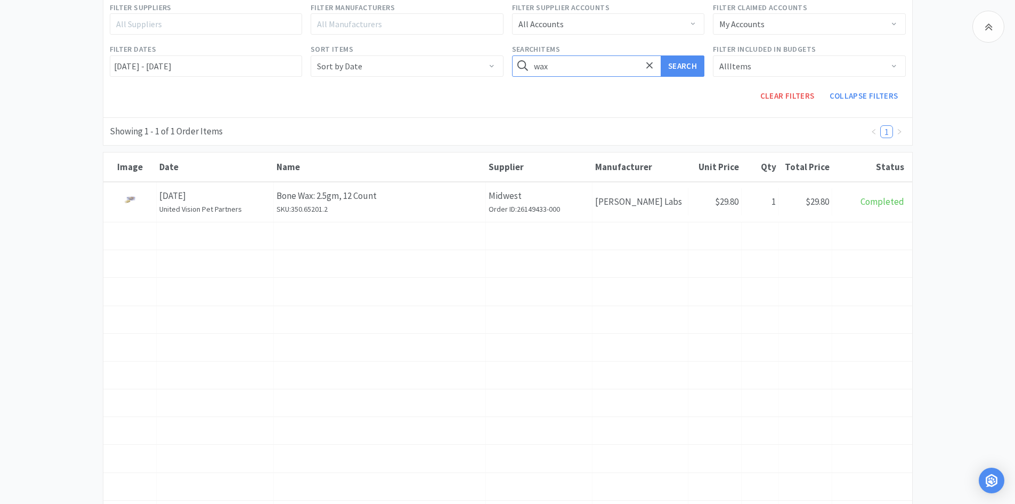
click at [560, 69] on input "wax" at bounding box center [608, 65] width 193 height 21
click at [661, 55] on button "Search" at bounding box center [683, 65] width 44 height 21
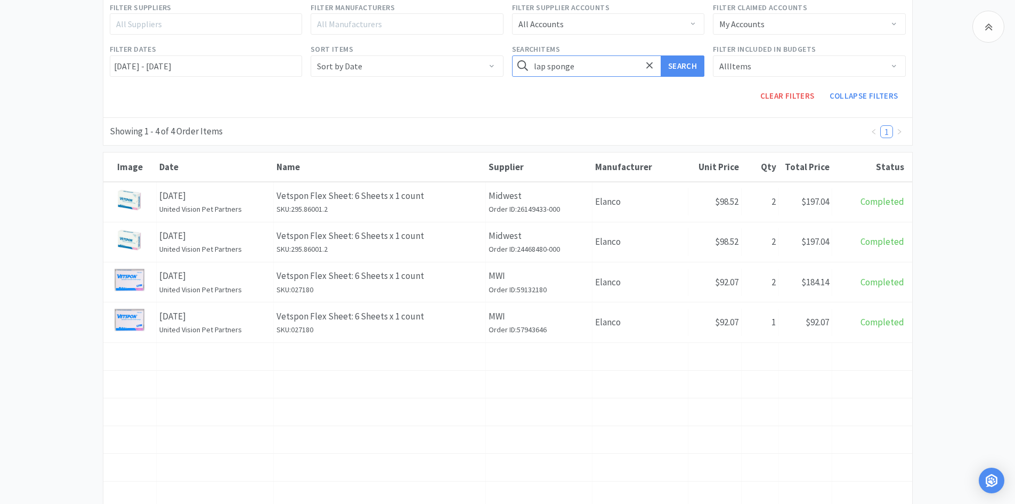
click at [661, 55] on button "Search" at bounding box center [683, 65] width 44 height 21
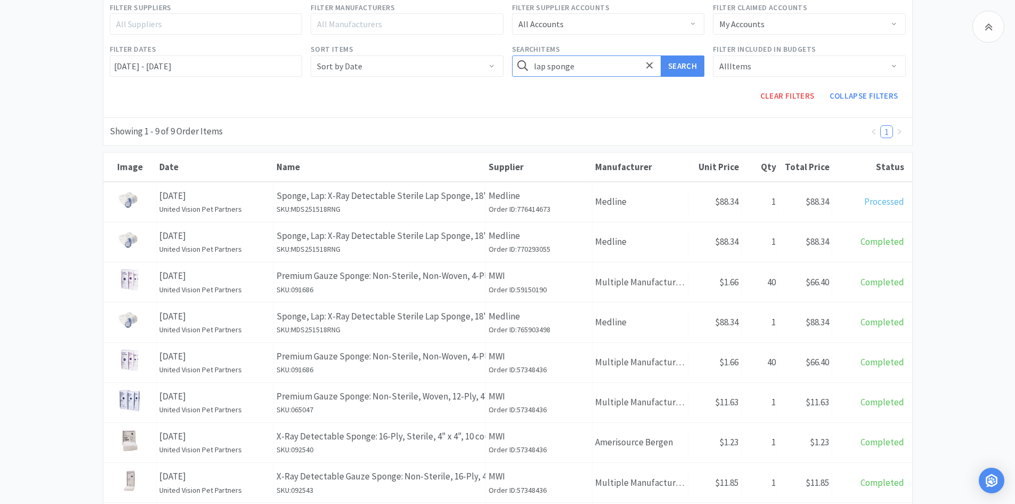
click at [558, 60] on input "lap sponge" at bounding box center [608, 65] width 193 height 21
click at [661, 55] on button "Search" at bounding box center [683, 65] width 44 height 21
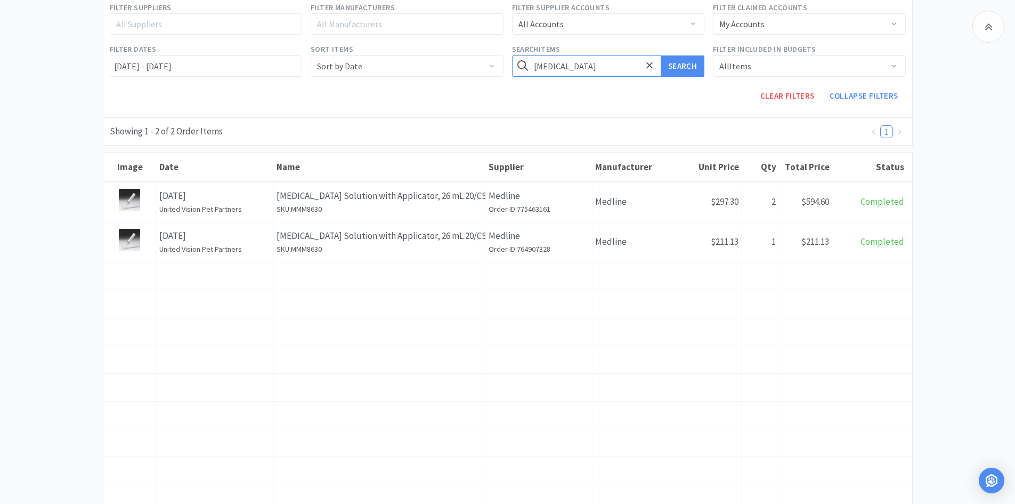
click at [582, 71] on input "duraprep" at bounding box center [608, 65] width 193 height 21
click at [661, 55] on button "Search" at bounding box center [683, 65] width 44 height 21
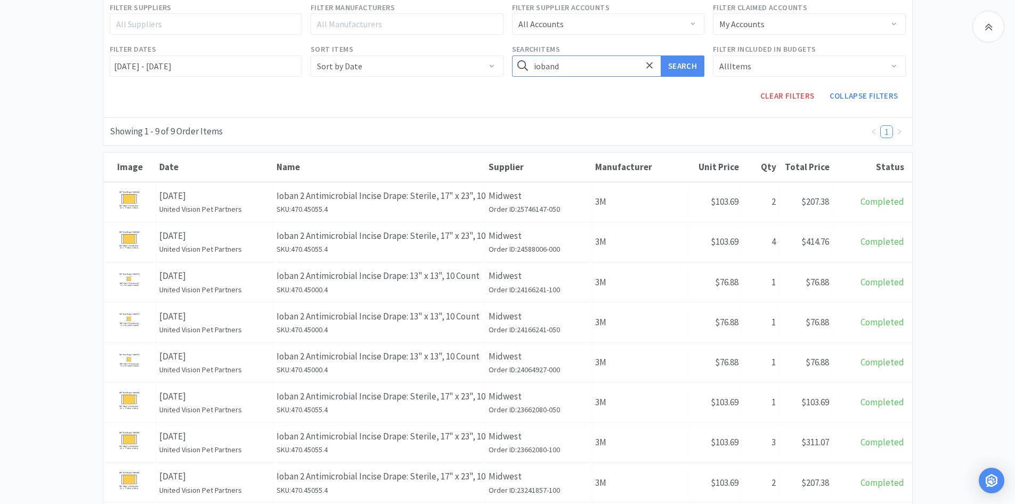
click at [582, 71] on input "ioband" at bounding box center [608, 65] width 193 height 21
click at [661, 55] on button "Search" at bounding box center [683, 65] width 44 height 21
click at [566, 78] on div "Search Items ioban Search" at bounding box center [608, 60] width 201 height 42
click at [563, 71] on input "ioban" at bounding box center [608, 65] width 193 height 21
click at [661, 55] on button "Search" at bounding box center [683, 65] width 44 height 21
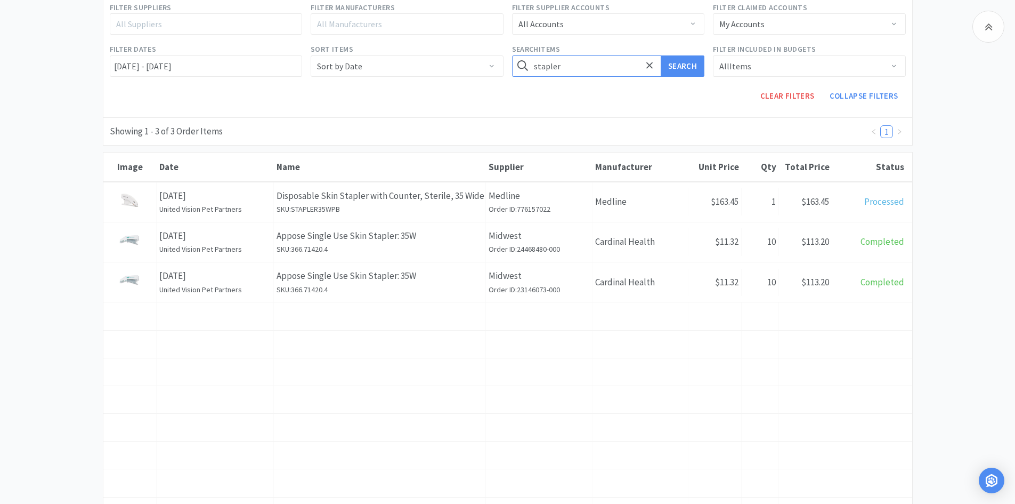
click at [587, 63] on input "stapler" at bounding box center [608, 65] width 193 height 21
click at [661, 55] on button "Search" at bounding box center [683, 65] width 44 height 21
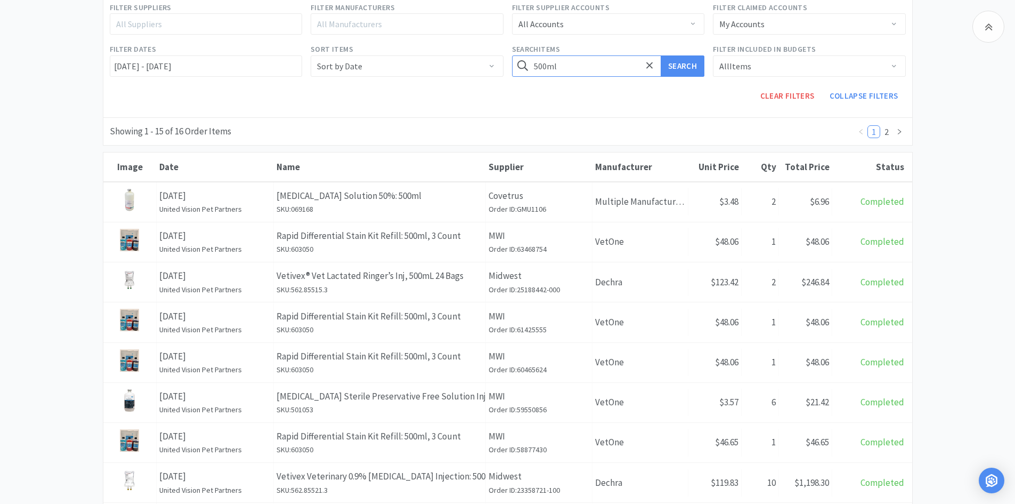
click at [587, 66] on input "500ml" at bounding box center [608, 65] width 193 height 21
click at [661, 55] on button "Search" at bounding box center [683, 65] width 44 height 21
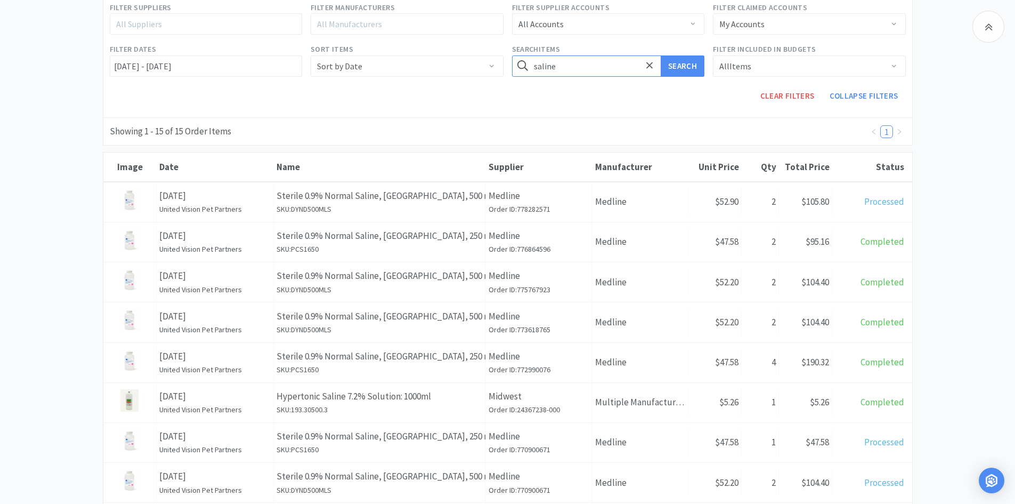
click at [566, 68] on input "saline" at bounding box center [608, 65] width 193 height 21
type input "soda"
click at [661, 55] on button "Search" at bounding box center [683, 65] width 44 height 21
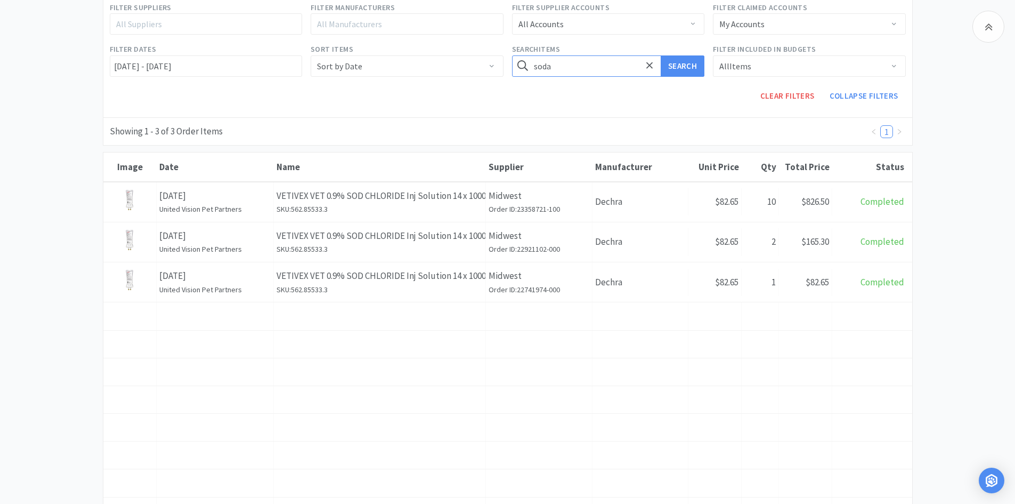
click at [567, 68] on input "soda" at bounding box center [608, 65] width 193 height 21
click at [661, 55] on button "Search" at bounding box center [683, 65] width 44 height 21
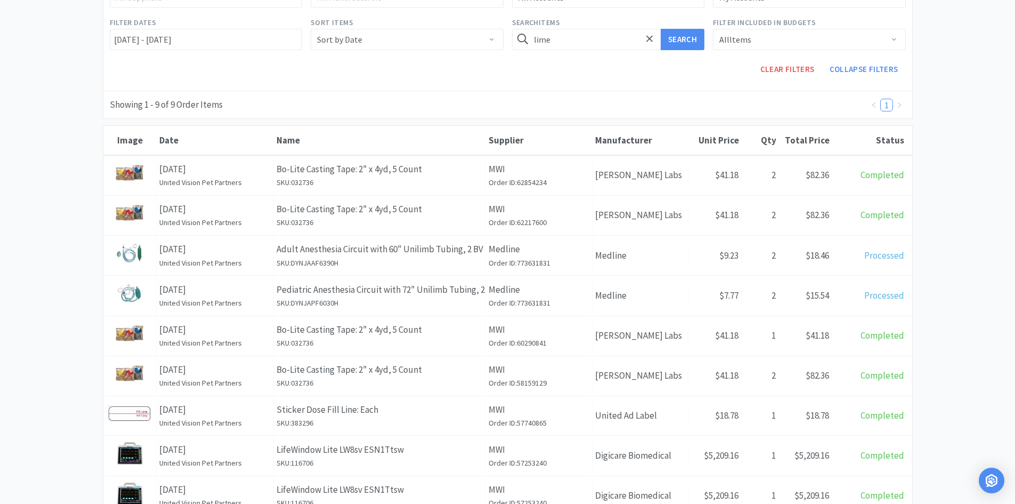
scroll to position [53, 0]
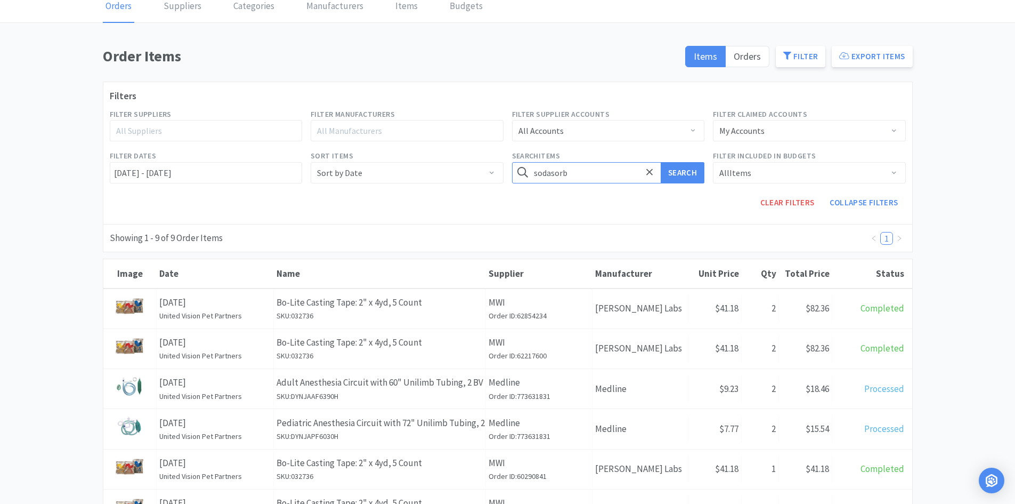
click at [661, 162] on button "Search" at bounding box center [683, 172] width 44 height 21
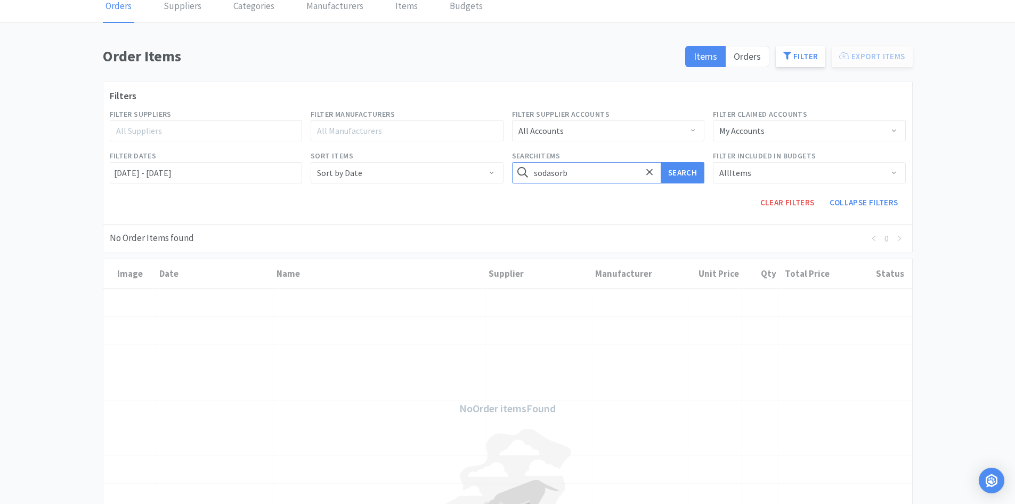
click at [564, 168] on input "sodasorb" at bounding box center [608, 172] width 193 height 21
click at [661, 162] on button "Search" at bounding box center [683, 172] width 44 height 21
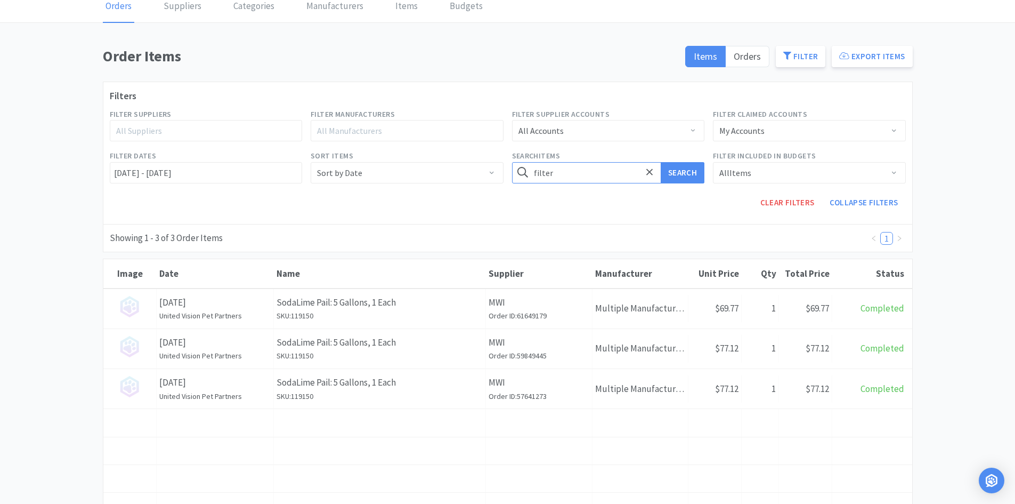
type input "filter"
click at [661, 162] on button "Search" at bounding box center [683, 172] width 44 height 21
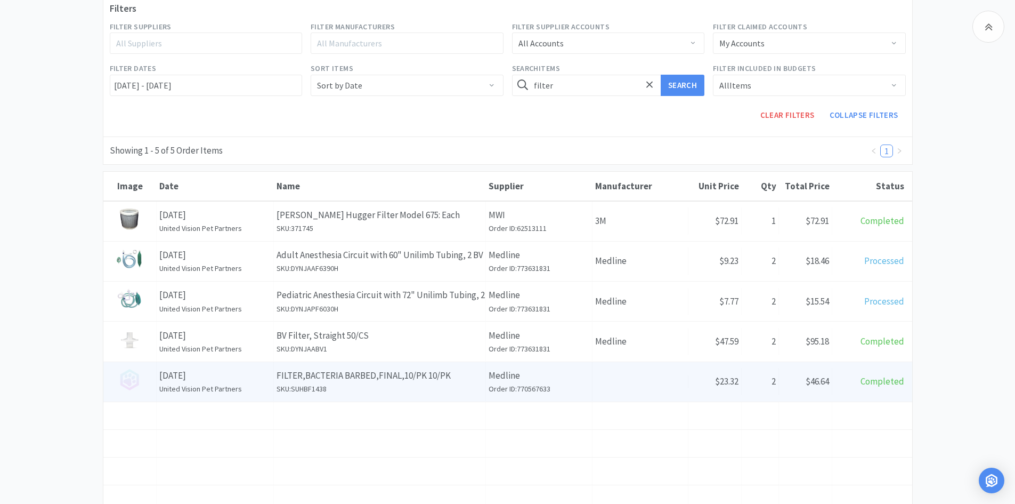
scroll to position [160, 0]
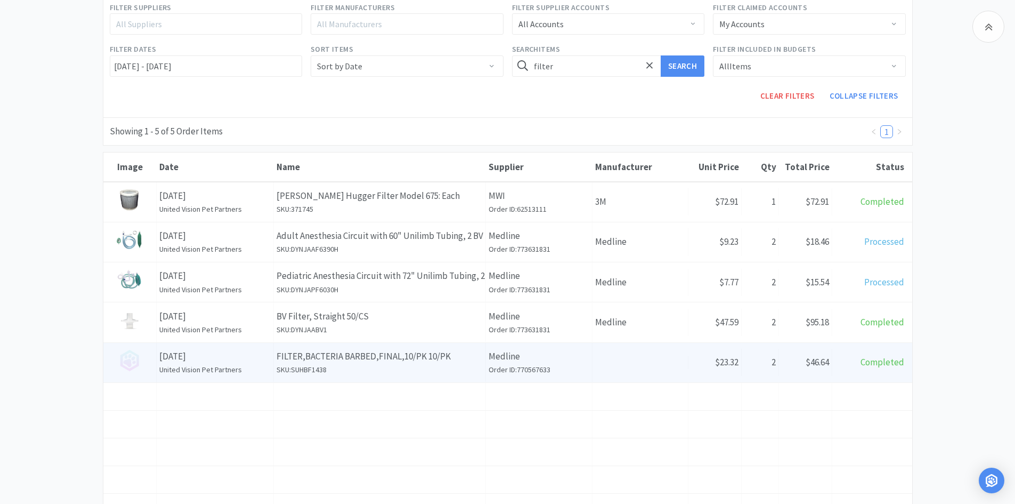
click at [242, 365] on h6 "United Vision Pet Partners" at bounding box center [214, 370] width 111 height 12
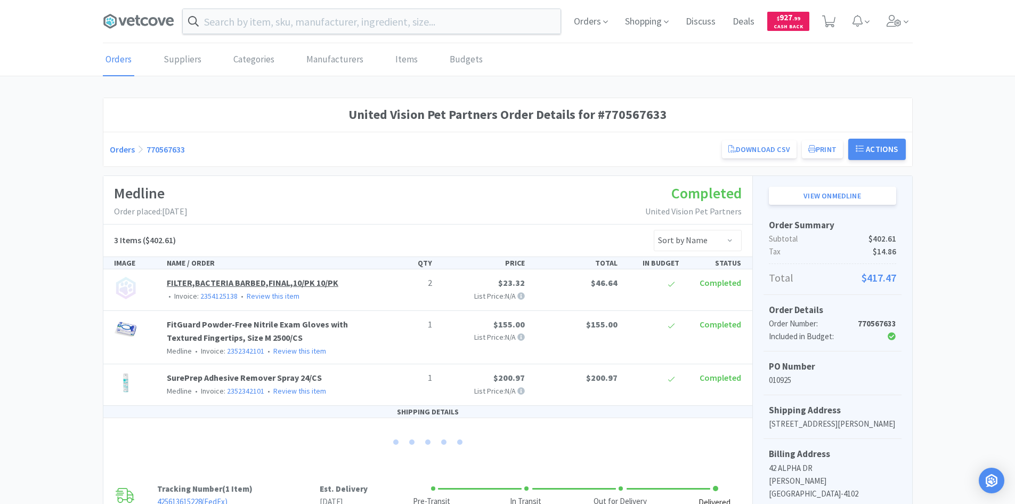
click at [241, 281] on link "FILTER,BACTERIA BARBED,FINAL,10/PK 10/PK" at bounding box center [253, 282] width 172 height 11
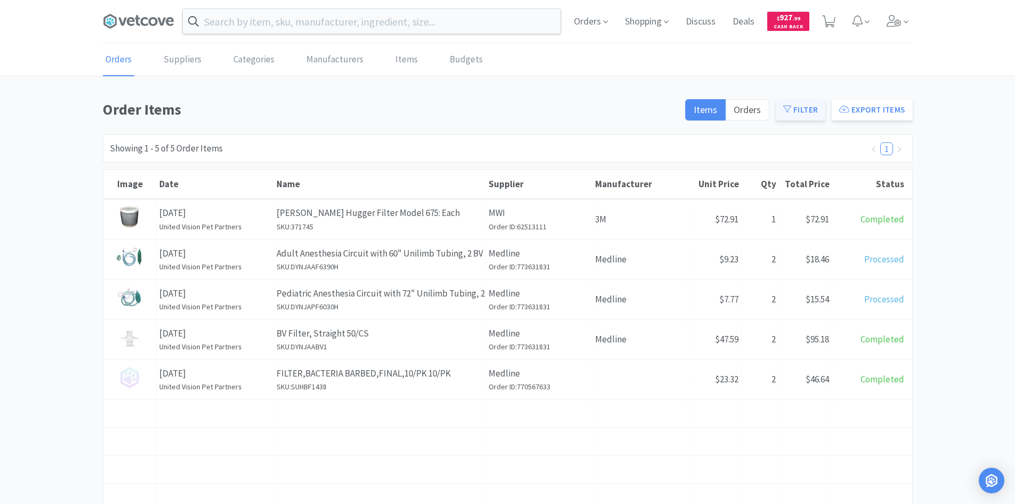
click at [801, 109] on button "Filter" at bounding box center [801, 109] width 50 height 21
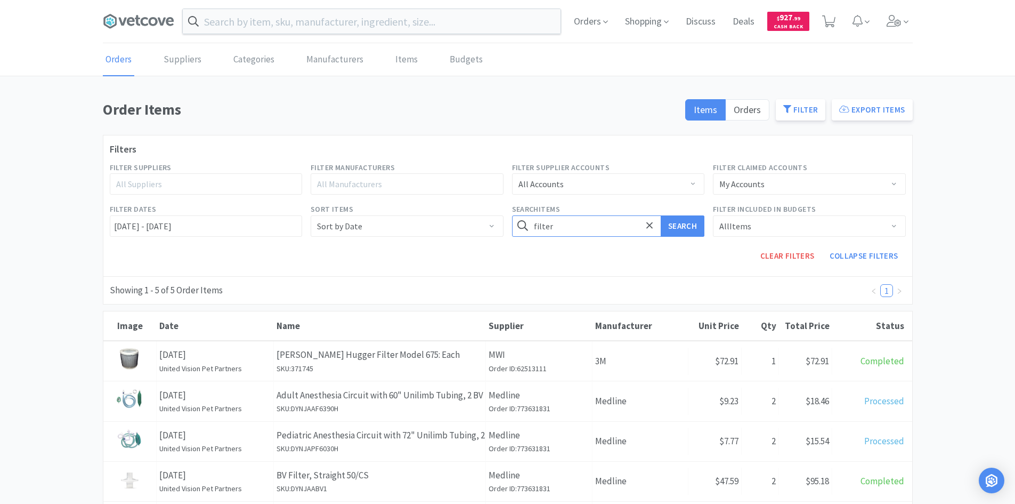
click at [615, 226] on input "filter" at bounding box center [608, 225] width 193 height 21
type input "steristrip"
click at [661, 215] on button "Search" at bounding box center [683, 225] width 44 height 21
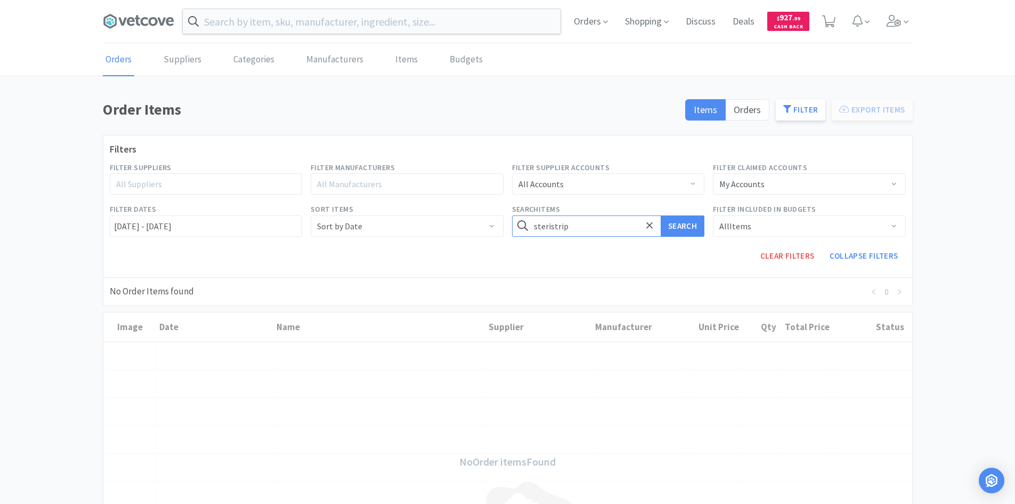
click at [615, 226] on input "steristrip" at bounding box center [608, 225] width 193 height 21
type input "t"
type input "steam"
click at [661, 215] on button "Search" at bounding box center [683, 225] width 44 height 21
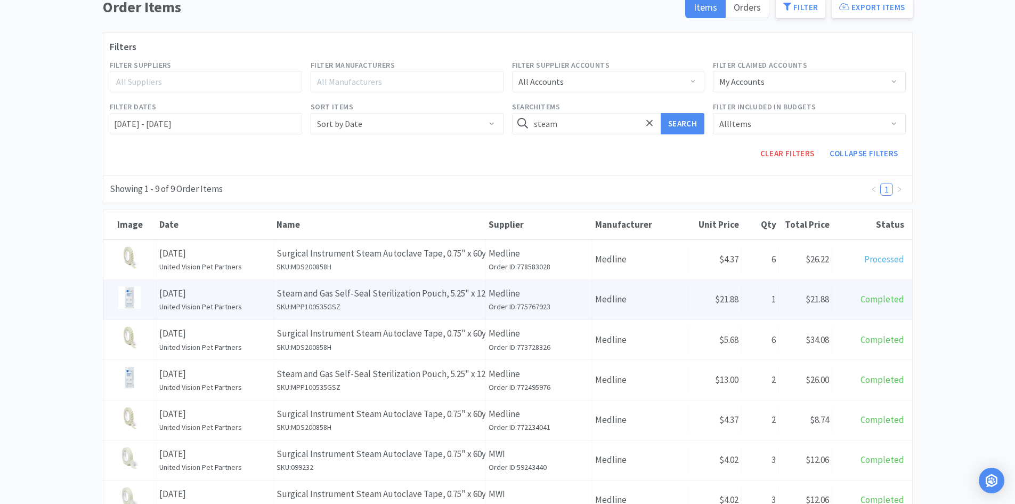
scroll to position [107, 0]
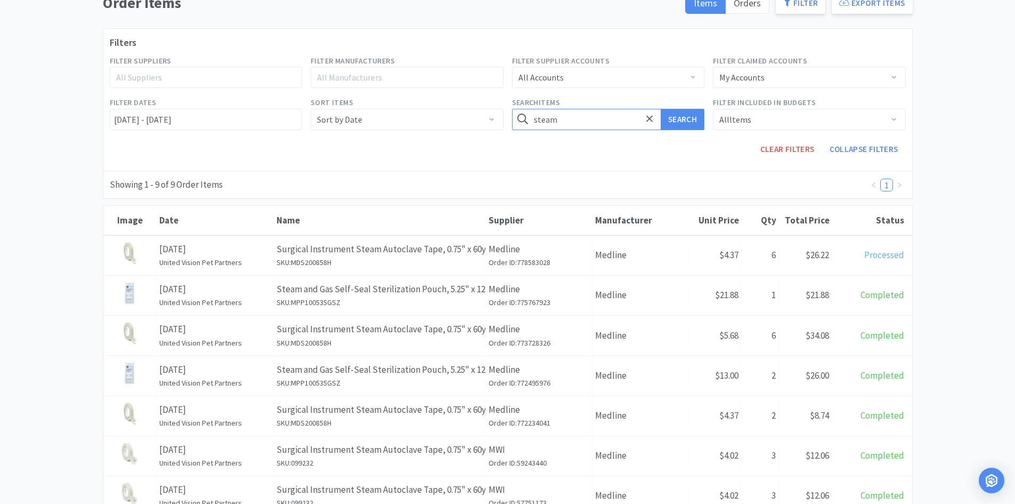
click at [561, 122] on input "steam" at bounding box center [608, 119] width 193 height 21
click at [661, 109] on button "Search" at bounding box center [683, 119] width 44 height 21
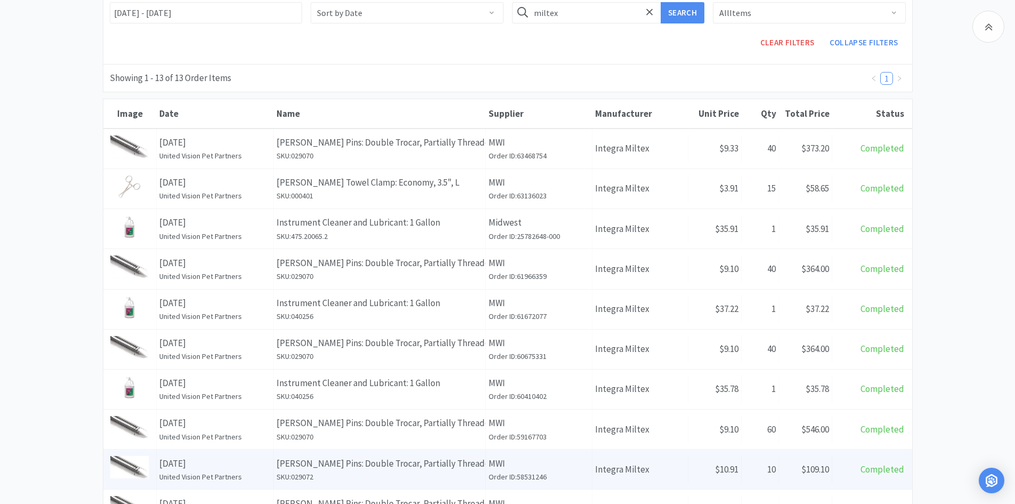
scroll to position [53, 0]
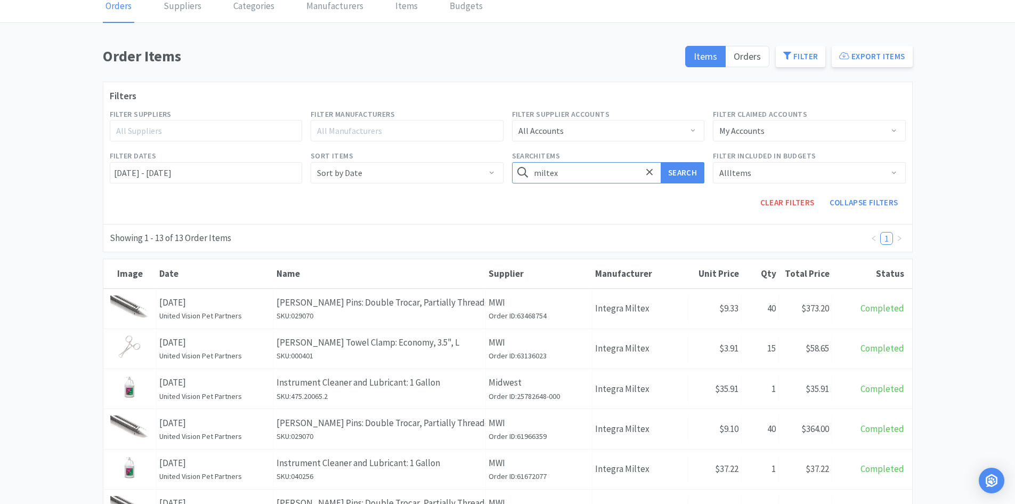
click at [588, 173] on input "miltex" at bounding box center [608, 172] width 193 height 21
click at [661, 162] on button "Search" at bounding box center [683, 172] width 44 height 21
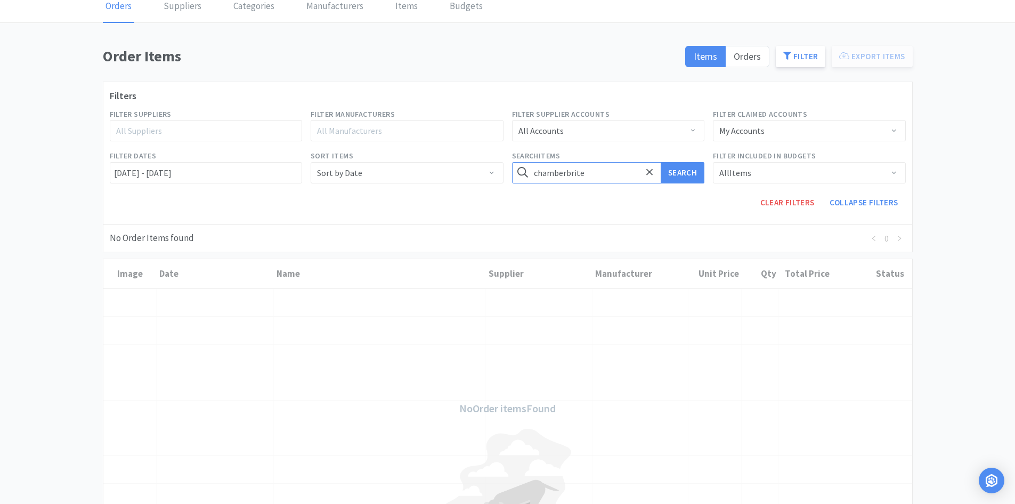
click at [599, 173] on input "chamberbrite" at bounding box center [608, 172] width 193 height 21
click at [661, 162] on button "Search" at bounding box center [683, 172] width 44 height 21
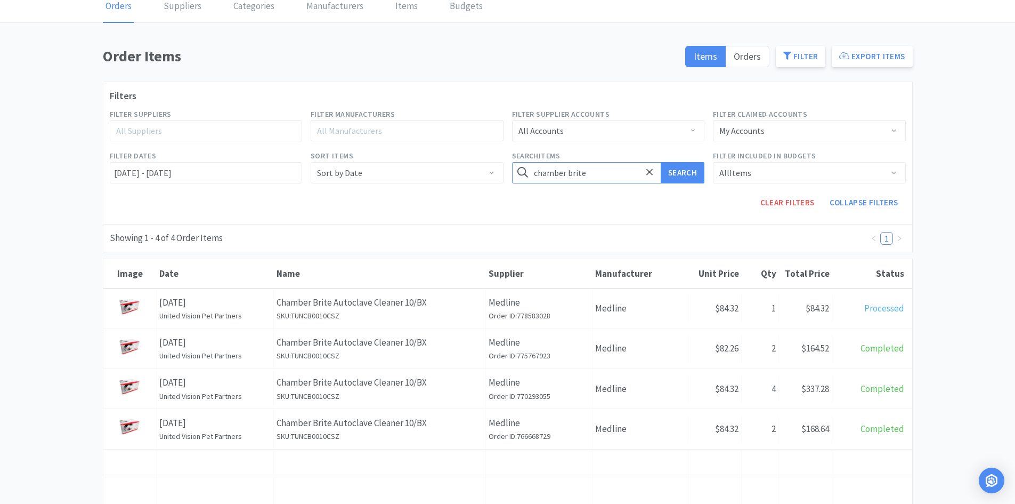
click at [593, 168] on input "chamber brite" at bounding box center [608, 172] width 193 height 21
click at [661, 162] on button "Search" at bounding box center [683, 172] width 44 height 21
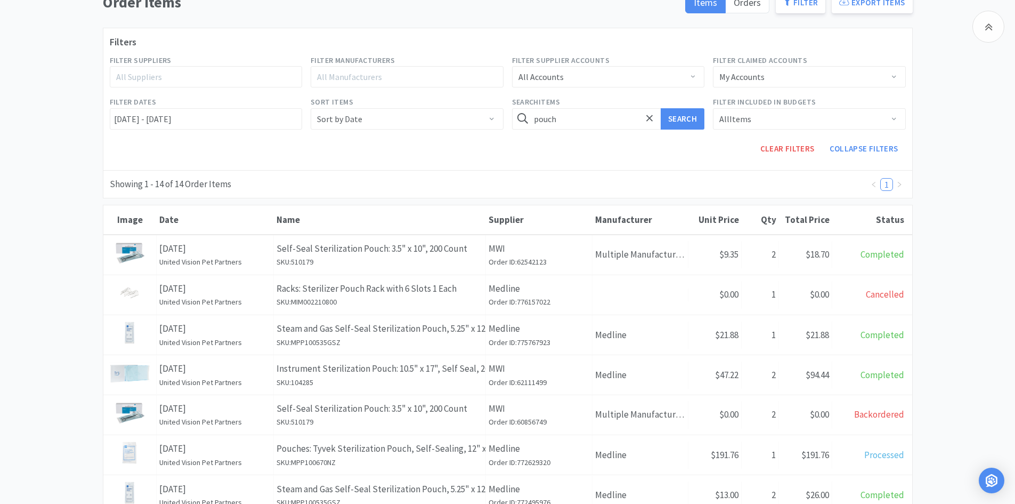
scroll to position [107, 0]
click at [558, 119] on input "pouch" at bounding box center [608, 119] width 193 height 21
click at [661, 109] on button "Search" at bounding box center [683, 119] width 44 height 21
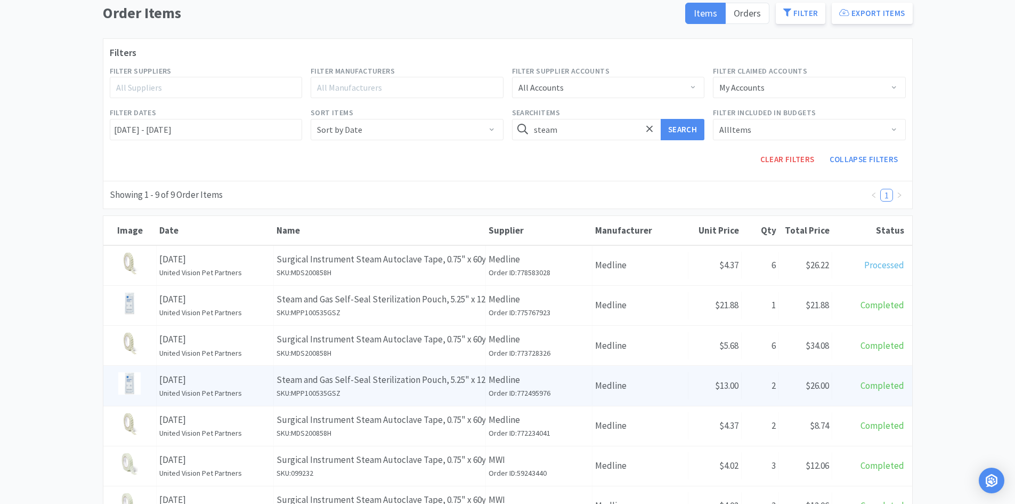
scroll to position [78, 0]
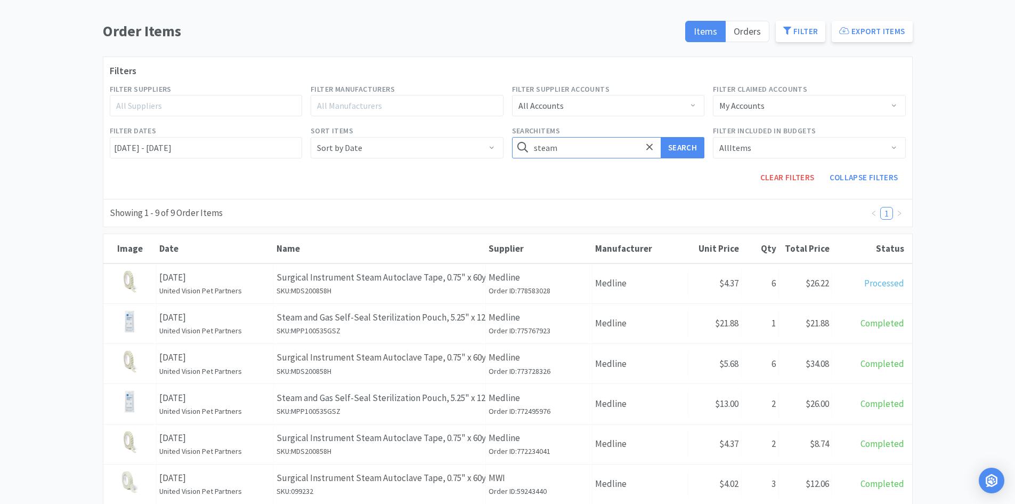
click at [561, 139] on input "steam" at bounding box center [608, 147] width 193 height 21
type input "o"
type input "pouch"
click at [661, 137] on button "Search" at bounding box center [683, 147] width 44 height 21
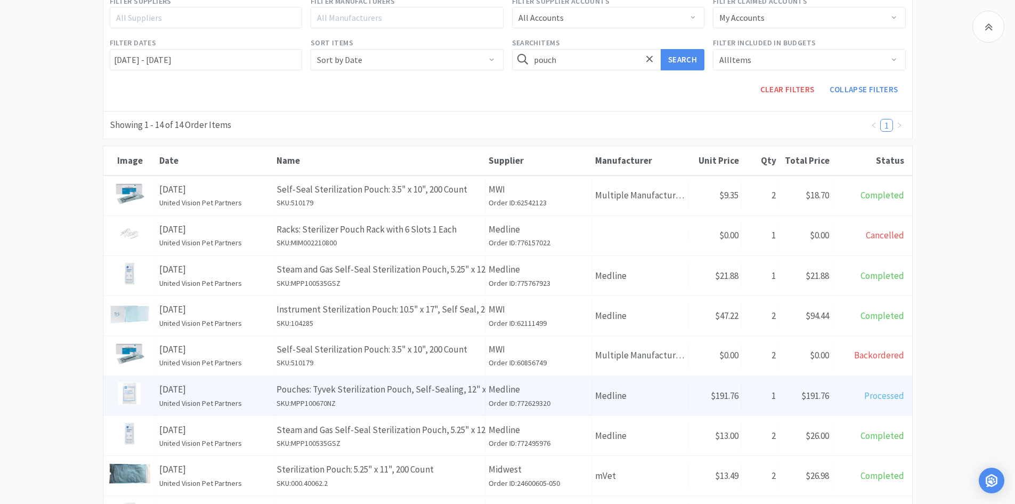
scroll to position [185, 0]
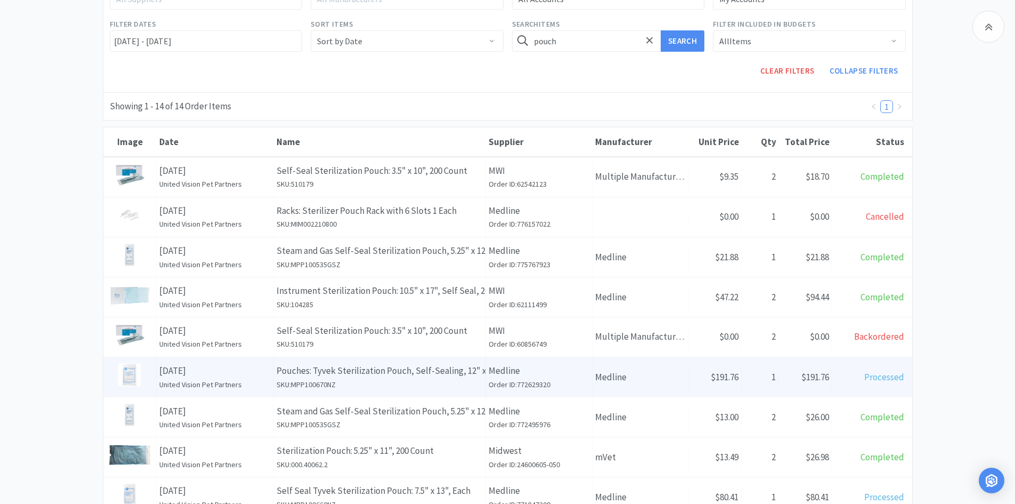
click at [407, 373] on p "Pouches: Tyvek Sterilization Pouch, Self-Sealing, 12" x 18" 200 Each" at bounding box center [380, 371] width 206 height 14
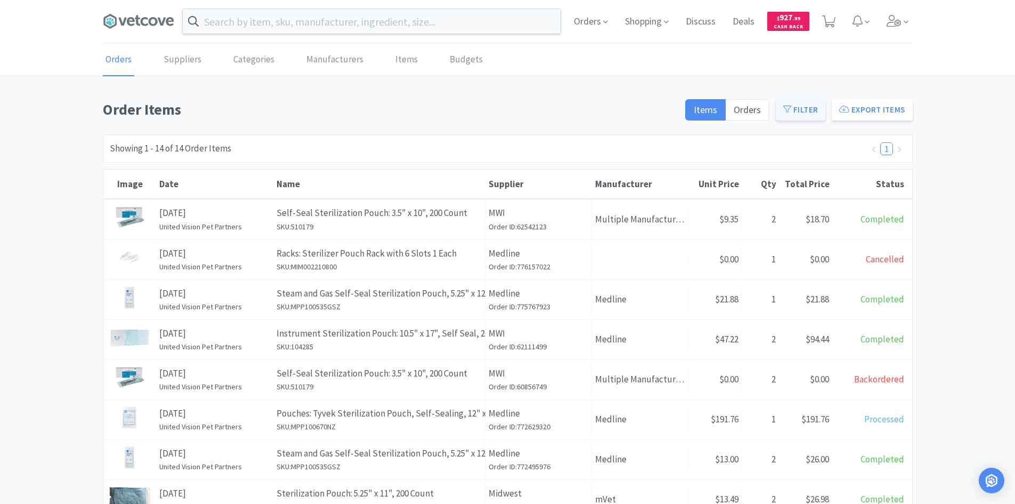
click at [792, 105] on icon at bounding box center [788, 109] width 8 height 8
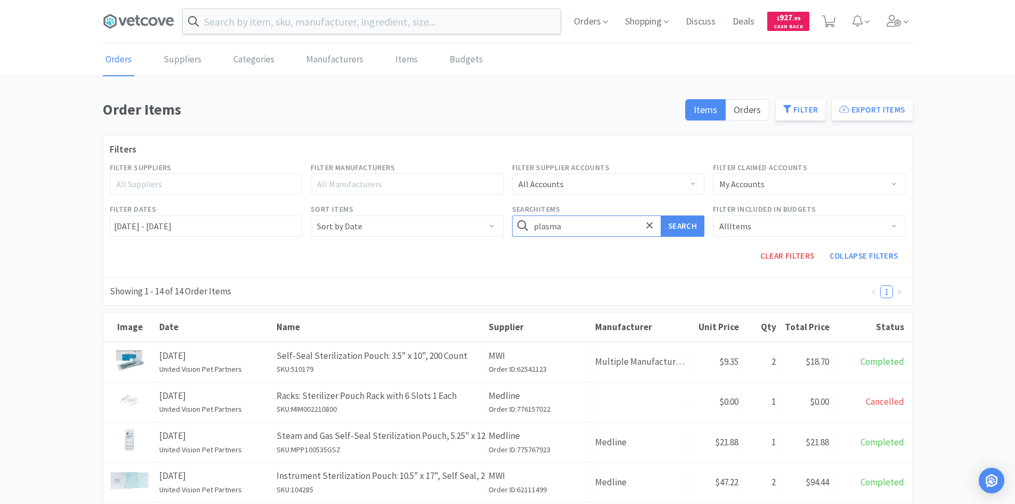
type input "plasma"
click at [661, 215] on button "Search" at bounding box center [683, 225] width 44 height 21
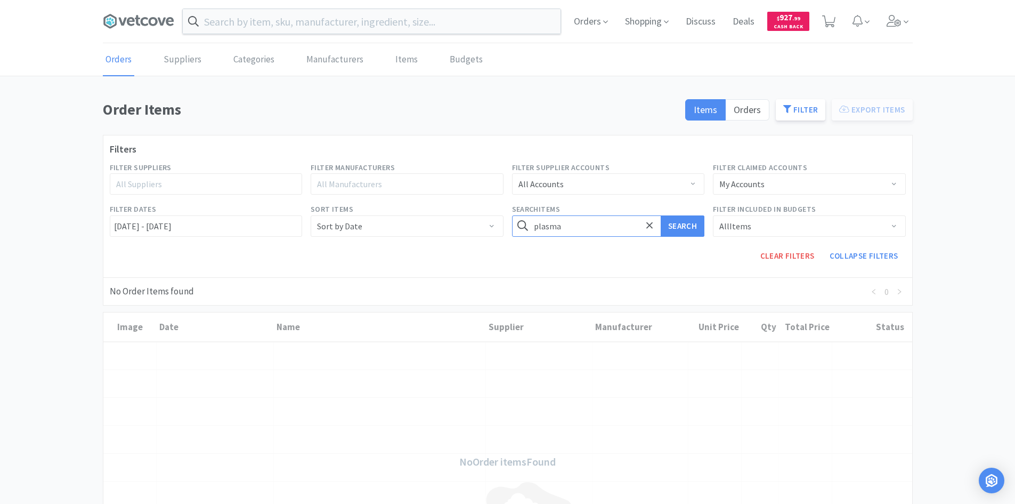
click at [572, 227] on input "plasma" at bounding box center [608, 225] width 193 height 21
click at [661, 215] on button "Search" at bounding box center [683, 225] width 44 height 21
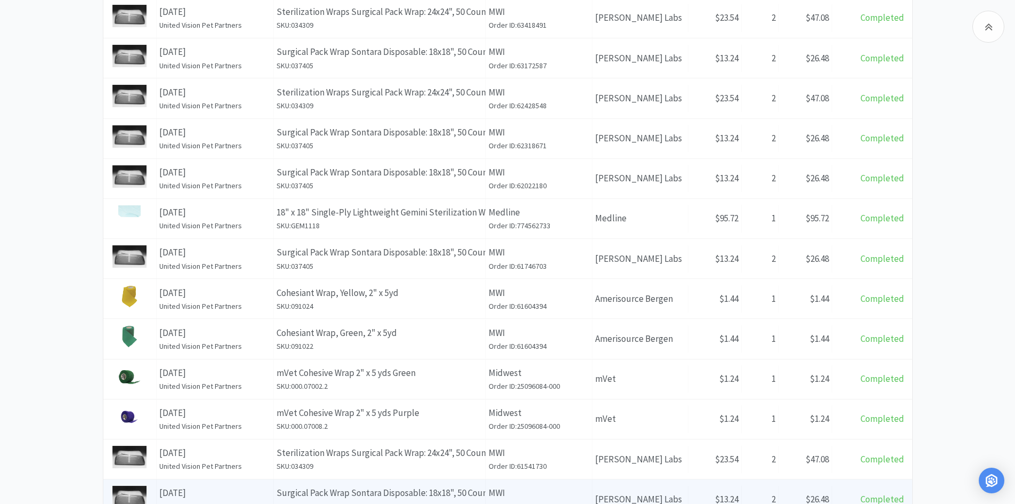
scroll to position [509, 0]
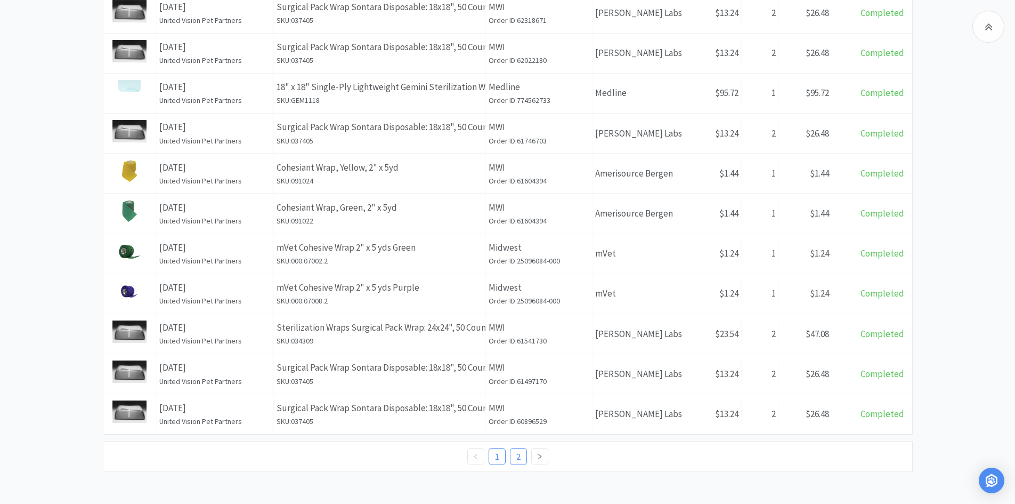
click at [524, 460] on link "2" at bounding box center [519, 456] width 16 height 16
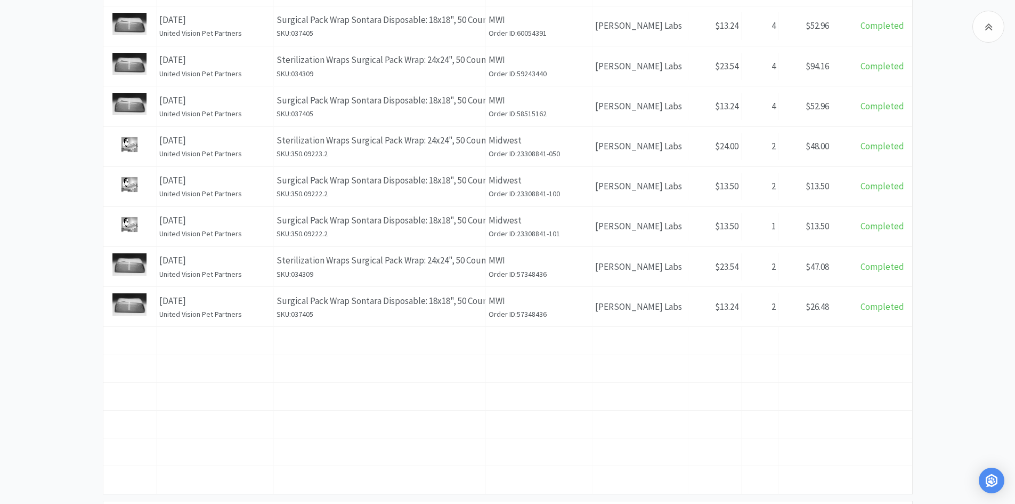
scroll to position [435, 0]
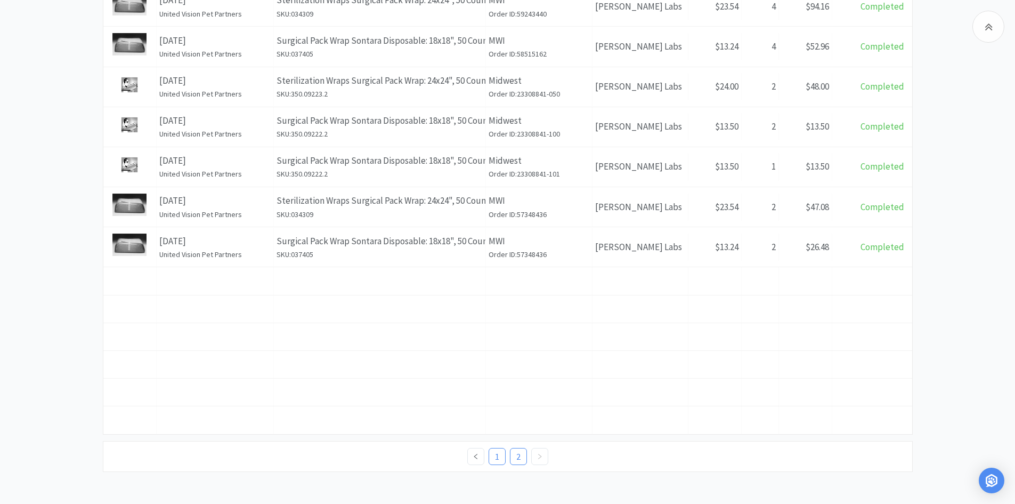
click at [503, 455] on link "1" at bounding box center [497, 456] width 16 height 16
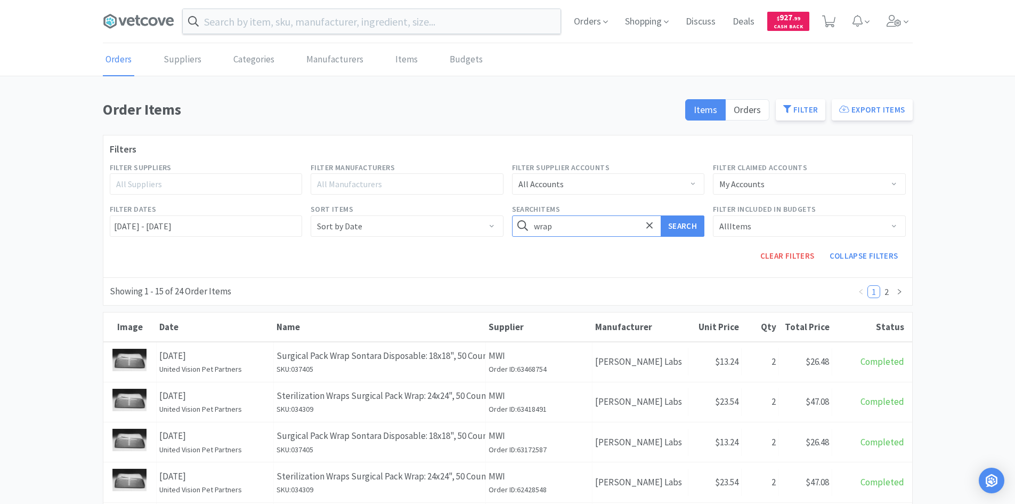
click at [559, 233] on input "wrap" at bounding box center [608, 225] width 193 height 21
click at [661, 215] on button "Search" at bounding box center [683, 225] width 44 height 21
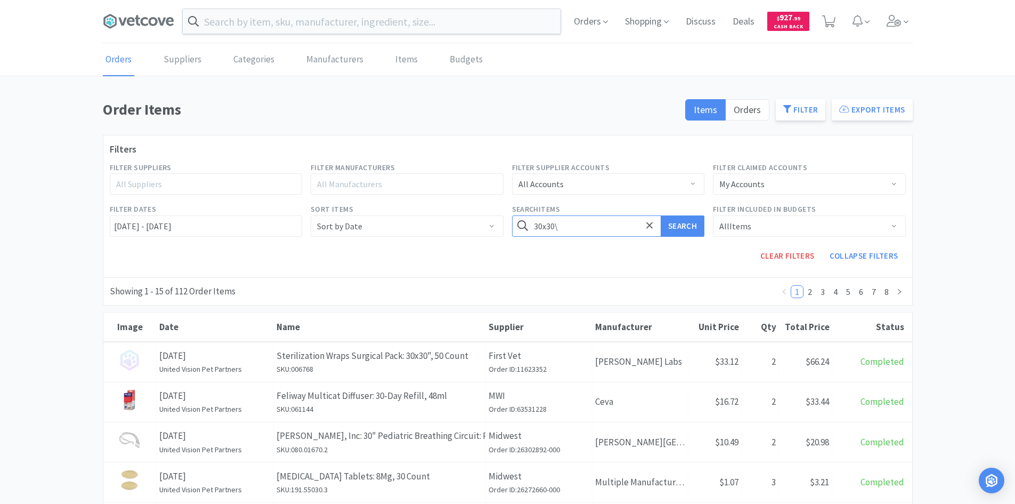
click at [580, 228] on input "30x30\" at bounding box center [608, 225] width 193 height 21
type input "s"
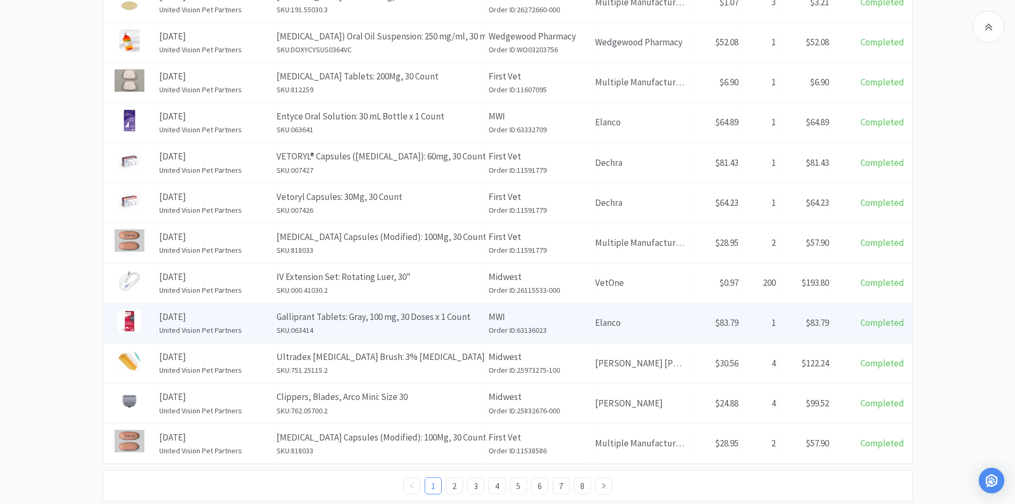
scroll to position [509, 0]
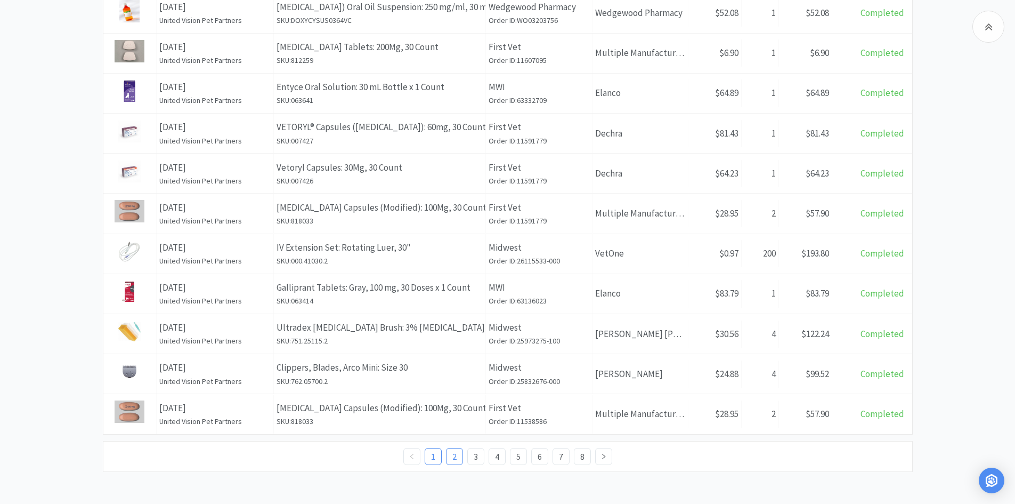
click at [452, 454] on link "2" at bounding box center [455, 456] width 16 height 16
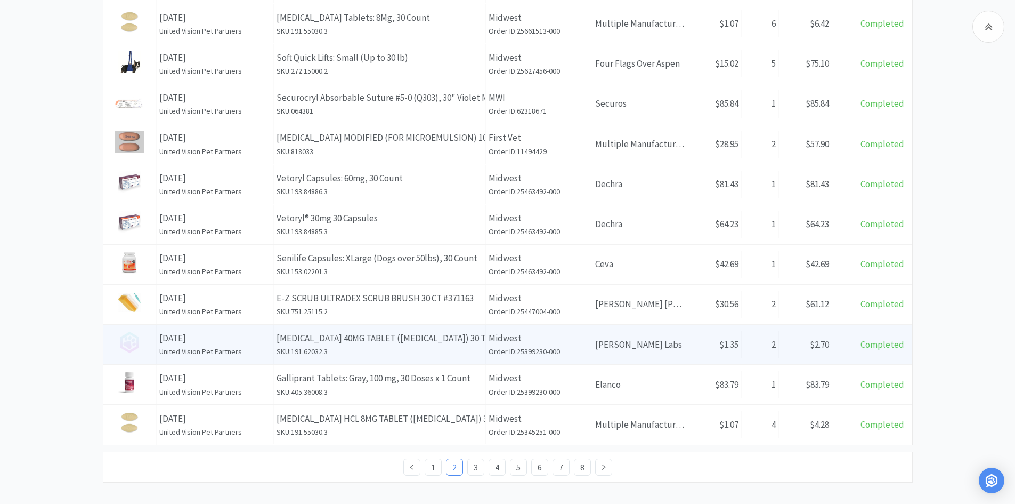
scroll to position [509, 0]
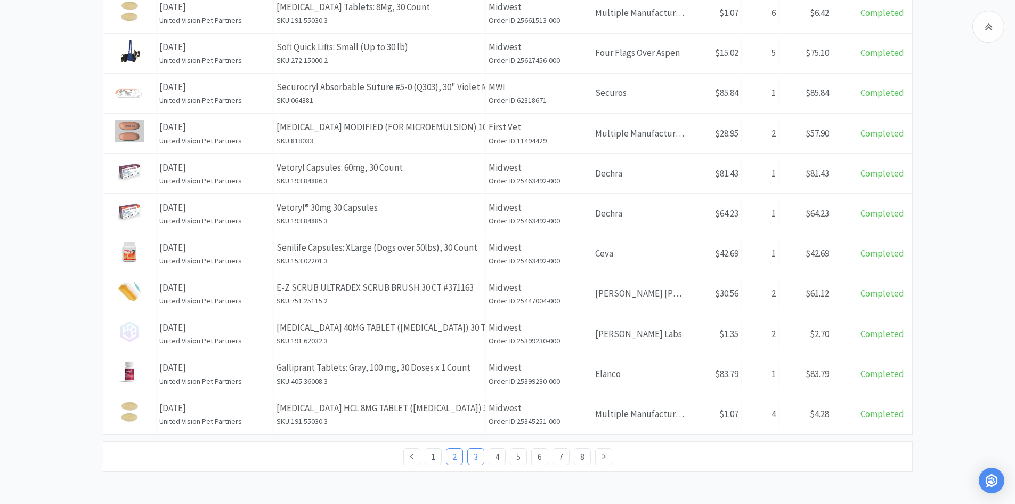
click at [478, 454] on link "3" at bounding box center [476, 456] width 16 height 16
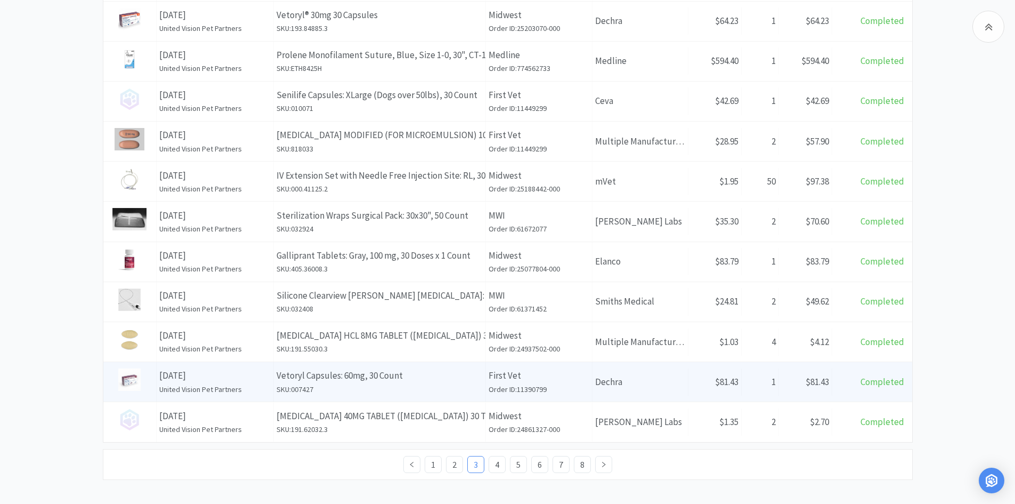
scroll to position [509, 0]
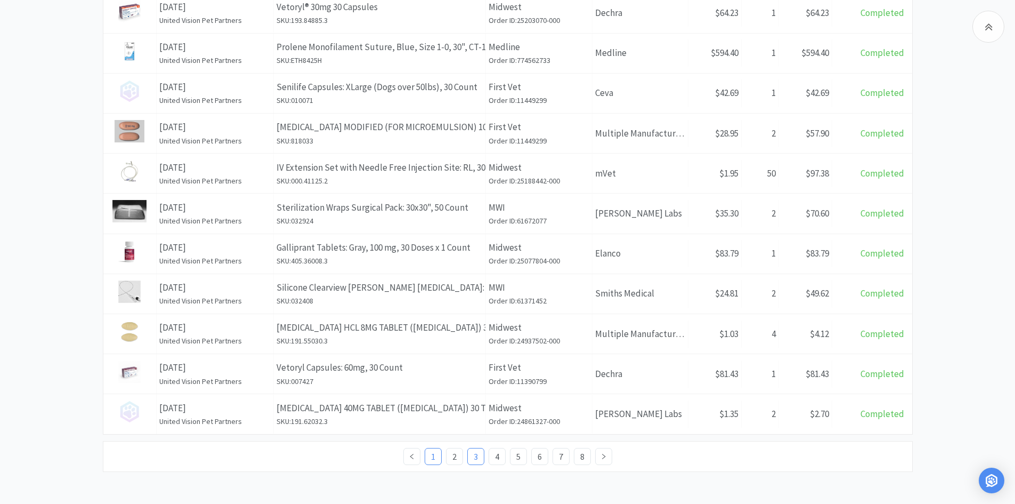
click at [437, 458] on link "1" at bounding box center [433, 456] width 16 height 16
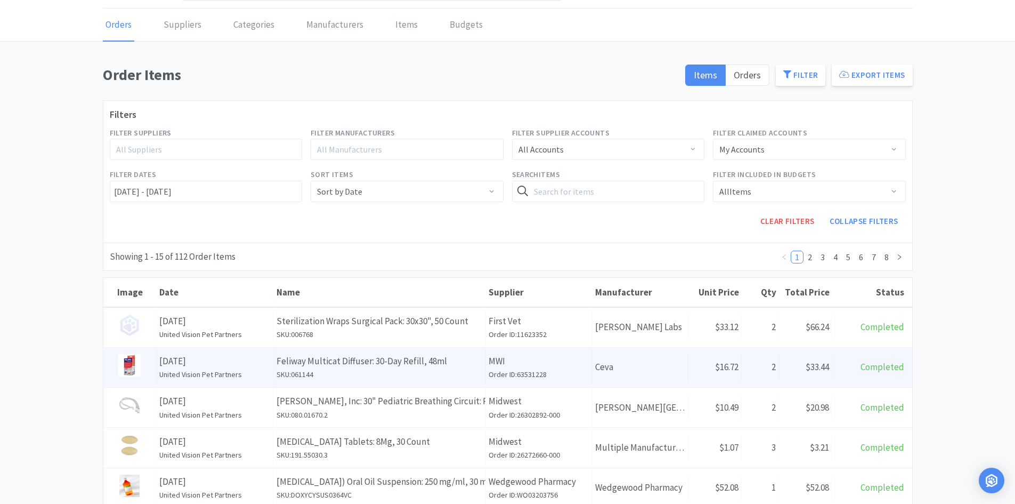
scroll to position [53, 0]
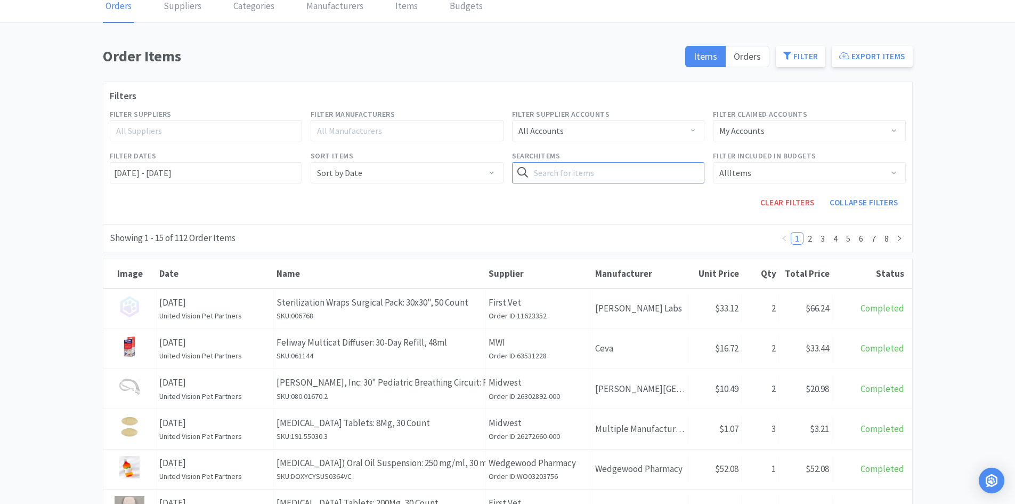
click at [551, 172] on input "text" at bounding box center [608, 172] width 193 height 21
type input "36x36"
click at [661, 162] on button "Search" at bounding box center [683, 172] width 44 height 21
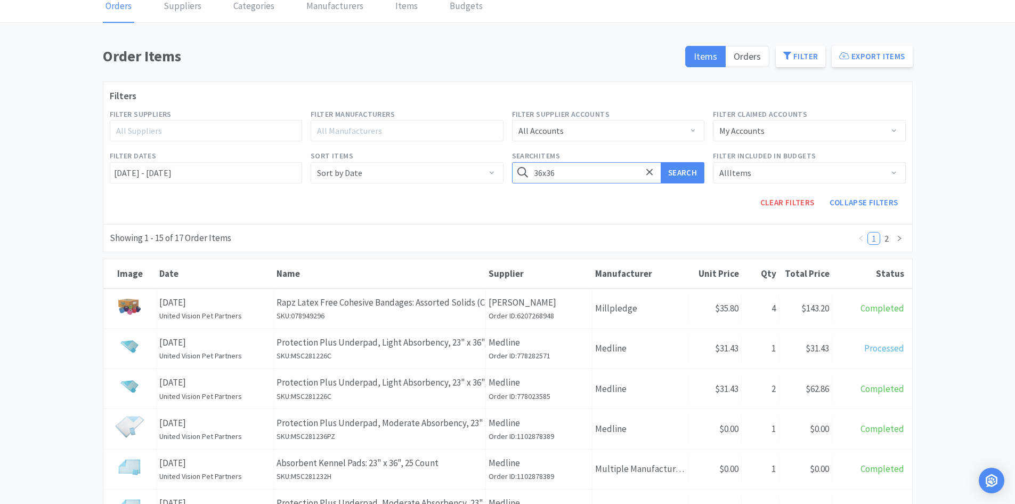
click at [559, 173] on input "36x36" at bounding box center [608, 172] width 193 height 21
click at [560, 168] on input "text" at bounding box center [608, 172] width 193 height 21
click at [661, 162] on button "Search" at bounding box center [683, 172] width 44 height 21
click at [593, 176] on input "endotracheal" at bounding box center [608, 172] width 193 height 21
type input "endotracheal 2.5"
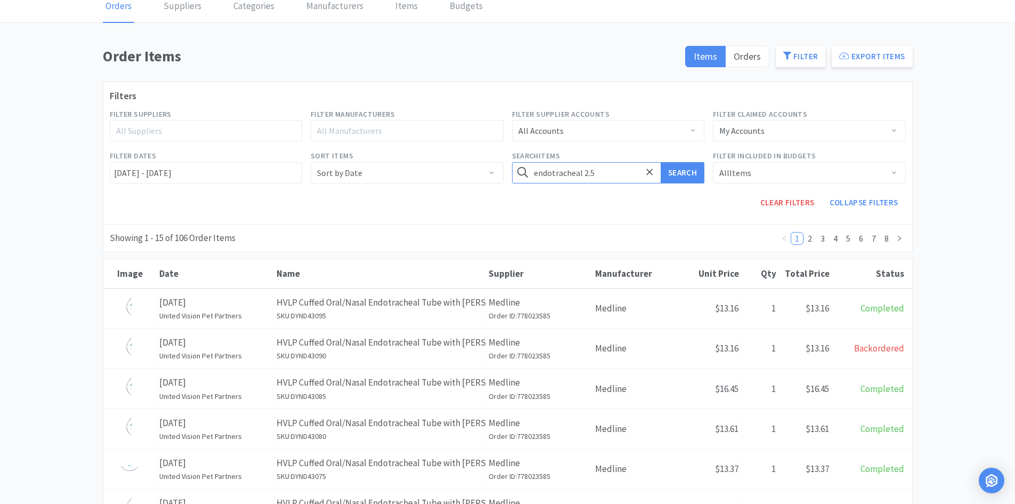
click at [661, 162] on button "Search" at bounding box center [683, 172] width 44 height 21
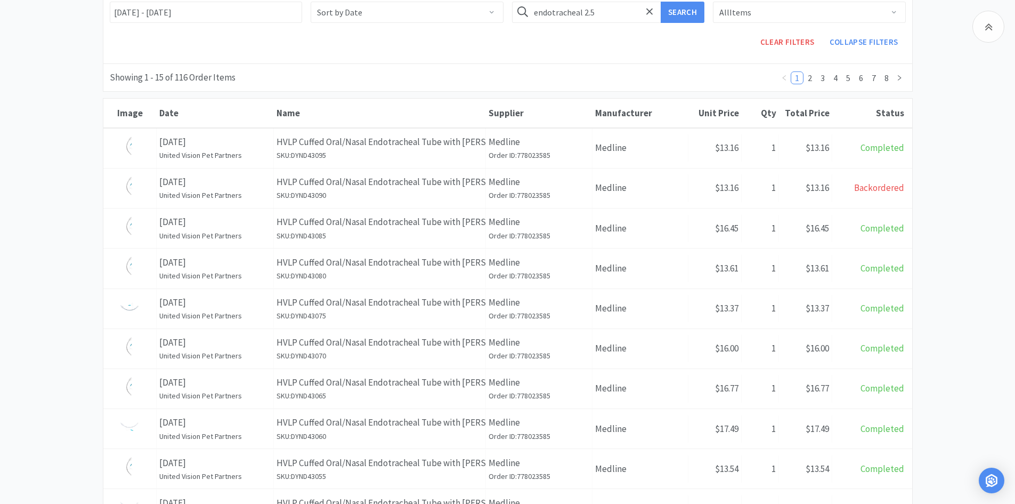
scroll to position [136, 0]
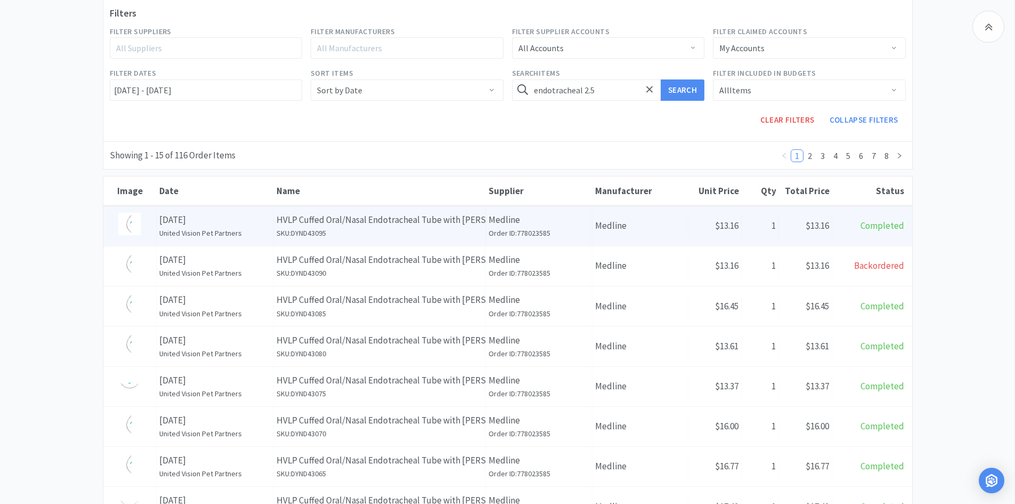
click at [469, 236] on h6 "SKU: DYND43095" at bounding box center [380, 233] width 206 height 12
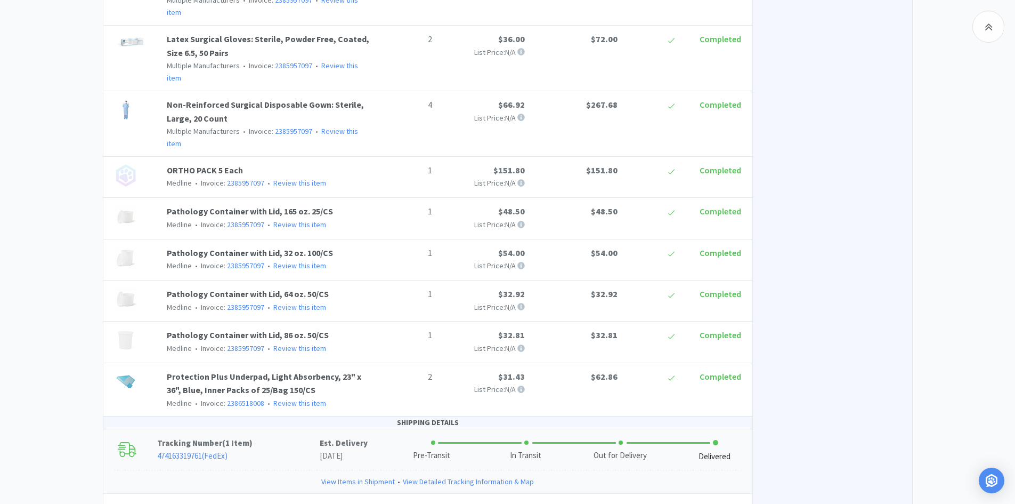
scroll to position [1309, 0]
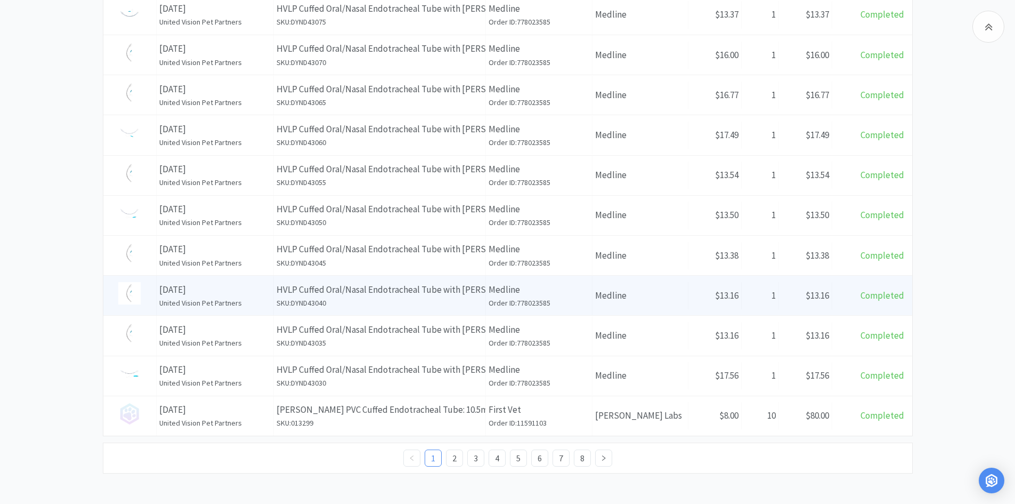
scroll to position [366, 0]
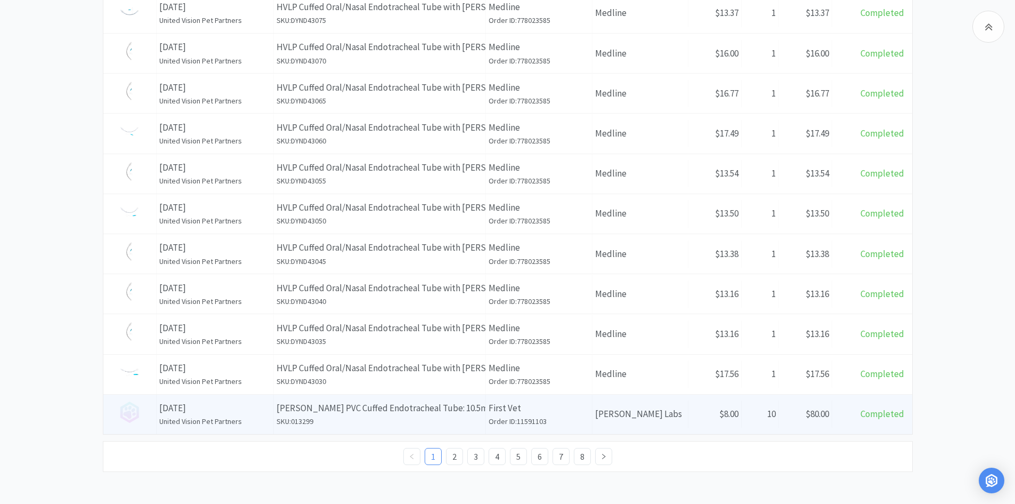
click at [328, 413] on p "Jorgenson PVC Cuffed Endotracheal Tube: 10.5mm" at bounding box center [380, 408] width 206 height 14
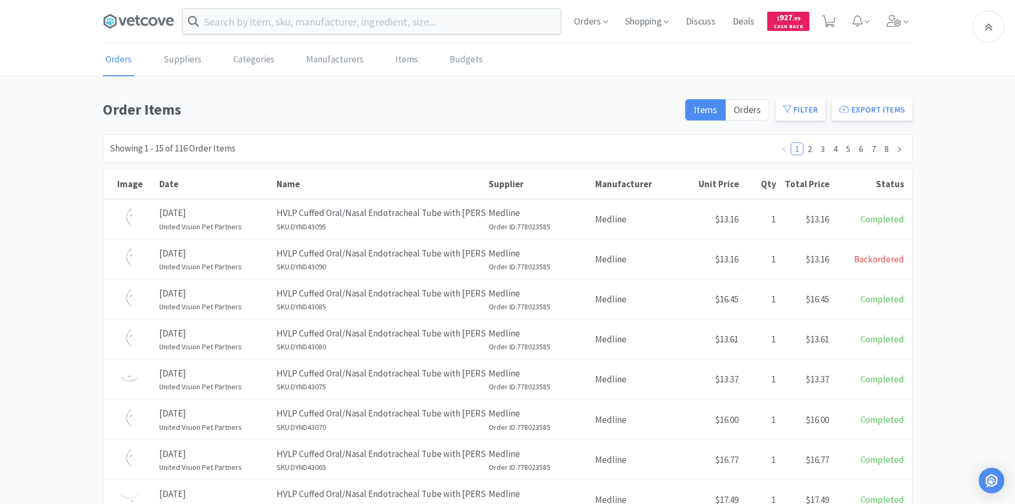
scroll to position [366, 0]
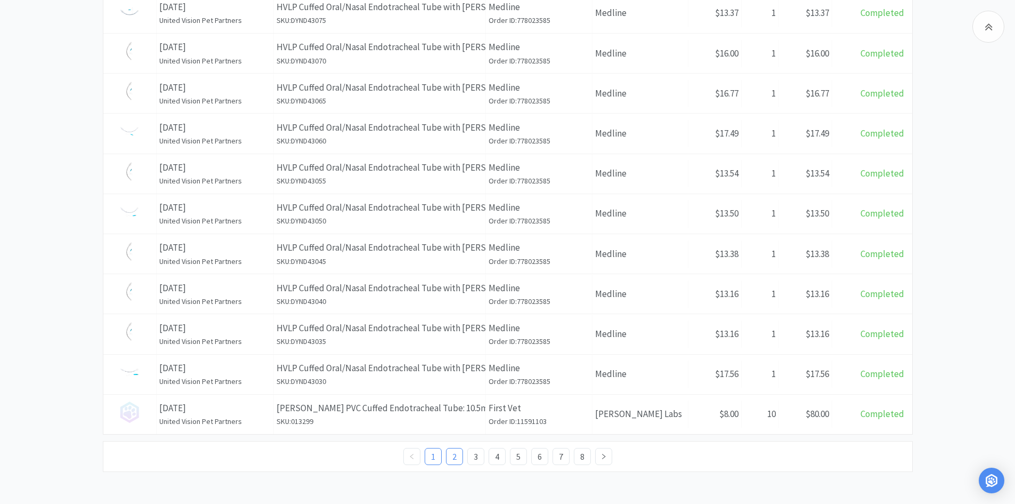
click at [454, 456] on link "2" at bounding box center [455, 456] width 16 height 16
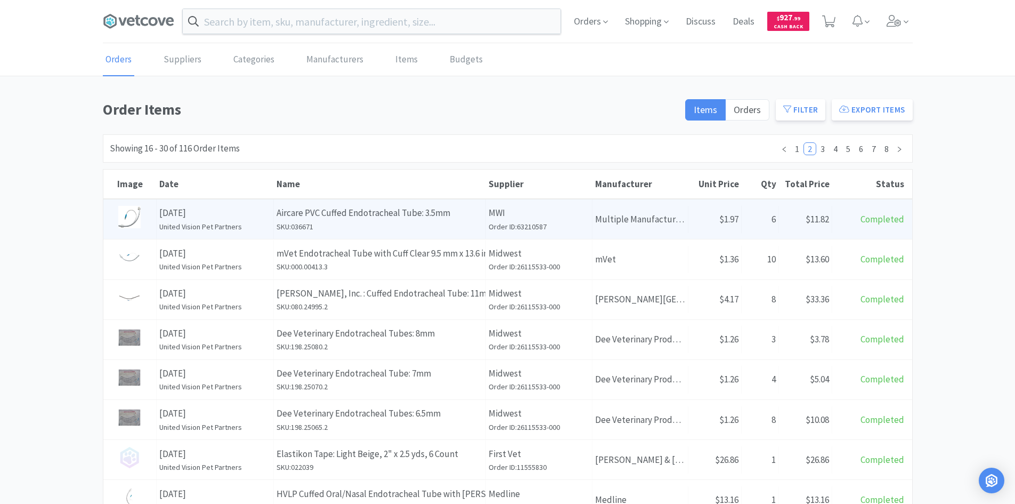
click at [397, 222] on h6 "SKU: 036671" at bounding box center [380, 227] width 206 height 12
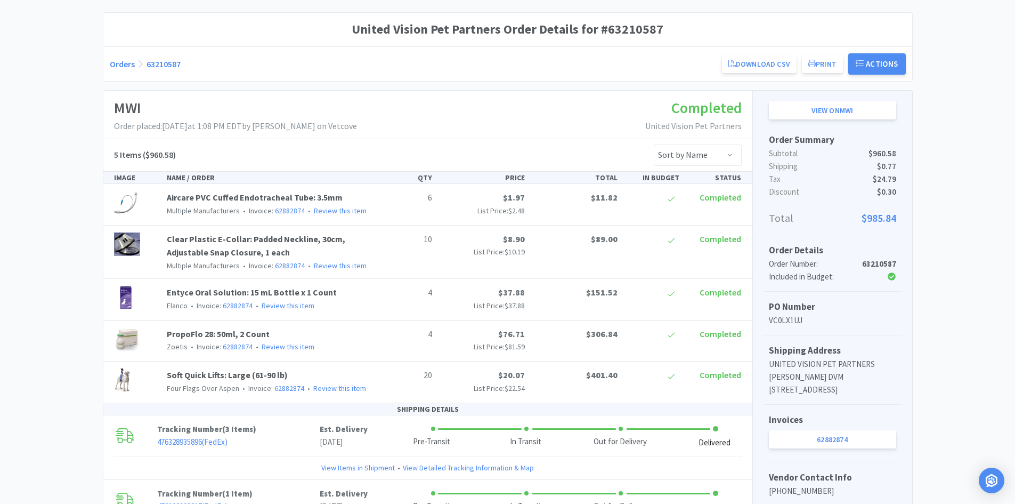
scroll to position [107, 0]
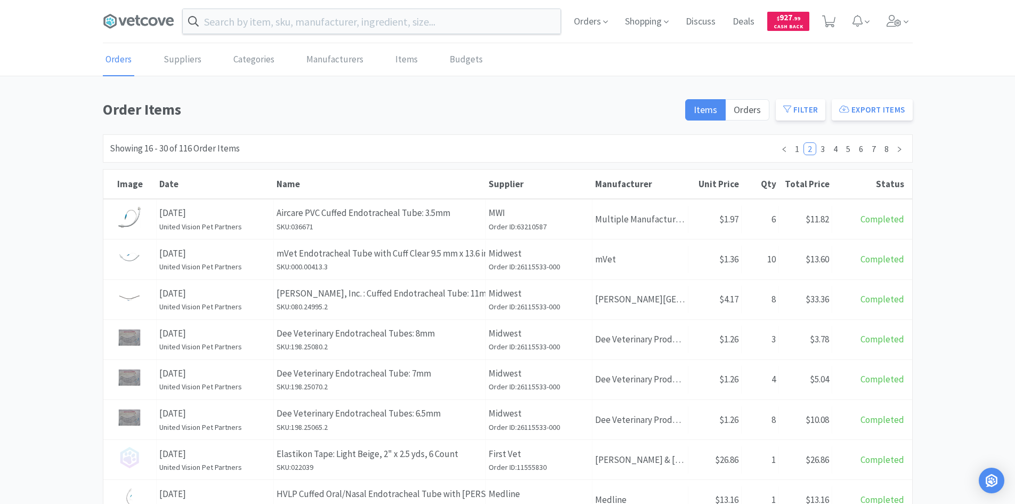
click at [987, 249] on div "Order Items Items Orders Filter Export Items Filters Filter Suppliers All Suppl…" at bounding box center [507, 468] width 1015 height 740
